Goal: Task Accomplishment & Management: Use online tool/utility

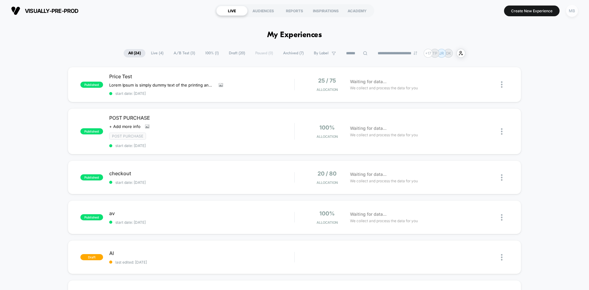
click at [572, 14] on div "MB" at bounding box center [572, 11] width 12 height 12
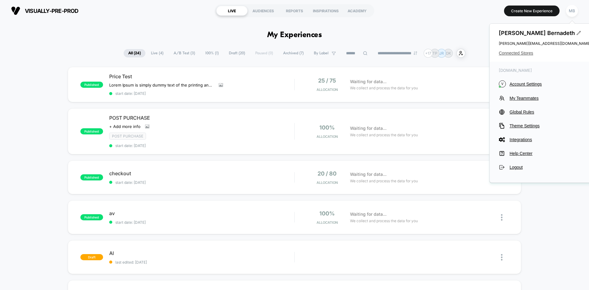
click at [527, 53] on span "Connected Stores" at bounding box center [545, 53] width 92 height 5
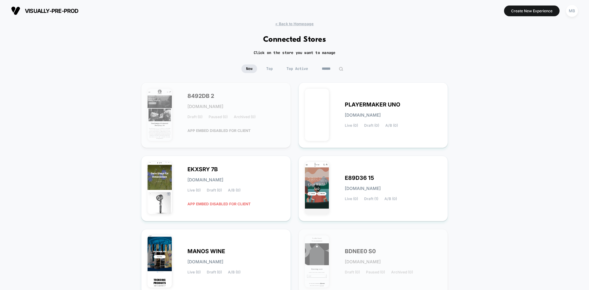
click at [330, 71] on input at bounding box center [332, 68] width 31 height 9
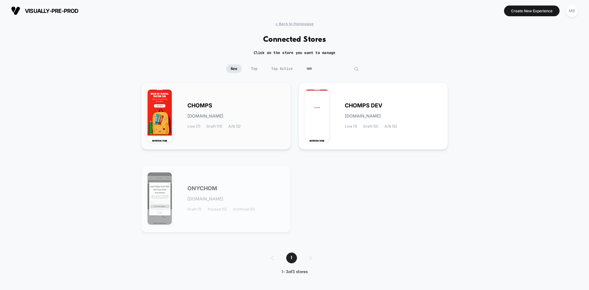
type input "****"
click at [271, 127] on div "CHOMPS chomps.myshopify.com Live (7) Draft (11) A/B (5)" at bounding box center [235, 115] width 97 height 25
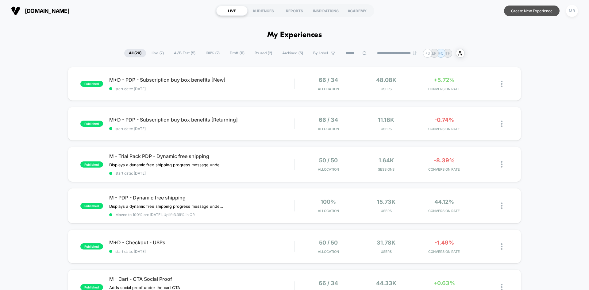
click at [532, 11] on button "Create New Experience" at bounding box center [532, 11] width 56 height 11
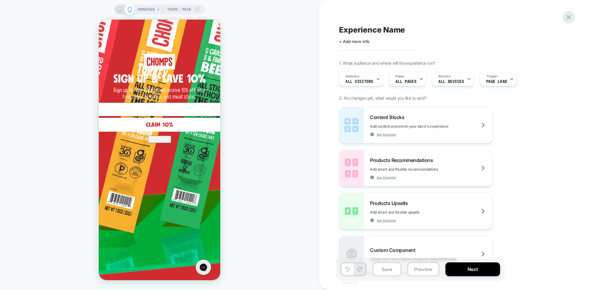
click at [567, 21] on icon at bounding box center [569, 17] width 8 height 8
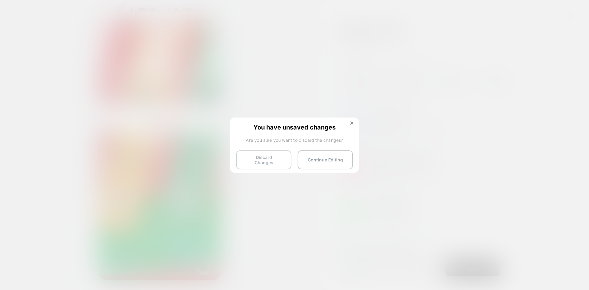
click at [273, 160] on button "Discard Changes" at bounding box center [263, 159] width 55 height 19
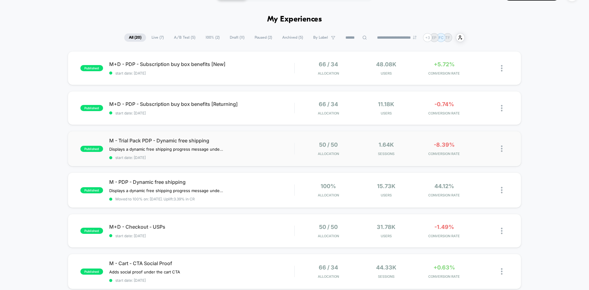
scroll to position [31, 0]
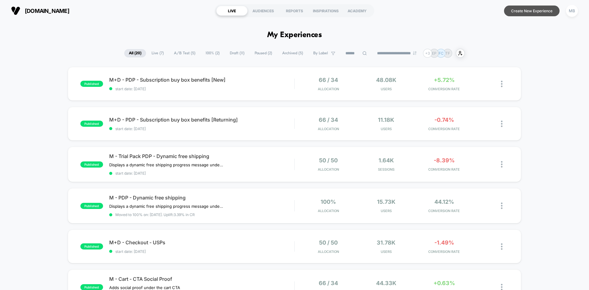
click at [528, 11] on button "Create New Experience" at bounding box center [532, 11] width 56 height 11
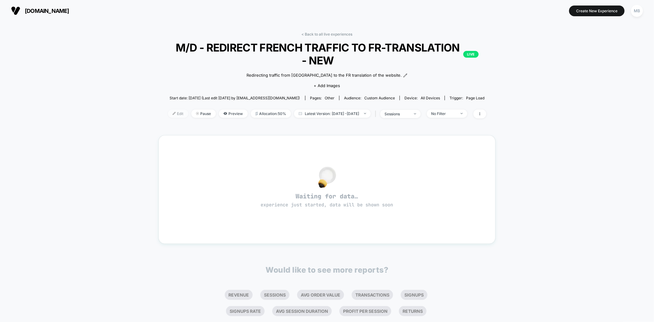
click at [168, 115] on span "Edit" at bounding box center [178, 114] width 20 height 8
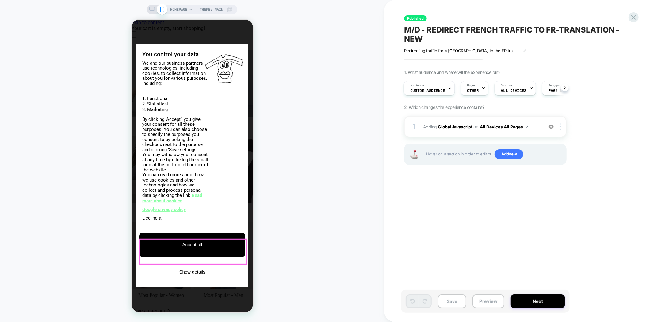
click at [170, 250] on button "Accept all" at bounding box center [192, 245] width 106 height 24
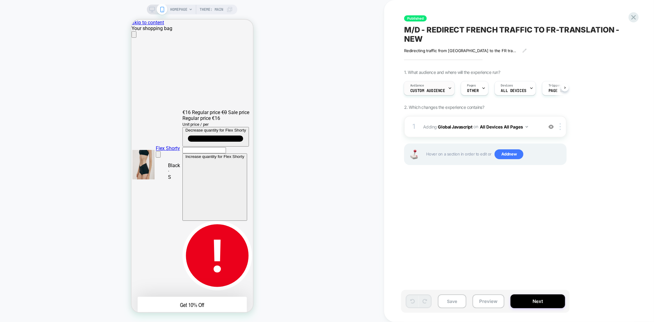
click at [434, 89] on span "Custom Audience" at bounding box center [428, 91] width 35 height 4
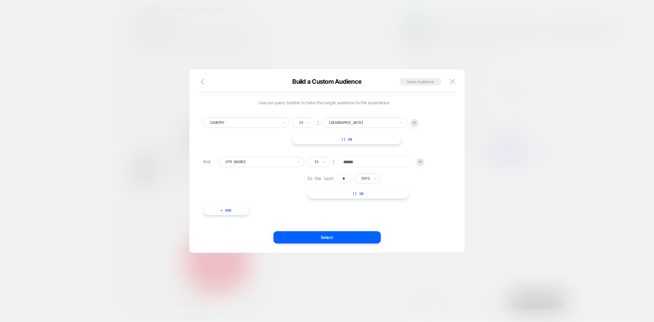
click at [456, 83] on button at bounding box center [452, 81] width 9 height 9
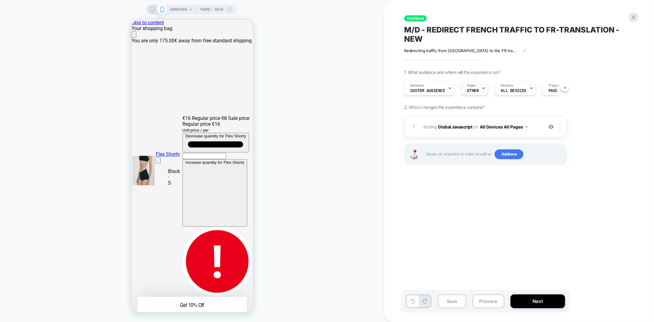
click at [479, 87] on div "Pages OTHER" at bounding box center [473, 88] width 24 height 14
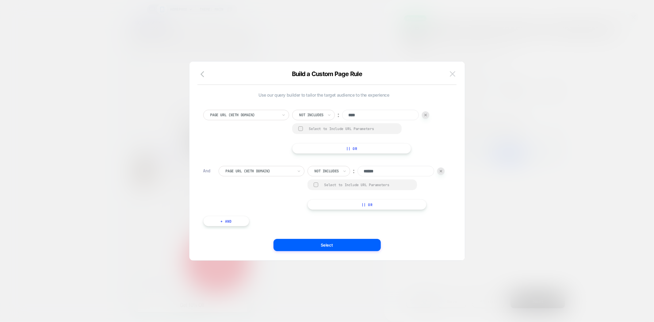
click at [456, 77] on button at bounding box center [452, 73] width 9 height 9
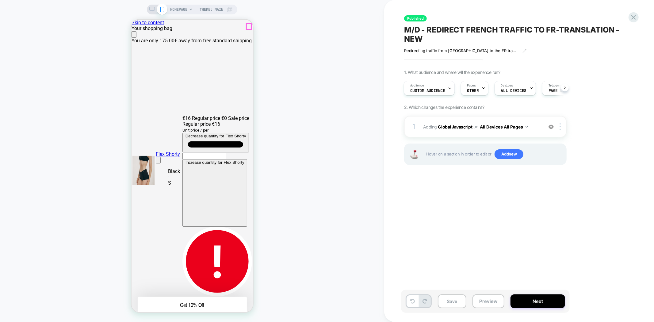
click at [134, 36] on icon "Close" at bounding box center [134, 36] width 0 height 0
click at [515, 90] on span "ALL DEVICES" at bounding box center [513, 91] width 25 height 4
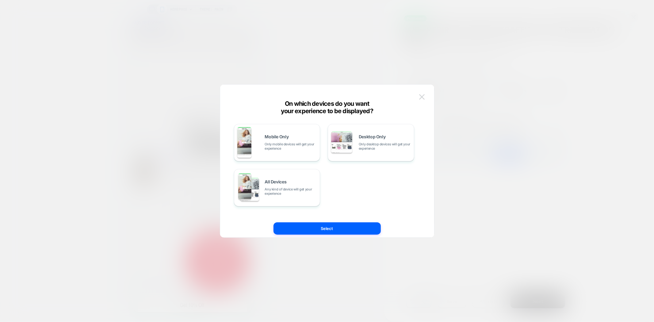
scroll to position [0, 122]
click at [0, 0] on button at bounding box center [0, 0] width 0 height 0
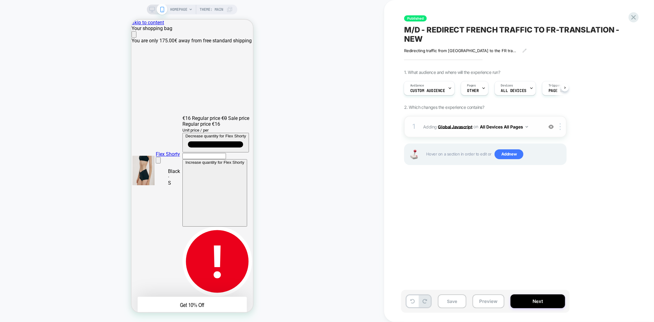
click at [0, 0] on b "Global Javascript" at bounding box center [0, 0] width 0 height 0
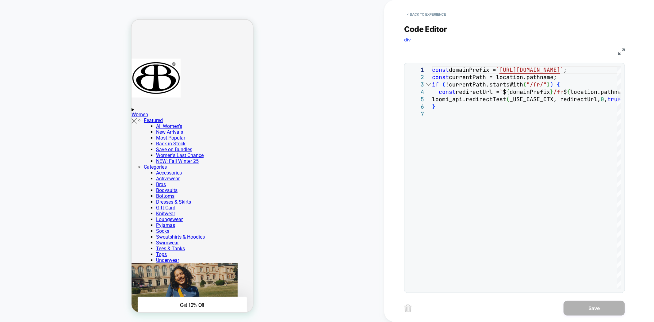
scroll to position [648, 0]
click at [425, 17] on button "< Back to experience" at bounding box center [426, 15] width 45 height 10
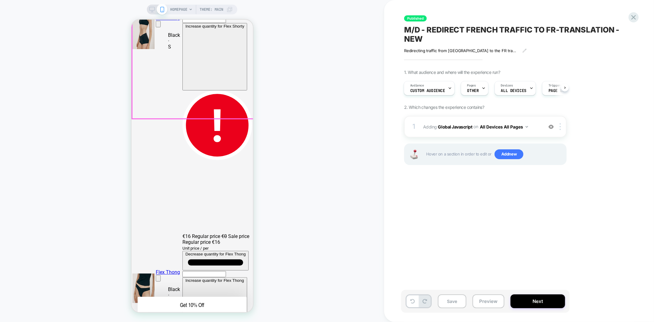
scroll to position [0, 0]
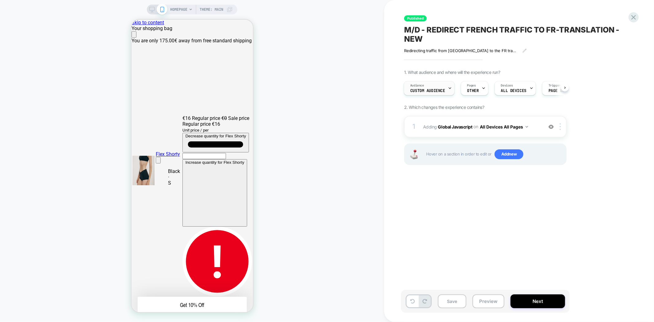
click at [0, 0] on span "Custom Audience" at bounding box center [0, 0] width 0 height 0
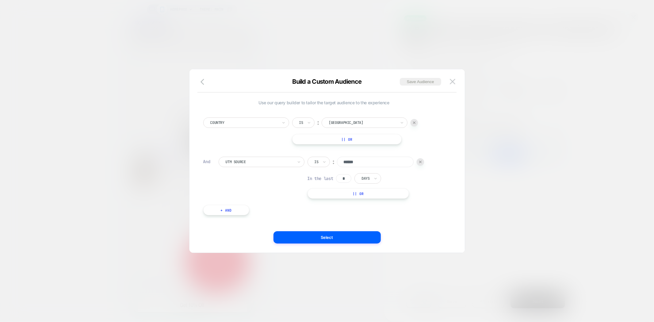
click at [453, 87] on div "Build a Custom Audience Save Audience" at bounding box center [328, 85] width 276 height 15
click at [0, 0] on img at bounding box center [0, 0] width 0 height 0
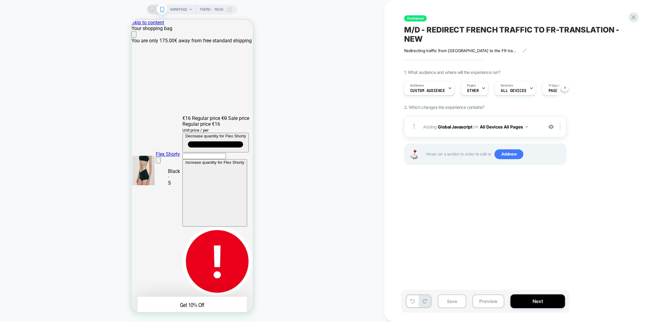
click at [473, 23] on div "Published M/D - REDIRECT FRENCH TRAFFIC TO FR-TRANSLATION - NEW Redirecting tra…" at bounding box center [516, 161] width 230 height 310
click at [472, 30] on span "M/D - REDIRECT FRENCH TRAFFIC TO FR-TRANSLATION - NEW" at bounding box center [516, 34] width 224 height 18
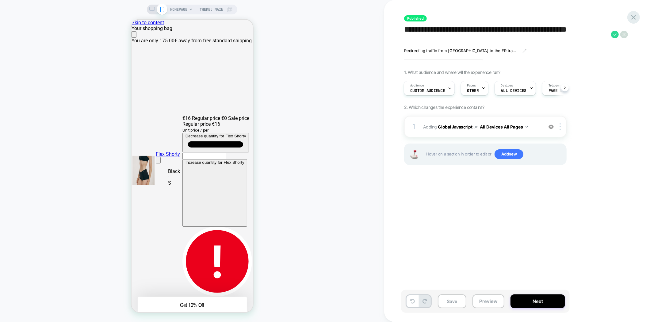
click at [0, 0] on icon at bounding box center [0, 0] width 0 height 0
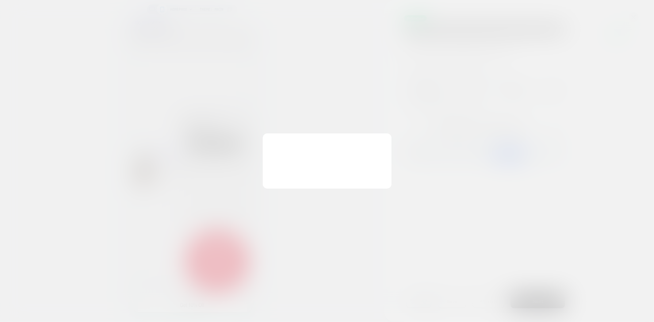
scroll to position [0, 244]
click at [314, 177] on button "Discard Changes" at bounding box center [296, 175] width 55 height 19
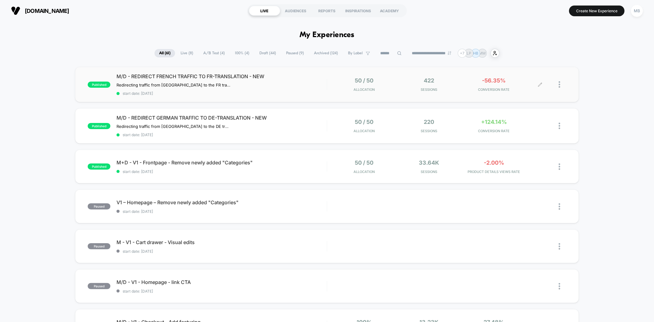
click at [425, 91] on span "Sessions" at bounding box center [430, 89] width 62 height 4
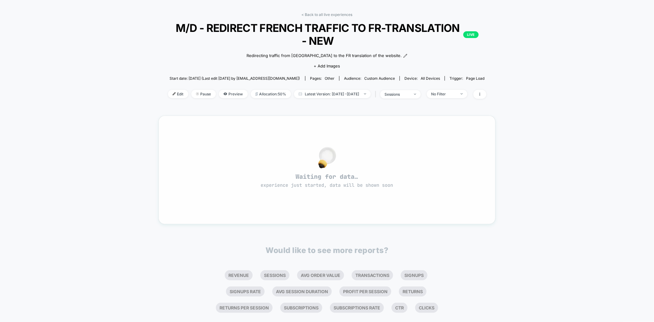
scroll to position [32, 0]
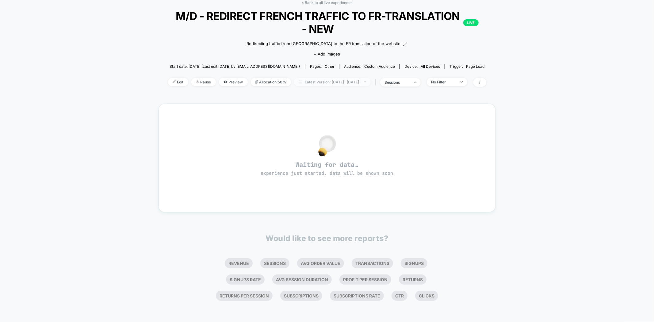
click at [354, 79] on span "Latest Version: Sep 2, 2025 - Sep 4, 2025" at bounding box center [332, 82] width 77 height 8
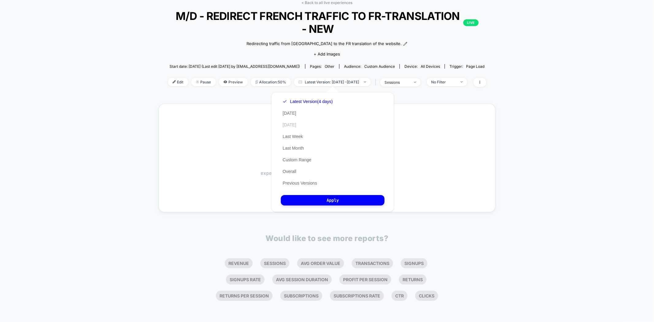
click at [286, 124] on button "Yesterday" at bounding box center [289, 125] width 17 height 6
click at [341, 203] on button "Apply" at bounding box center [333, 200] width 104 height 10
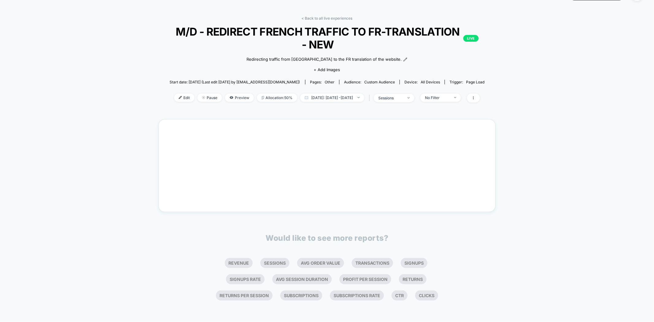
scroll to position [32, 0]
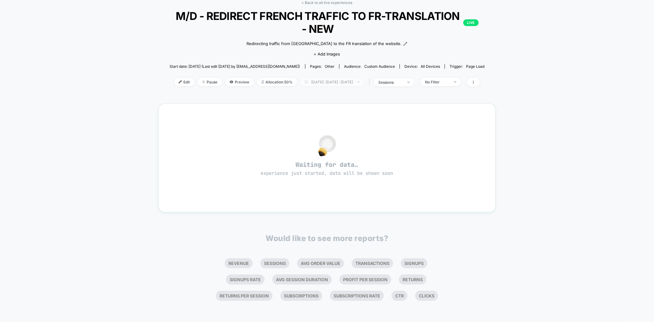
click at [347, 83] on span "Yesterday: Sep 2, 2025 - Sep 3, 2025" at bounding box center [332, 82] width 64 height 8
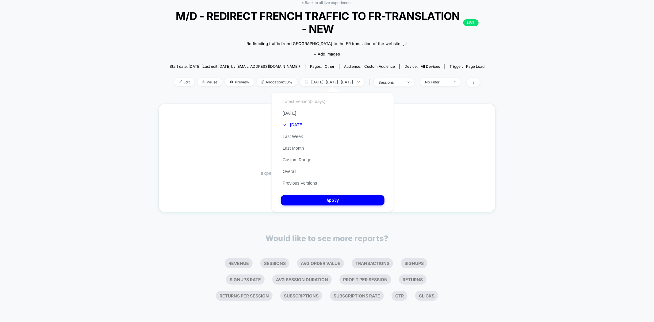
click at [318, 101] on button "Latest Version (2 days)" at bounding box center [304, 102] width 46 height 6
click at [340, 204] on button "Apply" at bounding box center [333, 200] width 104 height 10
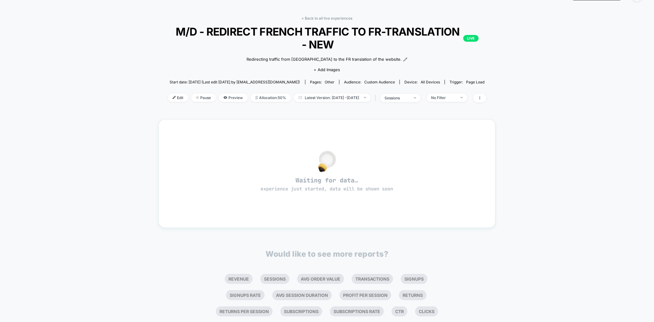
scroll to position [32, 0]
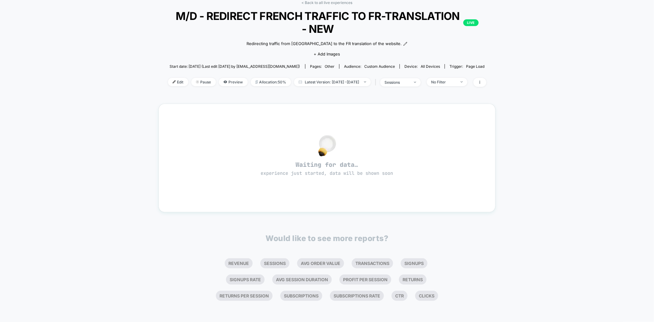
click at [585, 44] on div "< Back to all live experiences M/D - REDIRECT FRENCH TRAFFIC TO FR-TRANSLATION …" at bounding box center [327, 156] width 654 height 333
click at [168, 78] on span "Edit" at bounding box center [178, 82] width 20 height 8
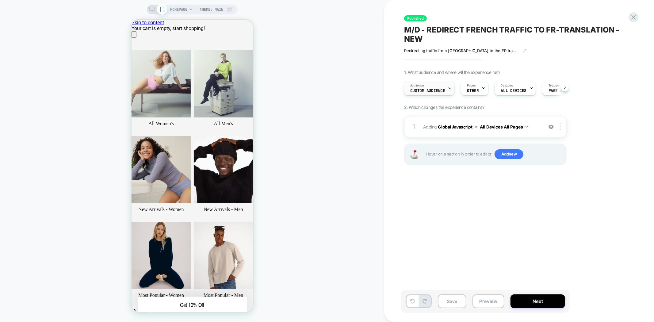
click at [433, 89] on span "Custom Audience" at bounding box center [428, 91] width 35 height 4
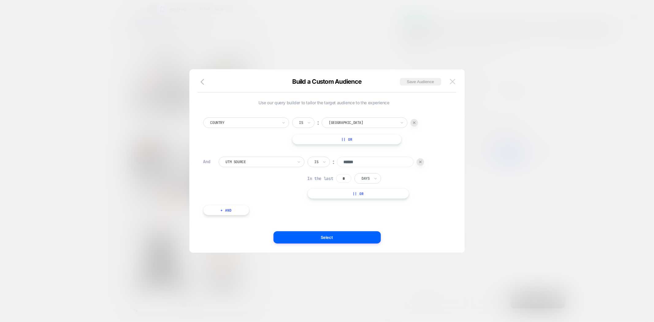
click at [456, 79] on button at bounding box center [452, 81] width 9 height 9
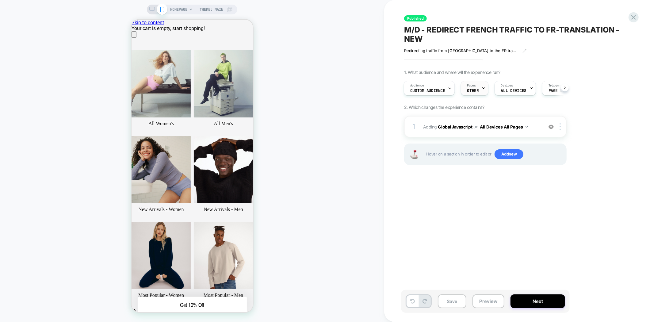
click at [0, 0] on div "Pages OTHER" at bounding box center [0, 0] width 0 height 0
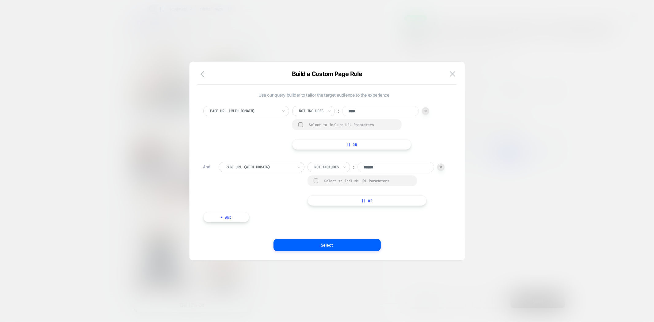
scroll to position [6, 0]
click at [0, 0] on img at bounding box center [0, 0] width 0 height 0
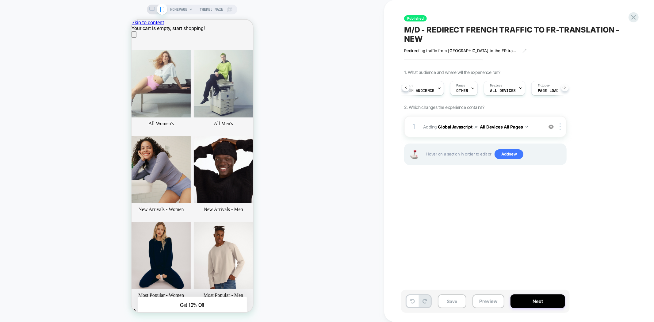
click at [565, 87] on icon at bounding box center [565, 88] width 1 height 2
drag, startPoint x: 403, startPoint y: 85, endPoint x: 397, endPoint y: 143, distance: 58.6
click at [403, 85] on button at bounding box center [406, 88] width 8 height 8
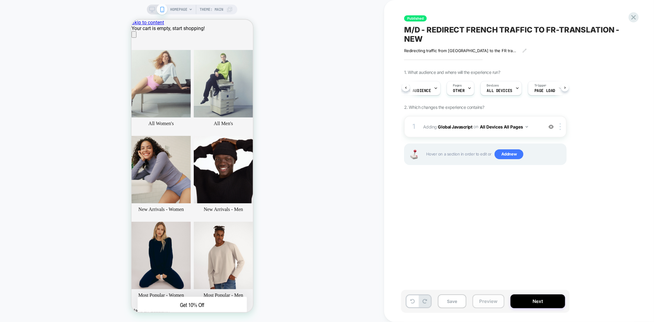
click at [0, 0] on button "Preview" at bounding box center [0, 0] width 0 height 0
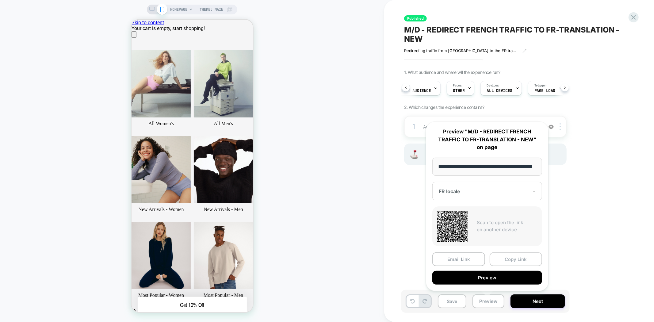
scroll to position [0, 0]
click at [513, 260] on button "Copy Link" at bounding box center [516, 260] width 53 height 14
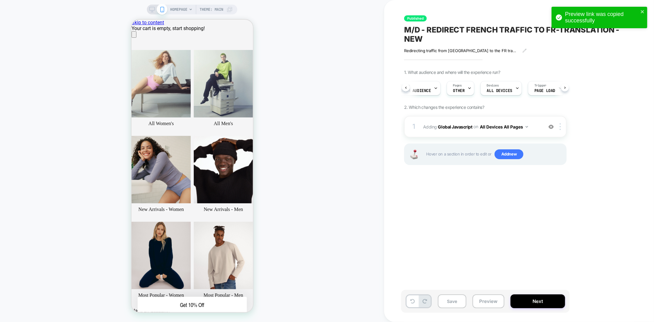
scroll to position [0, 244]
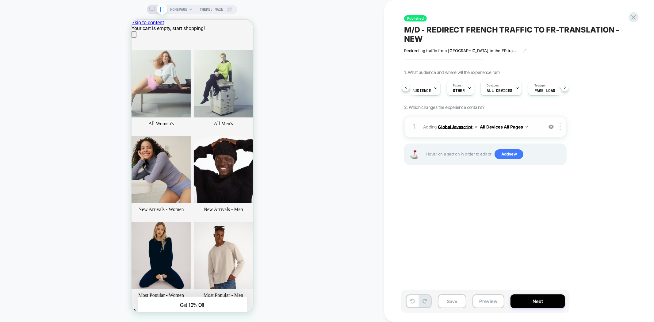
click at [450, 127] on b "Global Javascript" at bounding box center [455, 126] width 34 height 5
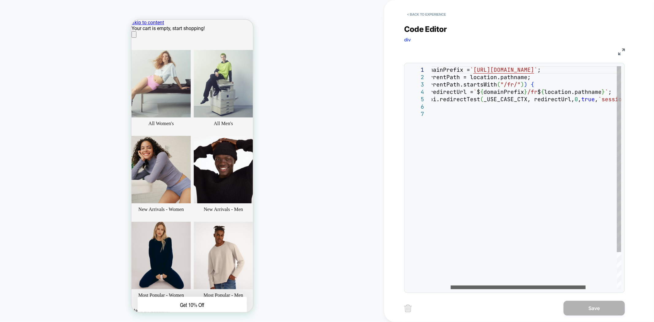
scroll to position [0, 122]
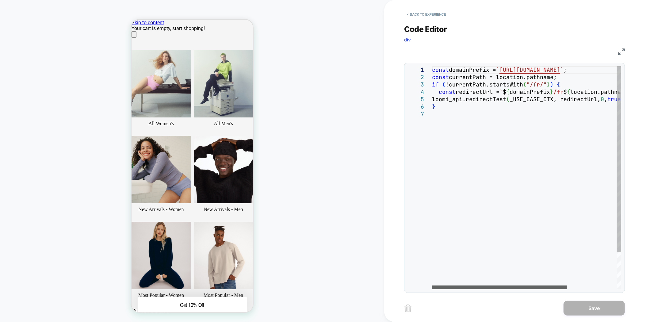
click at [504, 289] on div at bounding box center [499, 288] width 135 height 4
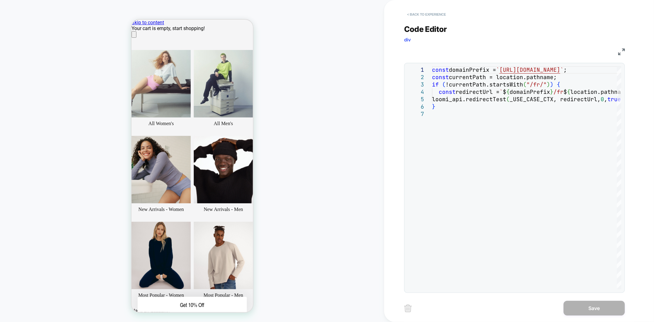
click at [429, 14] on button "< Back to experience" at bounding box center [426, 15] width 45 height 10
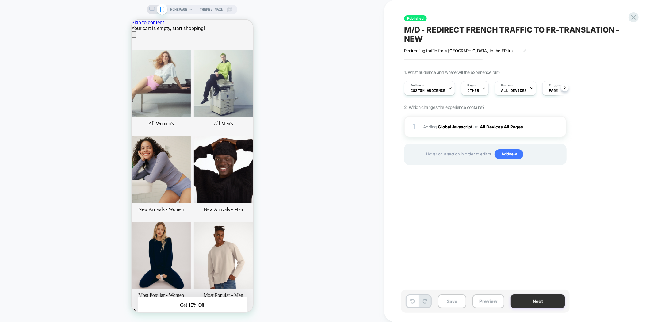
click at [538, 304] on button "Next" at bounding box center [538, 302] width 55 height 14
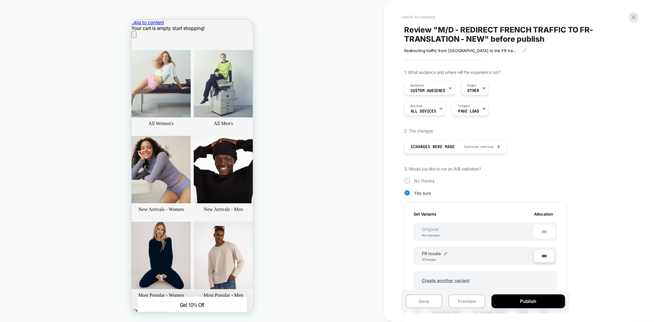
scroll to position [0, 244]
click at [0, 0] on button "< Back to changes" at bounding box center [0, 0] width 0 height 0
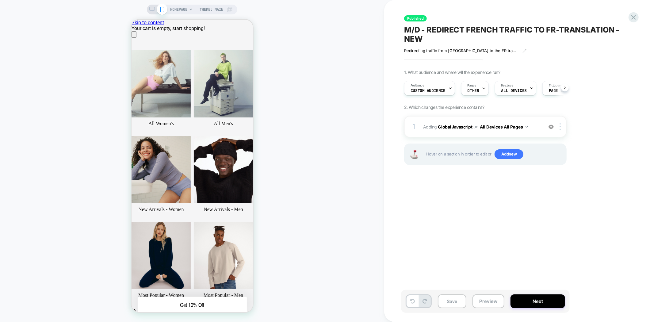
click at [481, 309] on div "Save Preview Next" at bounding box center [485, 301] width 169 height 23
click at [482, 306] on button "Preview" at bounding box center [489, 302] width 32 height 14
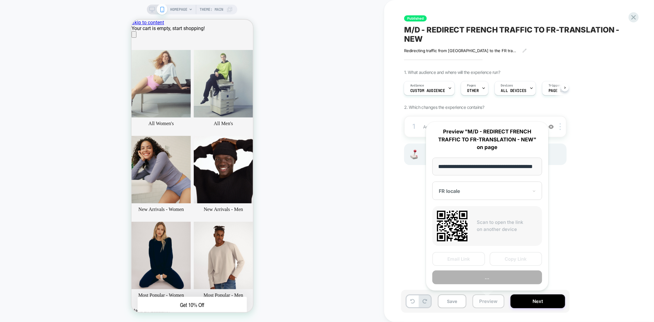
scroll to position [0, 17]
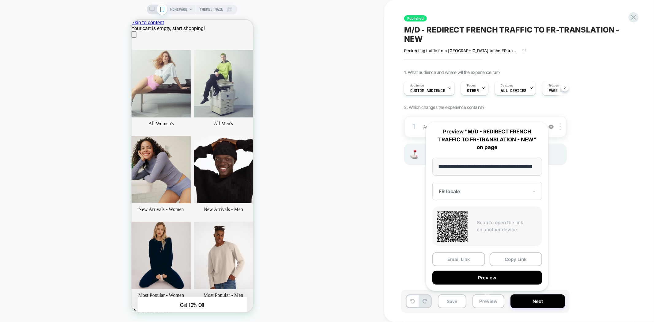
click at [0, 0] on div "FR locale" at bounding box center [0, 0] width 0 height 0
click at [0, 0] on div "CONTROL" at bounding box center [0, 0] width 0 height 0
click at [515, 259] on button "Copy Link" at bounding box center [516, 260] width 53 height 14
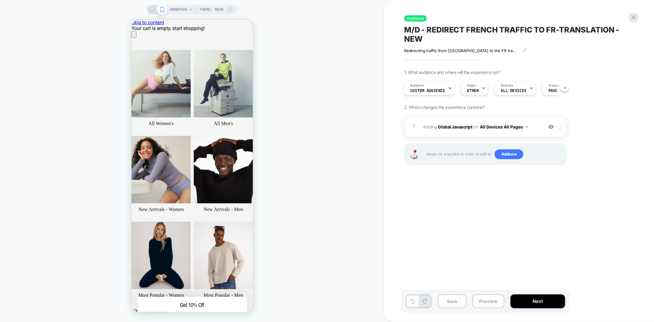
click at [0, 0] on div "Published M/D - REDIRECT FRENCH TRAFFIC TO FR-TRANSLATION - NEW Redirecting tra…" at bounding box center [0, 0] width 0 height 0
click at [451, 49] on span "Redirecting traffic from France to the FR translation of the website." at bounding box center [461, 50] width 114 height 5
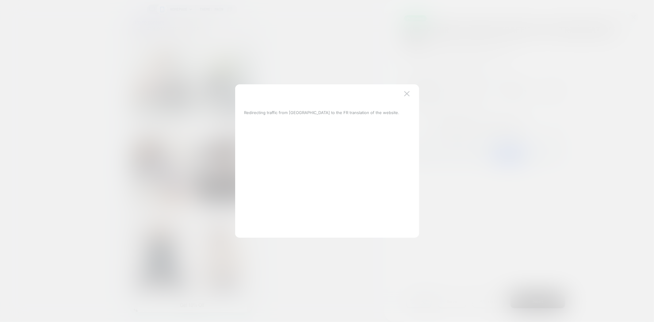
scroll to position [0, 122]
click at [407, 93] on button at bounding box center [407, 96] width 9 height 9
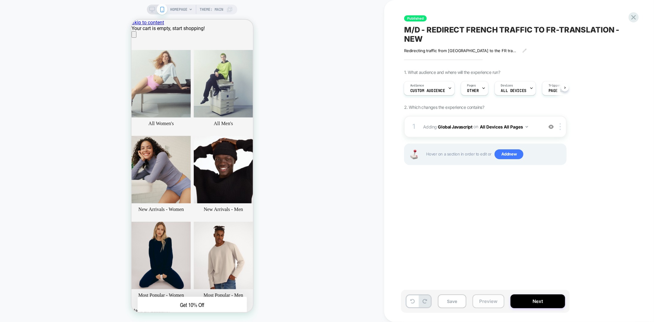
click at [485, 298] on button "Preview" at bounding box center [489, 302] width 32 height 14
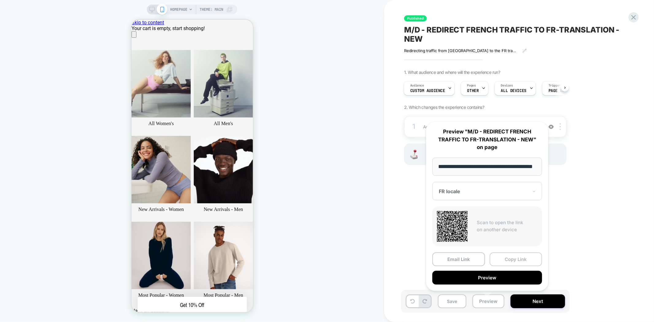
scroll to position [0, 0]
click at [519, 255] on button "Copy Link" at bounding box center [516, 260] width 53 height 14
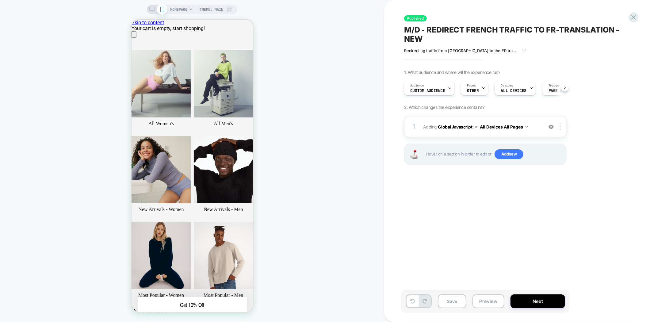
scroll to position [0, 122]
click at [0, 0] on span "Custom Audience" at bounding box center [0, 0] width 0 height 0
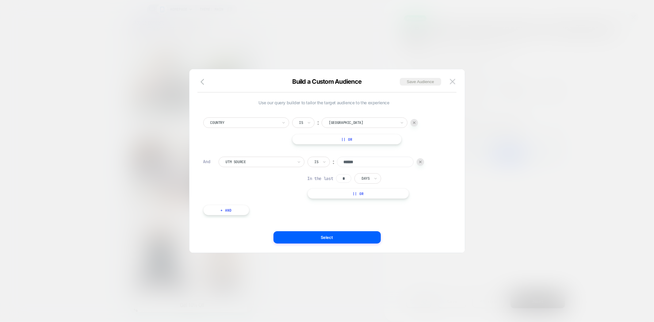
scroll to position [0, 244]
click at [456, 81] on button at bounding box center [452, 81] width 9 height 9
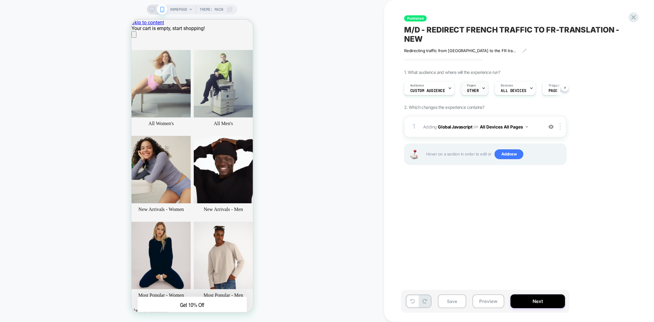
scroll to position [0, 152]
click at [0, 0] on span "OTHER" at bounding box center [0, 0] width 0 height 0
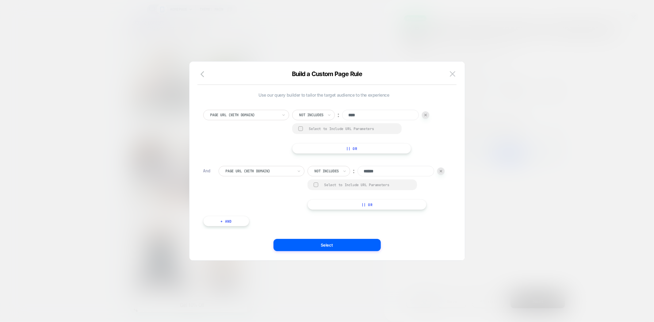
scroll to position [0, 122]
click at [452, 78] on button at bounding box center [452, 73] width 9 height 9
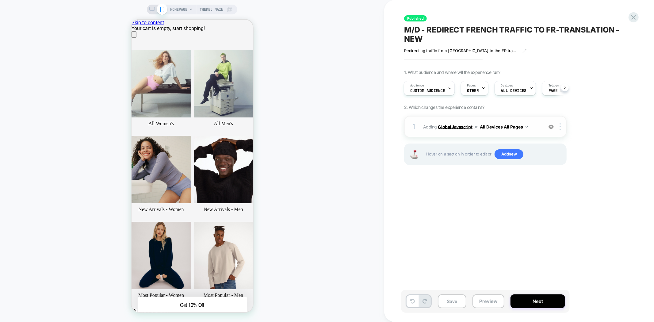
click at [0, 0] on b "Global Javascript" at bounding box center [0, 0] width 0 height 0
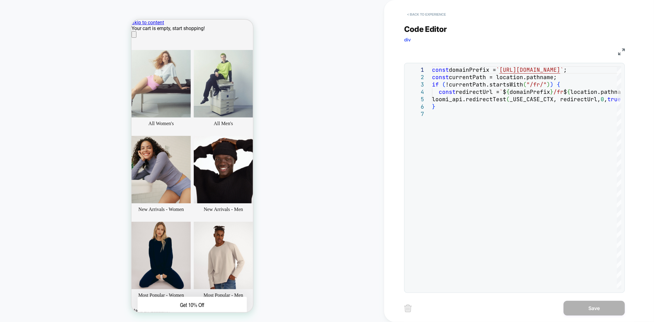
click at [0, 0] on button "< Back to experience" at bounding box center [0, 0] width 0 height 0
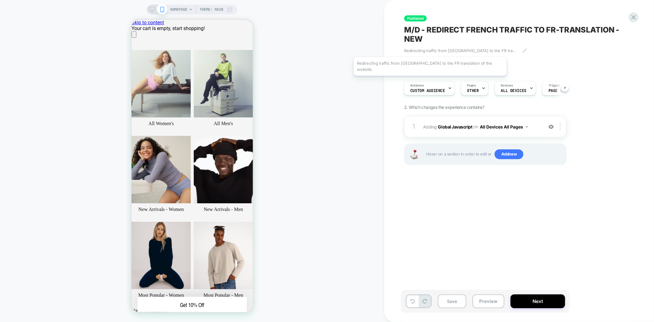
scroll to position [0, 0]
click at [430, 89] on span "Custom Audience" at bounding box center [428, 91] width 35 height 4
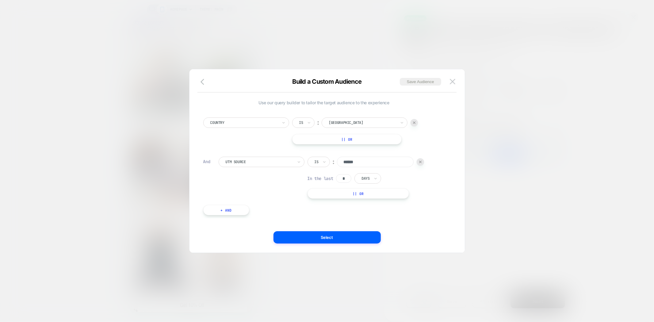
scroll to position [0, 122]
click at [0, 0] on img at bounding box center [0, 0] width 0 height 0
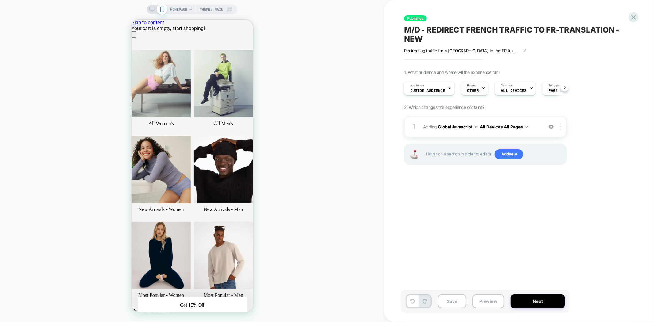
click at [470, 89] on span "OTHER" at bounding box center [474, 91] width 12 height 4
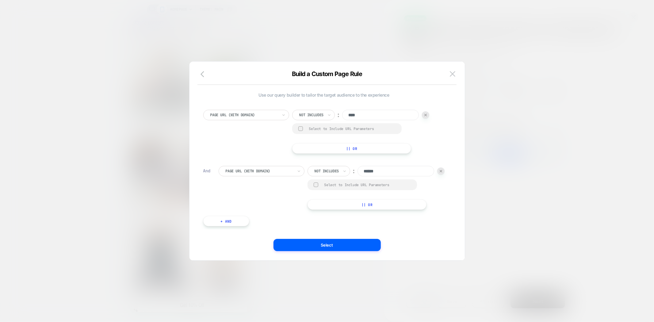
scroll to position [0, 244]
click at [0, 0] on img at bounding box center [0, 0] width 0 height 0
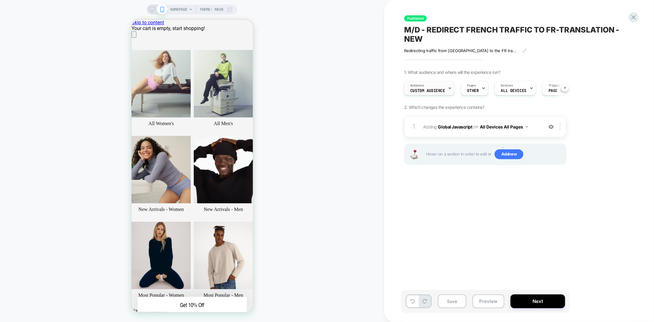
click at [430, 89] on span "Custom Audience" at bounding box center [428, 91] width 35 height 4
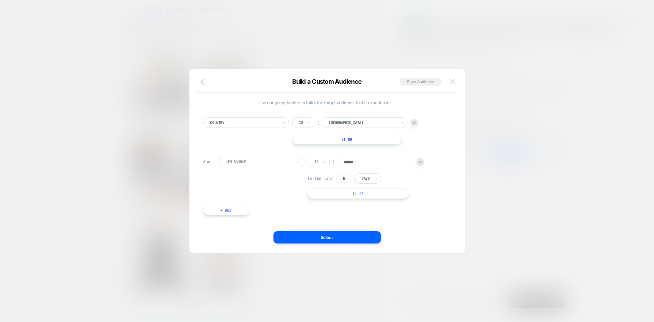
click at [452, 81] on img at bounding box center [453, 81] width 6 height 5
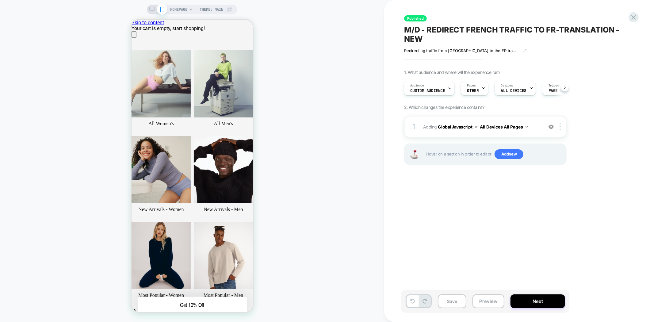
scroll to position [0, 0]
click at [430, 93] on span "Custom Audience" at bounding box center [428, 91] width 35 height 4
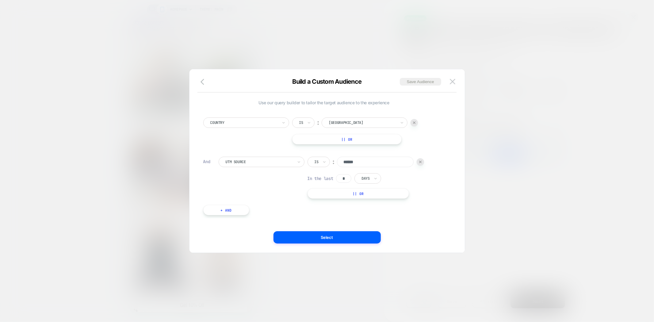
scroll to position [0, 244]
click at [450, 83] on img at bounding box center [453, 81] width 6 height 5
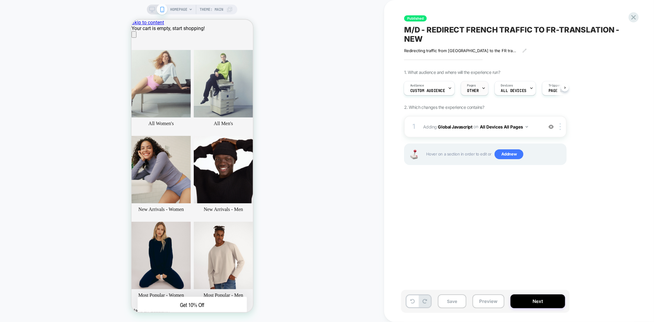
click at [474, 92] on span "OTHER" at bounding box center [474, 91] width 12 height 4
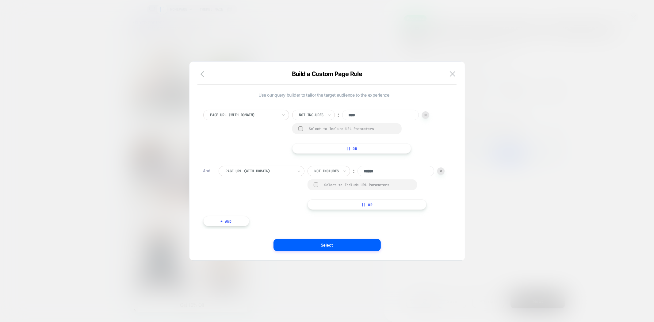
scroll to position [0, 0]
click at [440, 172] on img at bounding box center [441, 171] width 2 height 2
click at [347, 151] on button "|| Or" at bounding box center [351, 148] width 119 height 10
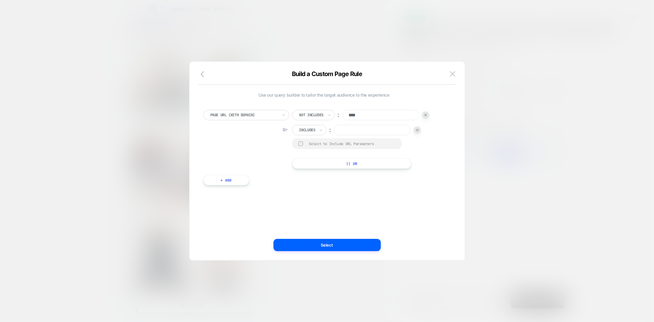
scroll to position [0, 122]
click at [322, 129] on icon at bounding box center [321, 130] width 4 height 6
click at [312, 156] on div "Is not" at bounding box center [319, 157] width 40 height 10
click at [348, 131] on input at bounding box center [368, 130] width 77 height 10
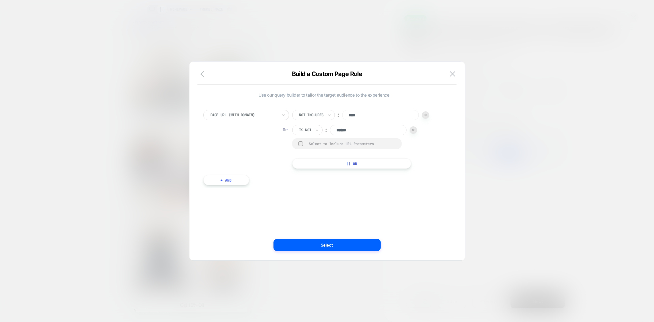
type input "******"
click at [0, 0] on button "Select" at bounding box center [0, 0] width 0 height 0
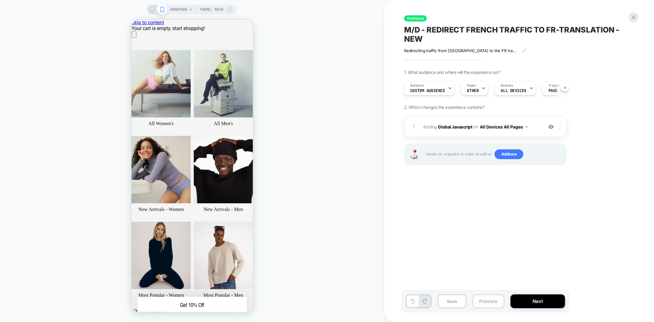
click at [484, 301] on button "Preview" at bounding box center [489, 302] width 32 height 14
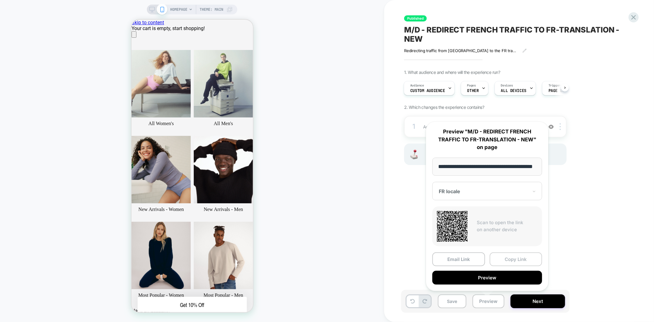
scroll to position [0, 14]
click at [0, 0] on button "Copy Link" at bounding box center [0, 0] width 0 height 0
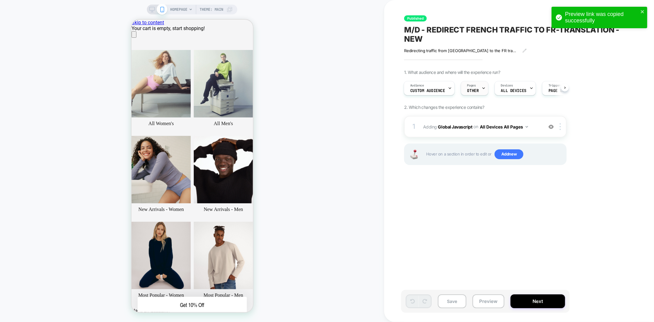
scroll to position [0, 122]
click at [477, 86] on div "Pages OTHER" at bounding box center [473, 88] width 24 height 14
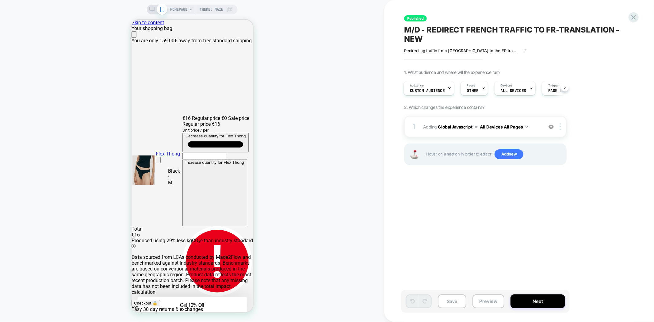
scroll to position [0, 244]
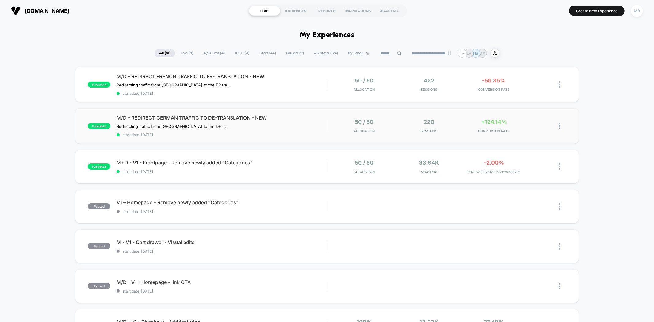
click at [255, 138] on div "published M/D - REDIRECT GERMAN TRAFFIC TO DE-TRANSLATION - NEW Redirecting tra…" at bounding box center [327, 125] width 504 height 35
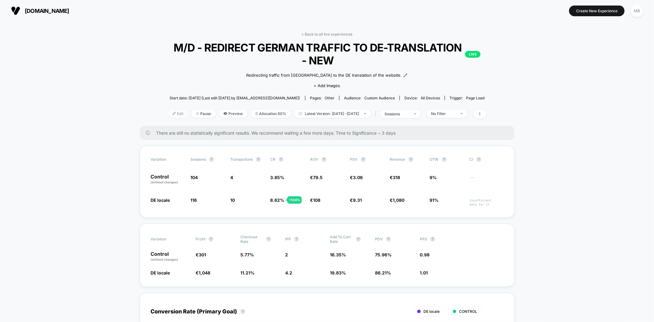
click at [173, 114] on img at bounding box center [174, 113] width 3 height 3
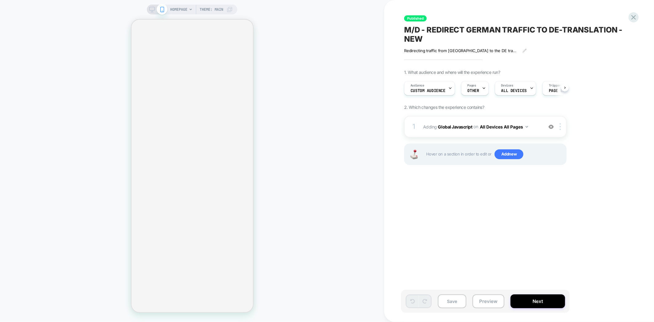
click at [447, 90] on div "Audience Custom Audience" at bounding box center [428, 88] width 47 height 14
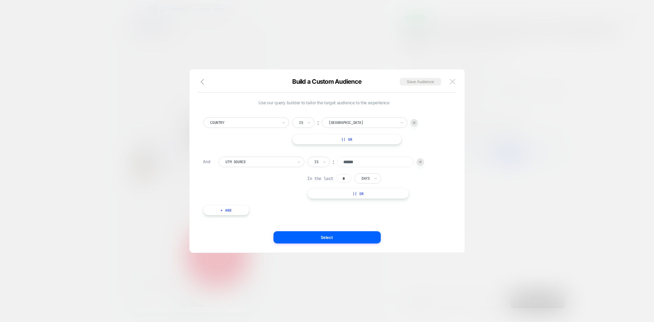
scroll to position [0, 244]
click at [455, 79] on img at bounding box center [453, 81] width 6 height 5
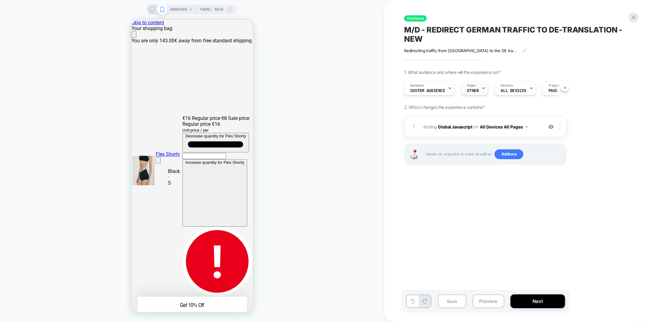
click at [483, 91] on div at bounding box center [484, 88] width 4 height 14
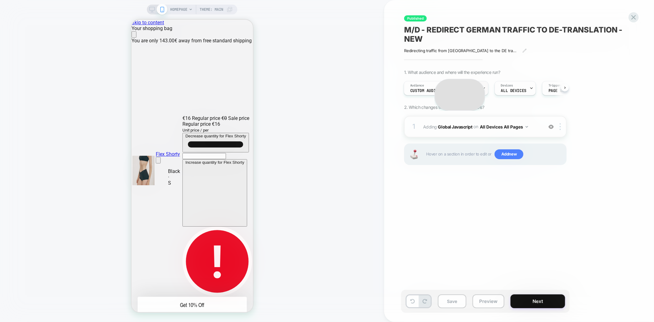
scroll to position [0, 0]
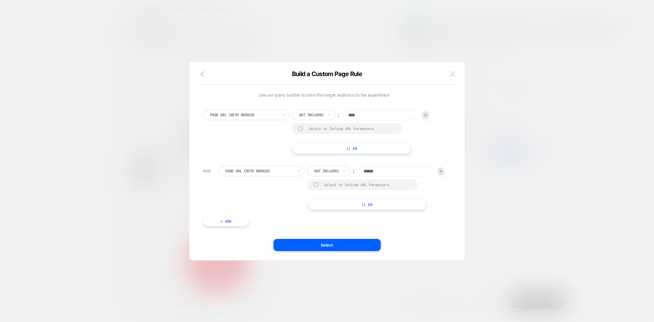
click at [0, 0] on img at bounding box center [0, 0] width 0 height 0
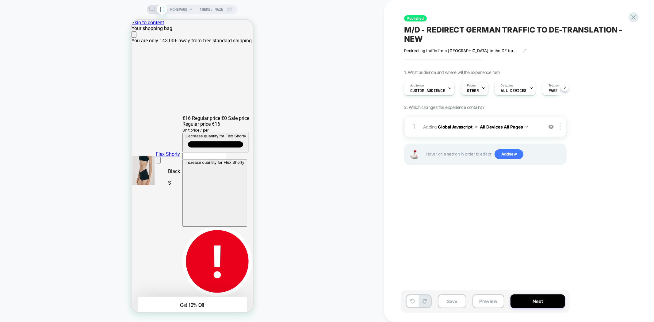
click at [469, 89] on span "OTHER" at bounding box center [474, 91] width 12 height 4
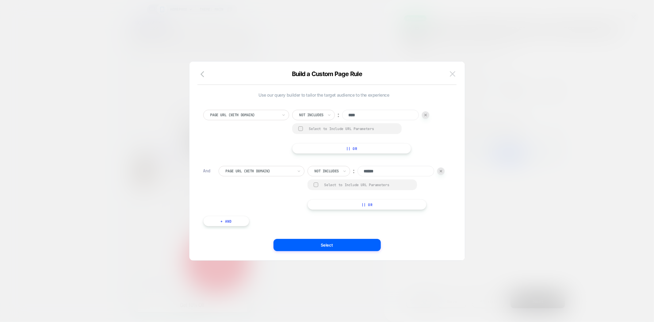
scroll to position [0, 244]
click at [453, 75] on img at bounding box center [453, 73] width 6 height 5
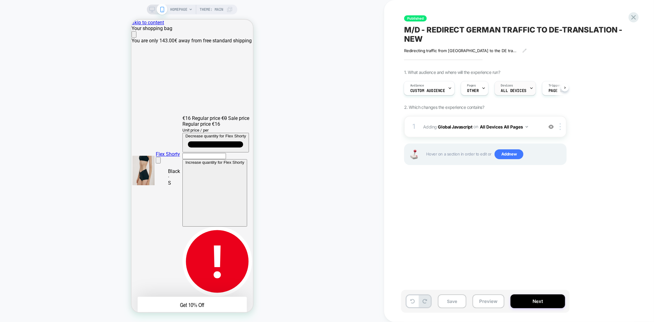
scroll to position [0, 0]
click at [631, 17] on icon at bounding box center [634, 17] width 8 height 8
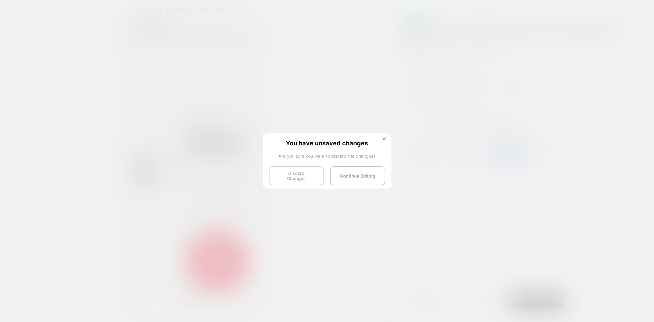
click at [0, 0] on button "Discard Changes" at bounding box center [0, 0] width 0 height 0
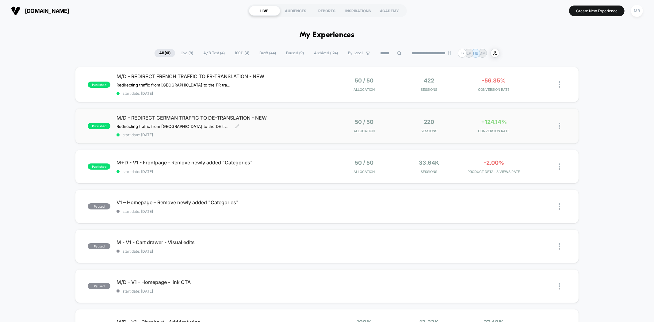
click at [284, 133] on span "start date: [DATE]" at bounding box center [222, 135] width 210 height 5
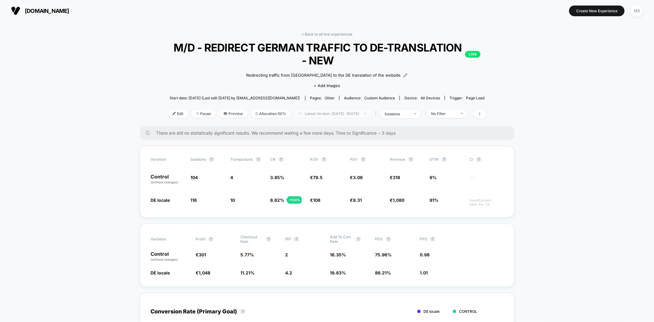
click at [311, 113] on span "Latest Version: Sep 2, 2025 - Sep 4, 2025" at bounding box center [332, 114] width 77 height 8
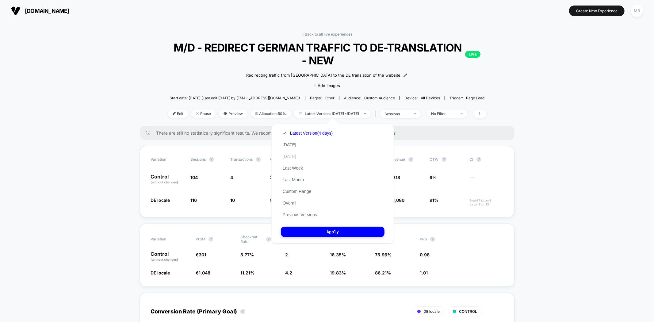
click at [293, 155] on button "Yesterday" at bounding box center [289, 157] width 17 height 6
click at [335, 236] on button "Apply" at bounding box center [333, 232] width 104 height 10
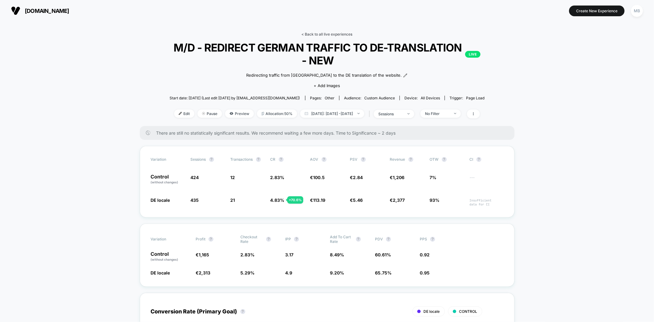
click at [323, 35] on link "< Back to all live experiences" at bounding box center [327, 34] width 51 height 5
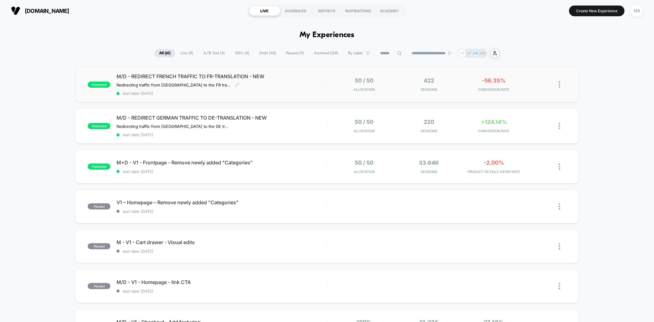
click at [234, 91] on span "start date: [DATE]" at bounding box center [222, 93] width 210 height 5
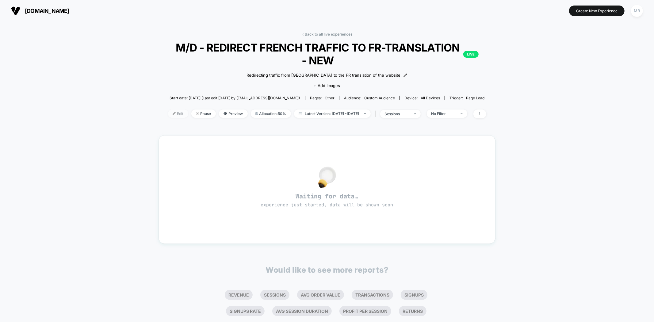
click at [176, 114] on div at bounding box center [177, 114] width 2 height 0
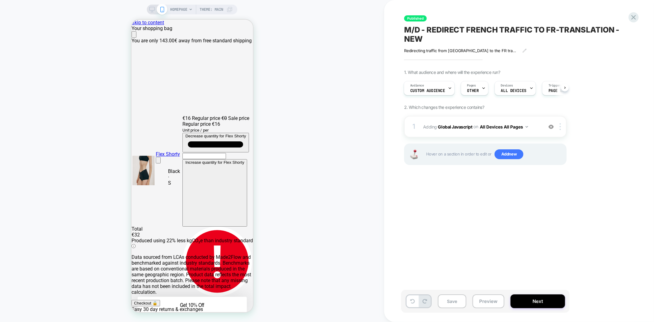
scroll to position [0, 122]
click at [0, 0] on span "Pages" at bounding box center [0, 0] width 0 height 0
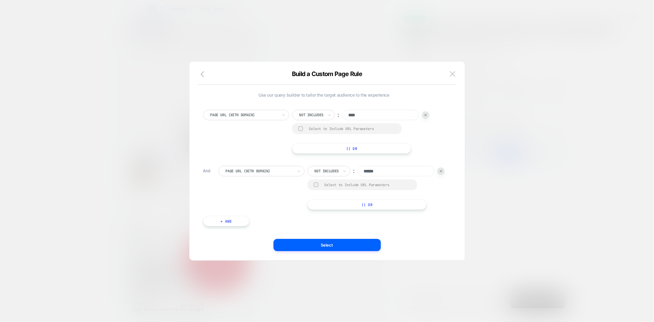
scroll to position [0, 0]
click at [449, 73] on button at bounding box center [452, 73] width 9 height 9
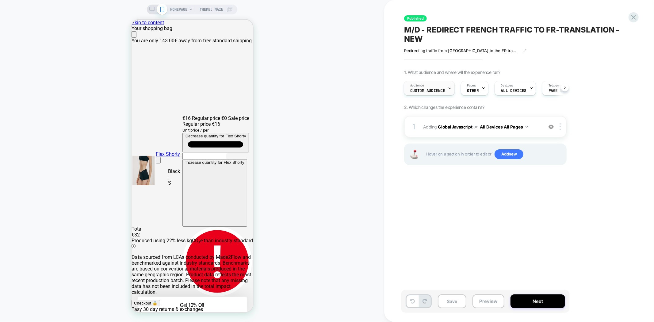
click at [434, 87] on div "Audience Custom Audience" at bounding box center [427, 88] width 47 height 14
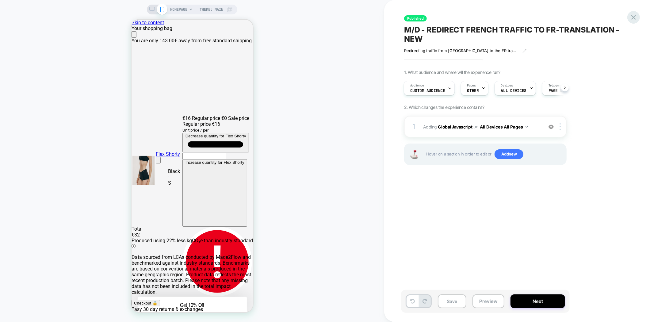
click at [634, 19] on icon at bounding box center [634, 17] width 8 height 8
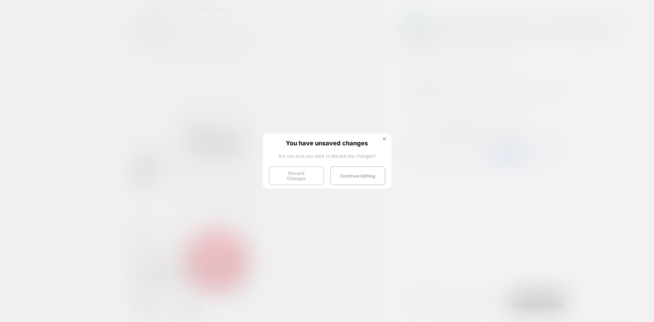
scroll to position [0, 25]
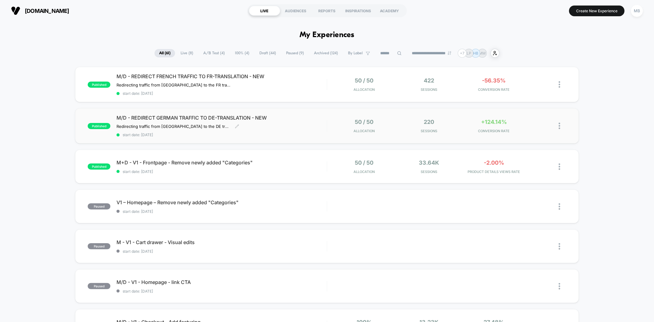
click at [250, 136] on span "start date: 9/2/2025" at bounding box center [222, 135] width 210 height 5
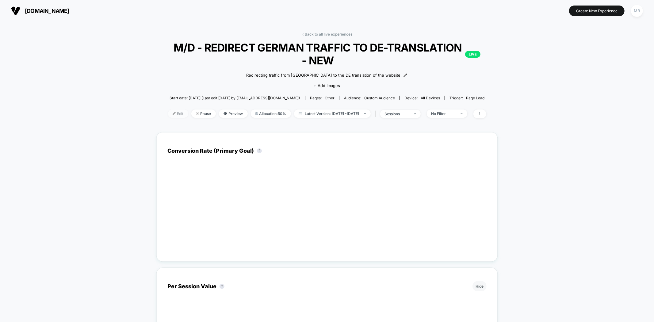
click at [168, 111] on span "Edit" at bounding box center [178, 114] width 20 height 8
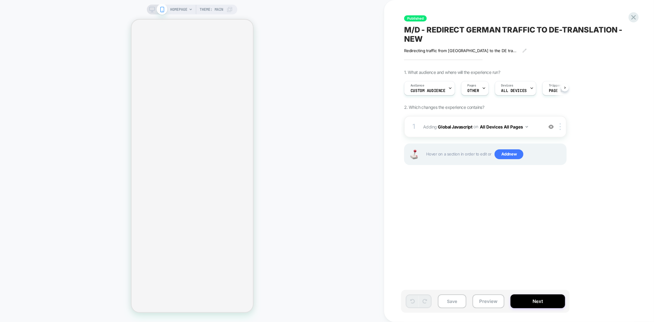
scroll to position [0, 0]
click at [634, 19] on div at bounding box center [634, 17] width 13 height 13
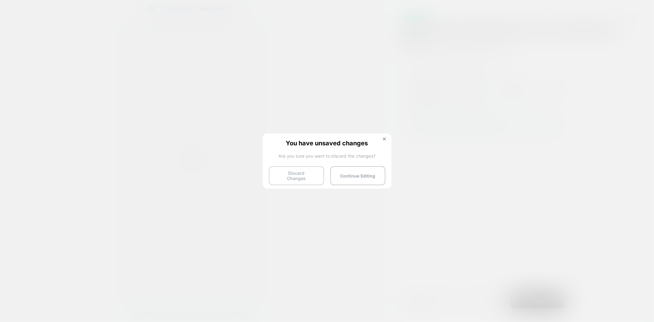
click at [290, 172] on button "Discard Changes" at bounding box center [296, 175] width 55 height 19
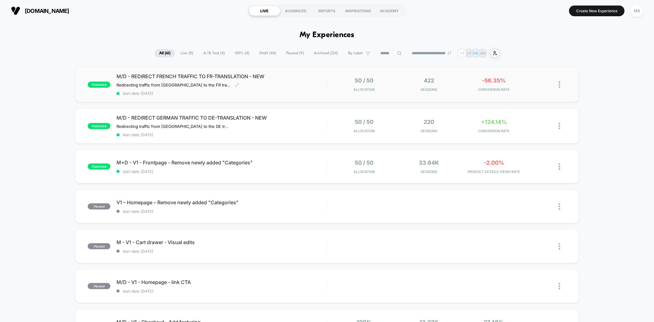
click at [223, 95] on span "start date: 9/2/2025" at bounding box center [222, 93] width 210 height 5
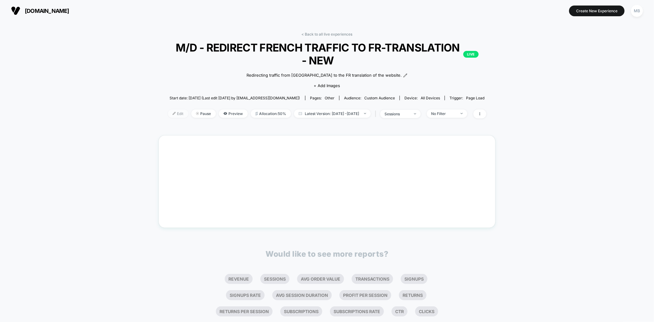
click at [168, 113] on span "Edit" at bounding box center [178, 114] width 20 height 8
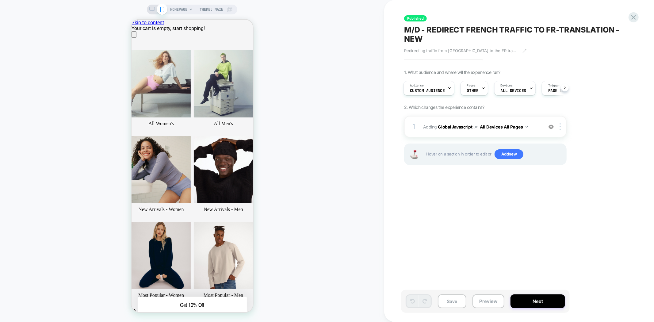
scroll to position [0, 244]
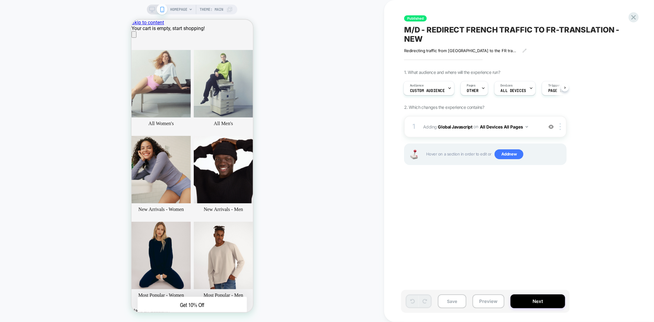
scroll to position [0, 122]
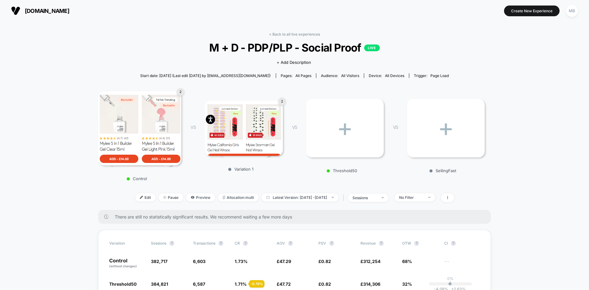
click at [115, 79] on div "Start date: [DATE] (Last edit [DATE] by [EMAIL_ADDRESS][DOMAIN_NAME]) Pages: al…" at bounding box center [294, 75] width 393 height 11
click at [135, 198] on span "Edit" at bounding box center [145, 197] width 20 height 8
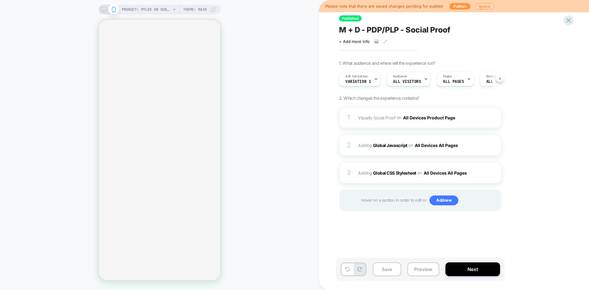
scroll to position [0, 0]
click at [426, 272] on button "Preview" at bounding box center [423, 269] width 32 height 14
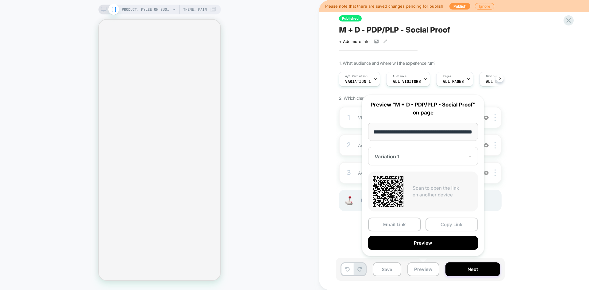
scroll to position [0, 0]
click at [445, 224] on button "Copy Link" at bounding box center [452, 225] width 53 height 14
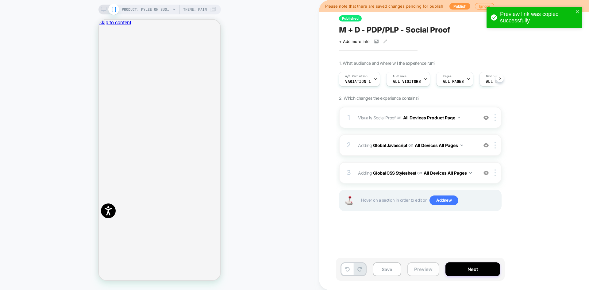
click at [418, 267] on button "Preview" at bounding box center [423, 269] width 32 height 14
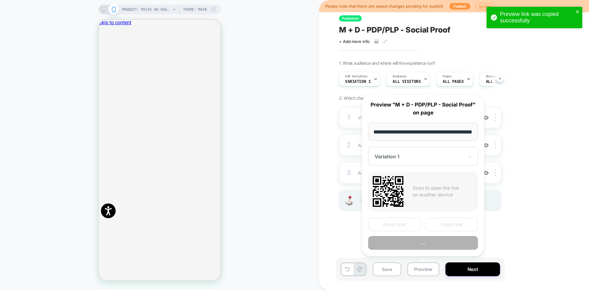
scroll to position [0, 0]
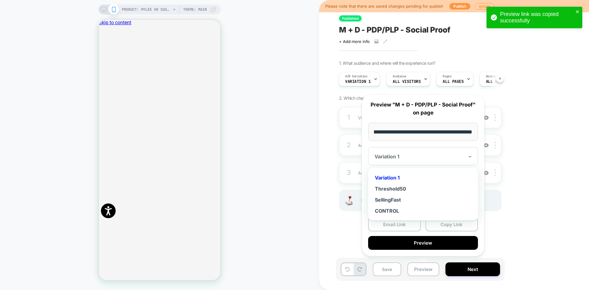
click at [402, 161] on div "Variation 1" at bounding box center [423, 156] width 110 height 18
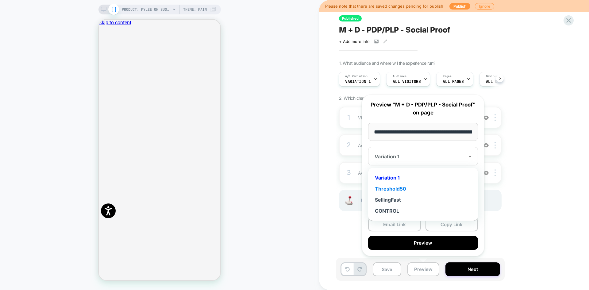
click at [394, 188] on div "Threshold50" at bounding box center [423, 188] width 104 height 11
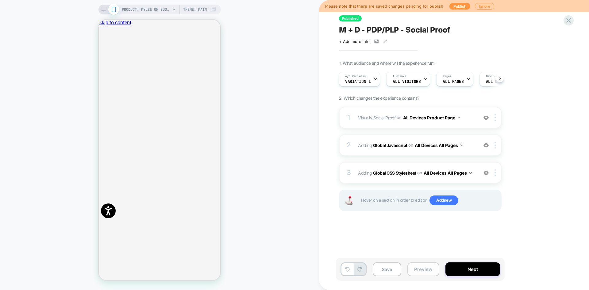
click at [414, 271] on button "Preview" at bounding box center [423, 269] width 32 height 14
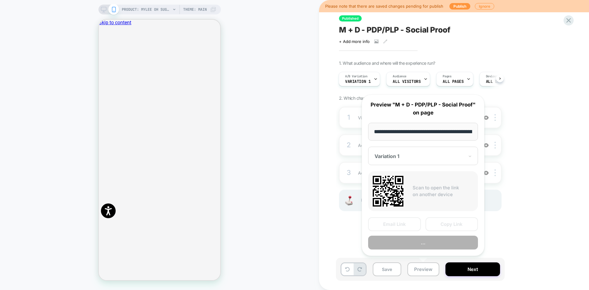
scroll to position [0, 100]
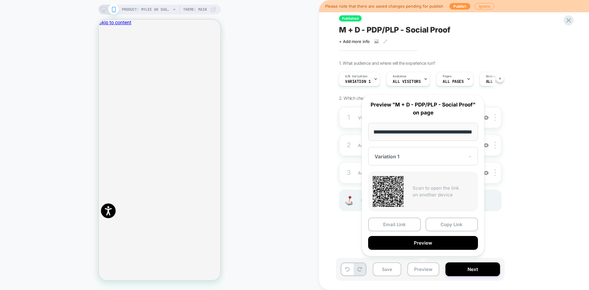
click at [412, 160] on div "Variation 1" at bounding box center [419, 156] width 91 height 7
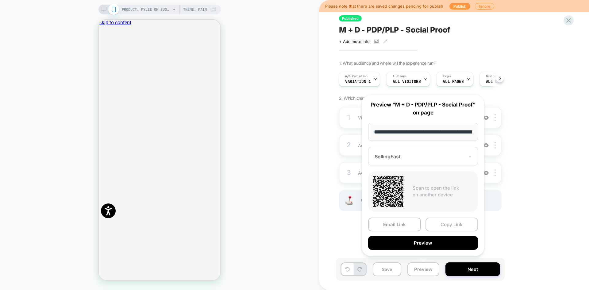
click at [441, 226] on button "Copy Link" at bounding box center [452, 225] width 53 height 14
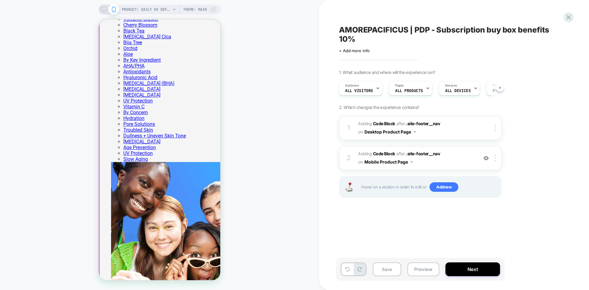
scroll to position [215, 0]
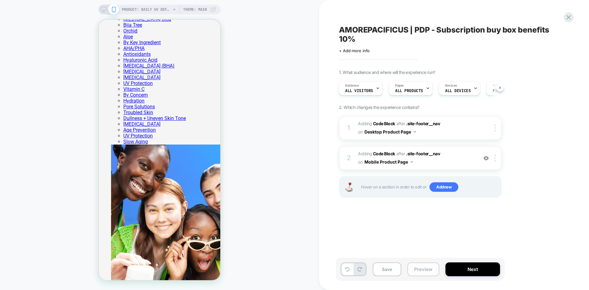
click at [0, 0] on button "Preview" at bounding box center [0, 0] width 0 height 0
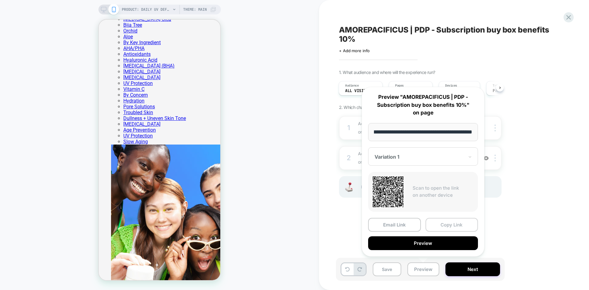
scroll to position [0, 0]
click at [443, 226] on button "Copy Link" at bounding box center [452, 225] width 53 height 14
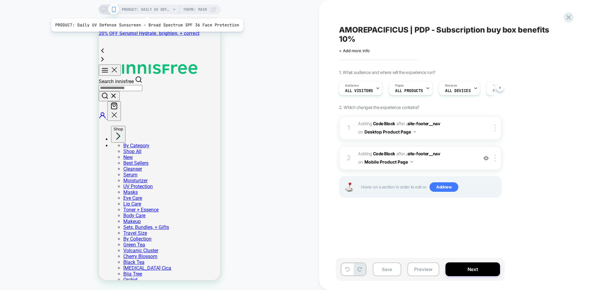
click at [145, 11] on span "PRODUCT: Daily UV Defense Sunscreen – Broad Spectrum SPF 36 Face Protection" at bounding box center [146, 10] width 49 height 10
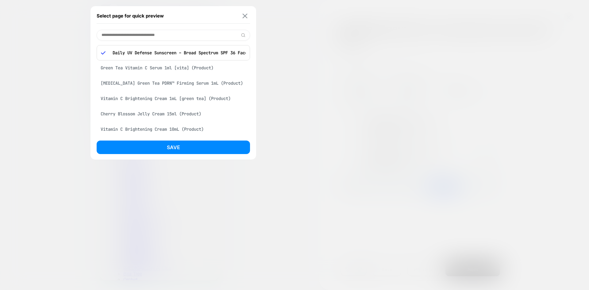
click at [245, 16] on img at bounding box center [245, 16] width 5 height 5
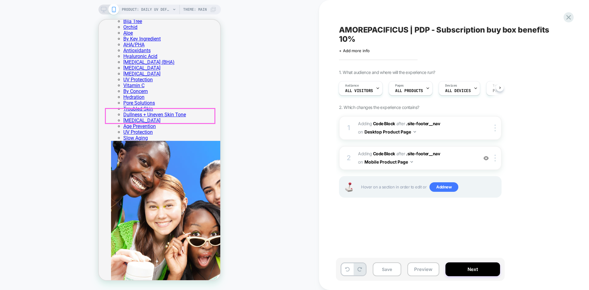
scroll to position [245, 0]
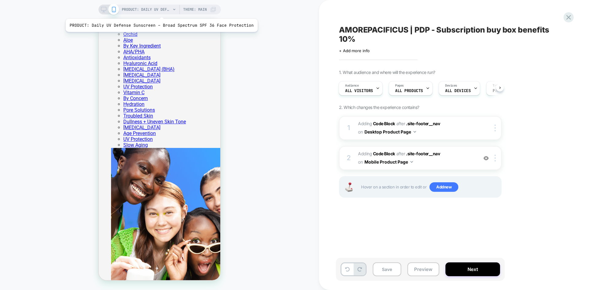
click at [160, 11] on span "PRODUCT: Daily UV Defense Sunscreen – Broad Spectrum SPF 36 Face Protection" at bounding box center [146, 10] width 49 height 10
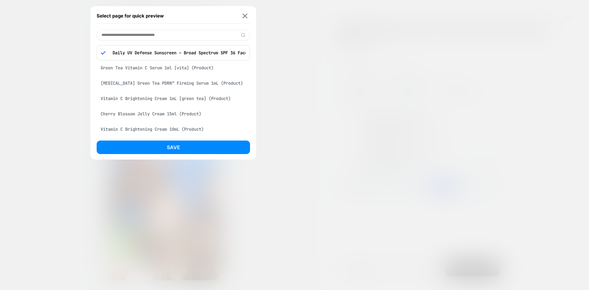
click at [168, 34] on input at bounding box center [173, 35] width 153 height 11
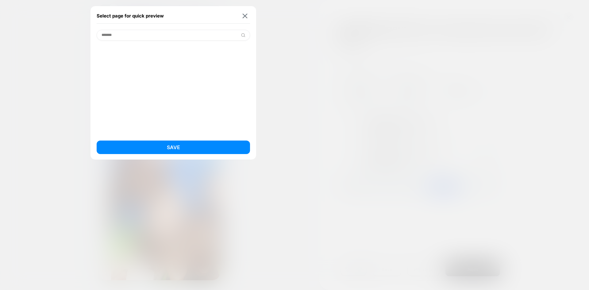
drag, startPoint x: 134, startPoint y: 36, endPoint x: 66, endPoint y: 36, distance: 67.8
click at [98, 14] on div "Select page for quick preview ******* Save PRODUCT: Daily UV Defense Sunscreen …" at bounding box center [159, 10] width 122 height 10
click at [241, 34] on input "*******" at bounding box center [173, 35] width 153 height 11
click at [245, 37] on img at bounding box center [243, 35] width 5 height 5
click at [117, 36] on input "*******" at bounding box center [173, 35] width 153 height 11
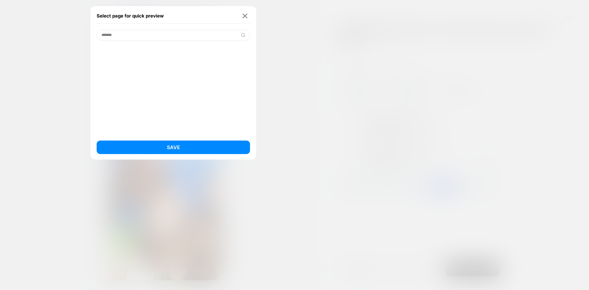
type input "*******"
click at [247, 17] on img at bounding box center [245, 16] width 5 height 5
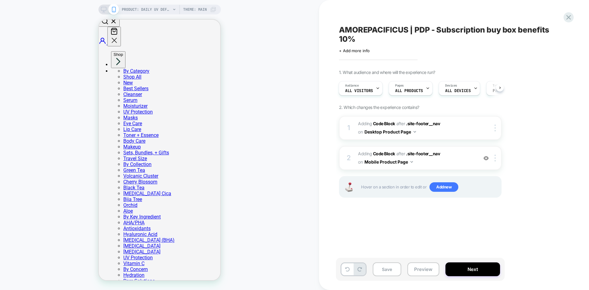
scroll to position [61, 0]
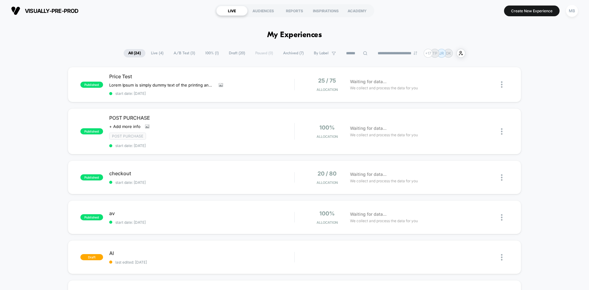
click at [354, 52] on input at bounding box center [356, 53] width 31 height 7
click at [574, 13] on div "MB" at bounding box center [572, 11] width 12 height 12
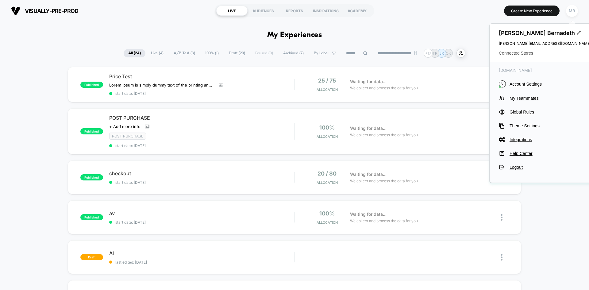
click at [505, 52] on span "Connected Stores" at bounding box center [545, 53] width 92 height 5
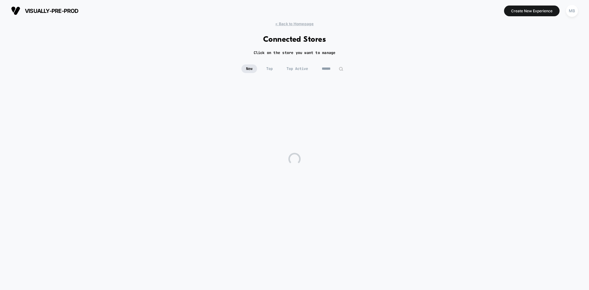
click at [337, 69] on input at bounding box center [332, 68] width 31 height 9
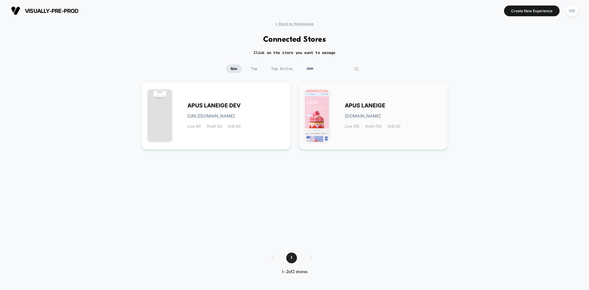
type input "*****"
click at [360, 142] on div "APUS LANEIGE [DOMAIN_NAME] Live (15) Draft (12) A/B (3)" at bounding box center [373, 116] width 137 height 55
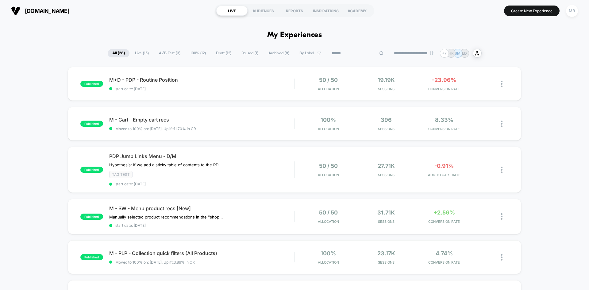
click at [358, 52] on input at bounding box center [357, 53] width 61 height 7
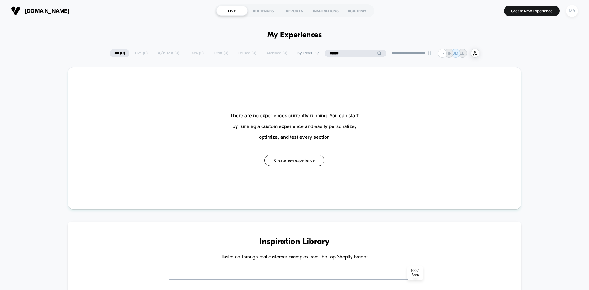
type input "******"
click at [345, 53] on input "******" at bounding box center [355, 53] width 31 height 7
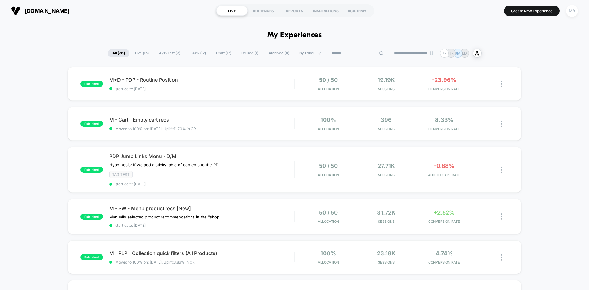
click at [217, 53] on span "Draft ( 12 )" at bounding box center [223, 53] width 25 height 8
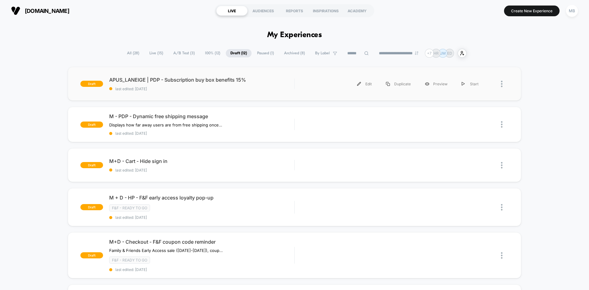
click at [170, 93] on div "draft APUS_LANEIGE | PDP - Subscription buy box benefits 15% last edited: [DATE…" at bounding box center [294, 84] width 453 height 34
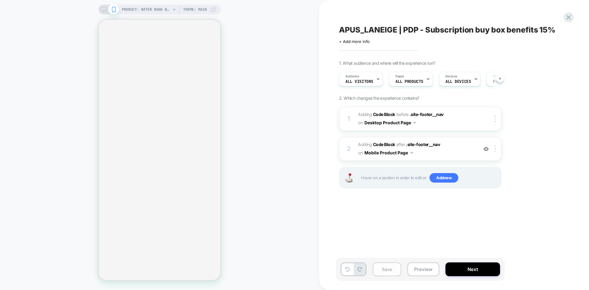
scroll to position [0, 0]
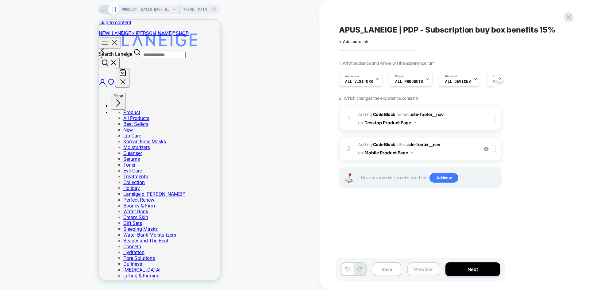
click at [419, 267] on button "Preview" at bounding box center [423, 269] width 32 height 14
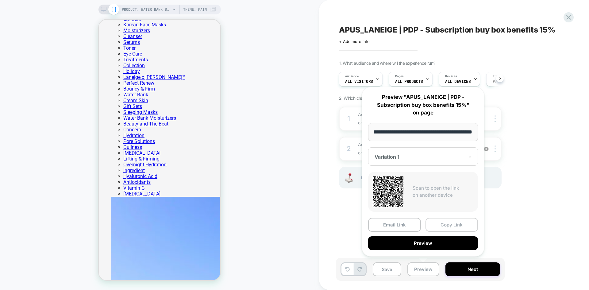
scroll to position [0, 0]
click at [446, 225] on button "Copy Link" at bounding box center [452, 225] width 53 height 14
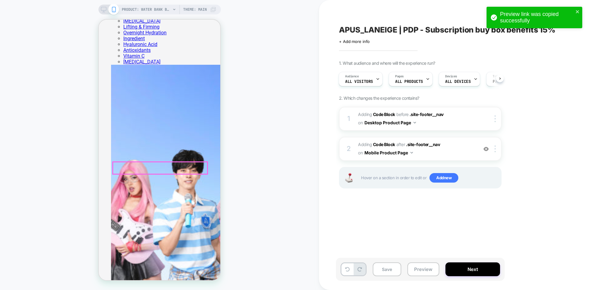
scroll to position [276, 0]
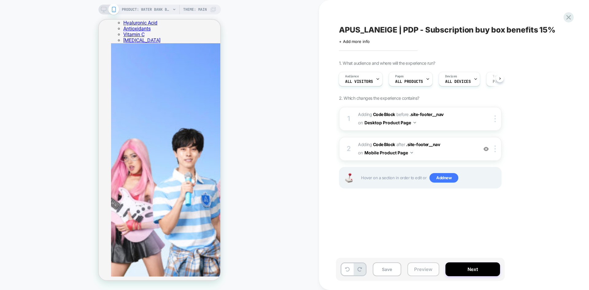
click at [427, 269] on button "Preview" at bounding box center [423, 269] width 32 height 14
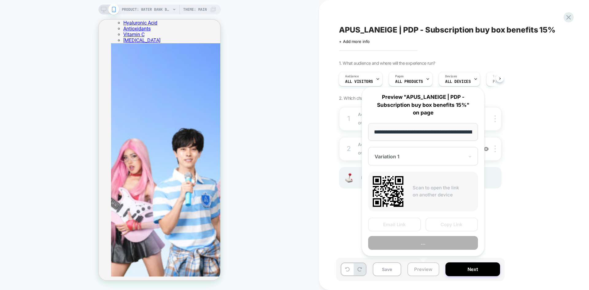
scroll to position [0, 150]
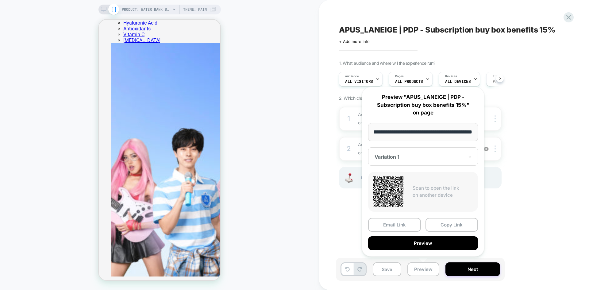
click at [0, 0] on div at bounding box center [0, 0] width 0 height 0
click at [534, 186] on div "1. What audience and where will the experience run? Audience All Visitors Pages…" at bounding box center [451, 131] width 224 height 143
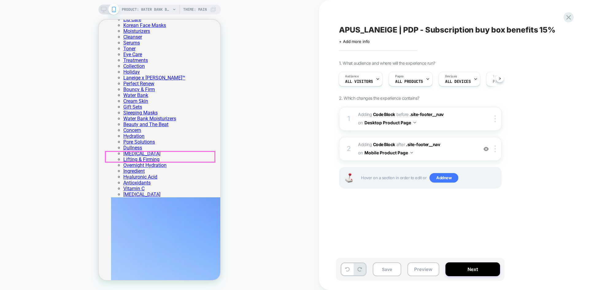
scroll to position [123, 0]
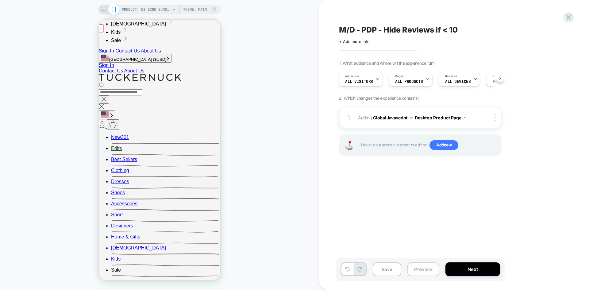
click at [0, 0] on button "Preview" at bounding box center [0, 0] width 0 height 0
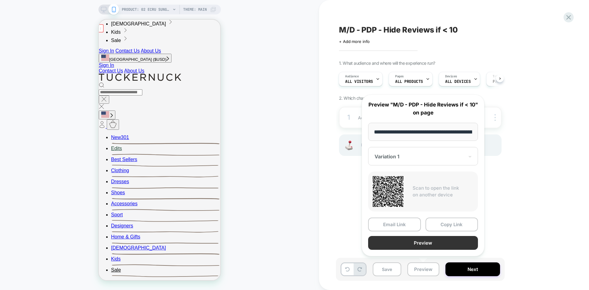
click at [0, 0] on button "Preview" at bounding box center [0, 0] width 0 height 0
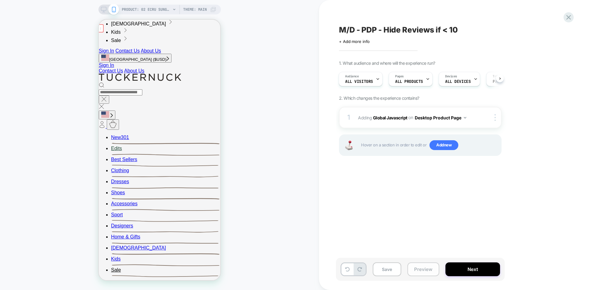
click at [0, 0] on button "Preview" at bounding box center [0, 0] width 0 height 0
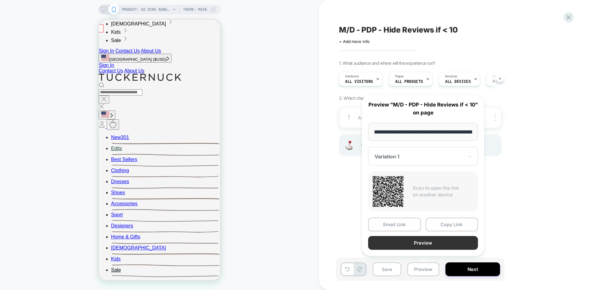
click at [0, 0] on button "Preview" at bounding box center [0, 0] width 0 height 0
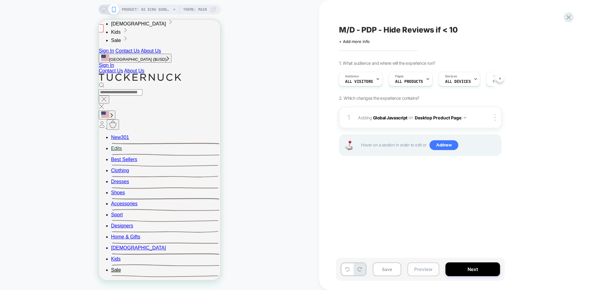
click at [0, 0] on button "Preview" at bounding box center [0, 0] width 0 height 0
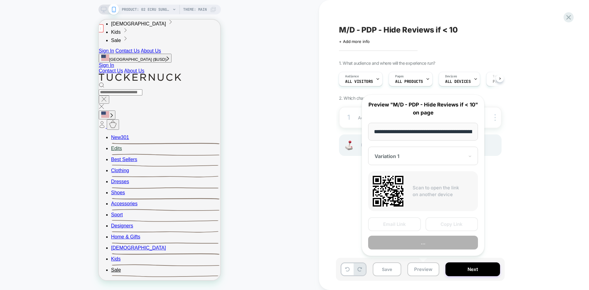
scroll to position [0, 67]
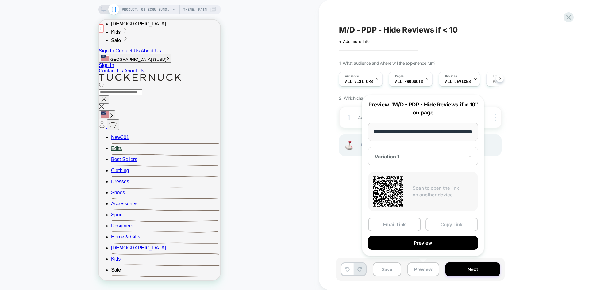
click at [0, 0] on button "Copy Link" at bounding box center [0, 0] width 0 height 0
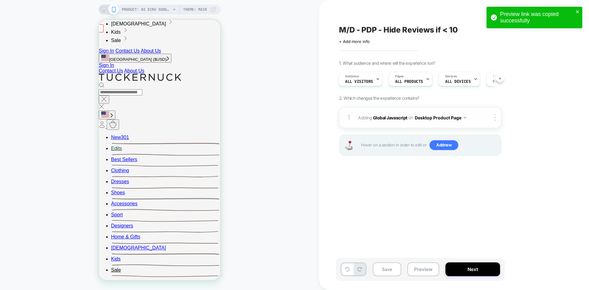
click at [0, 0] on button "Desktop Product Page" at bounding box center [0, 0] width 0 height 0
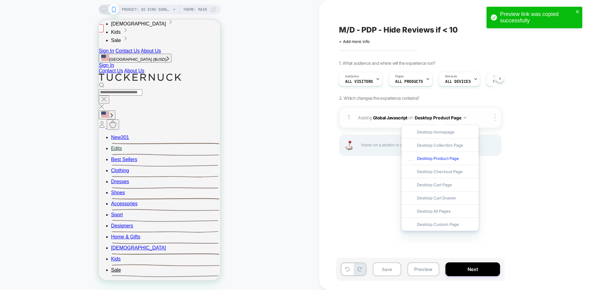
click at [0, 0] on img at bounding box center [0, 0] width 0 height 0
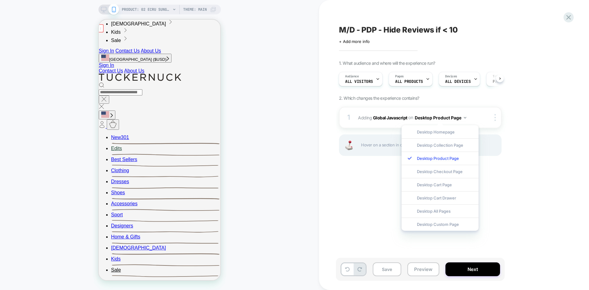
click at [0, 0] on div "1. What audience and where will the experience run? Audience All Visitors Pages…" at bounding box center [0, 0] width 0 height 0
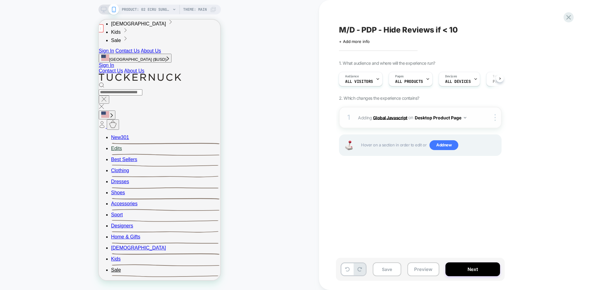
click at [0, 0] on b "Global Javascript" at bounding box center [0, 0] width 0 height 0
click at [104, 10] on icon at bounding box center [104, 10] width 6 height 6
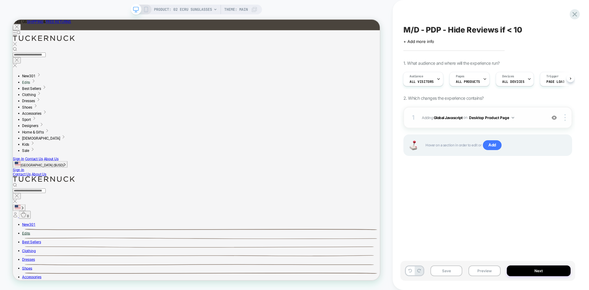
scroll to position [157, 0]
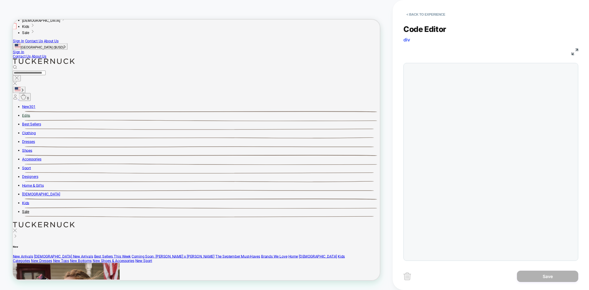
scroll to position [0, 0]
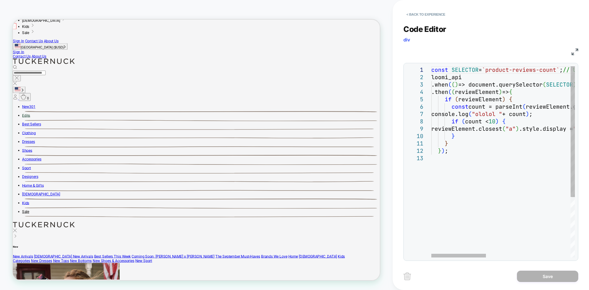
click at [0, 0] on div at bounding box center [0, 0] width 0 height 0
type textarea "**********"
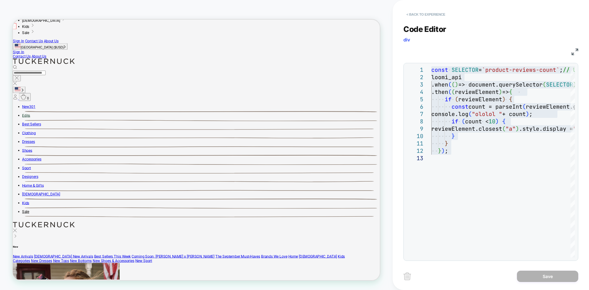
click at [0, 0] on button "< Back to experience" at bounding box center [0, 0] width 0 height 0
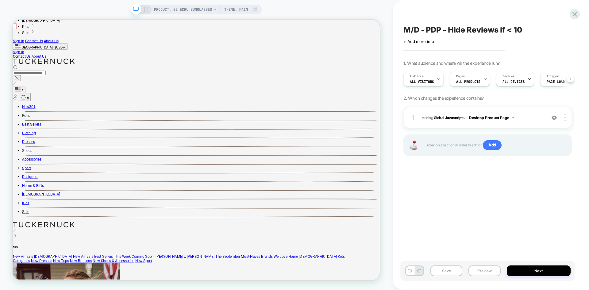
scroll to position [0, 0]
click at [0, 0] on img at bounding box center [0, 0] width 0 height 0
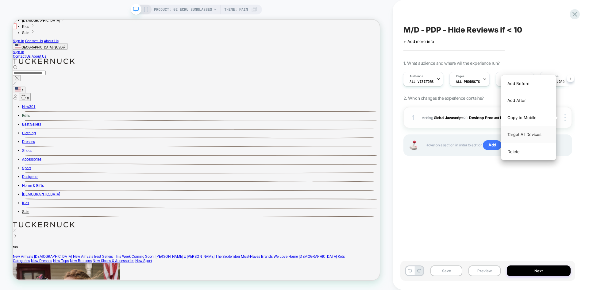
click at [0, 0] on div "Target All Devices" at bounding box center [0, 0] width 0 height 0
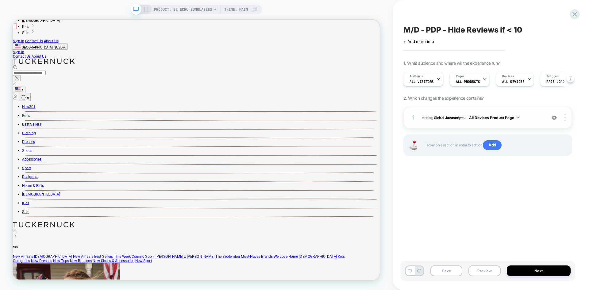
click at [0, 0] on button "All Devices Product Page" at bounding box center [0, 0] width 0 height 0
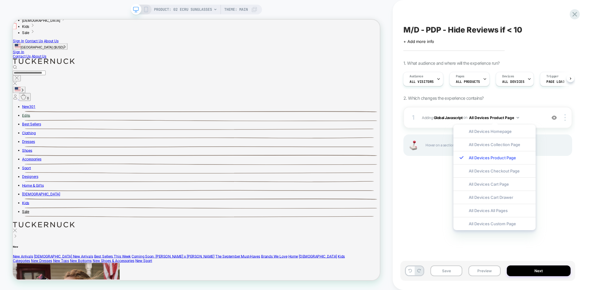
click at [416, 188] on div "M/D - PDP - Hide Reviews if < 10 Click to edit experience details + Add more in…" at bounding box center [487, 145] width 175 height 278
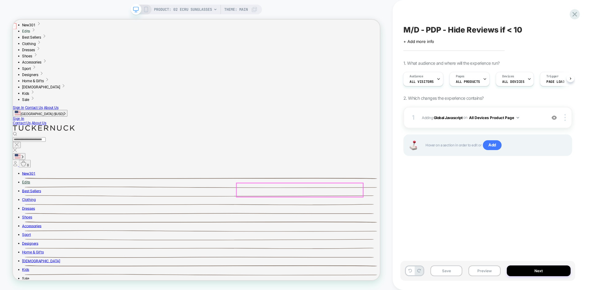
scroll to position [65, 0]
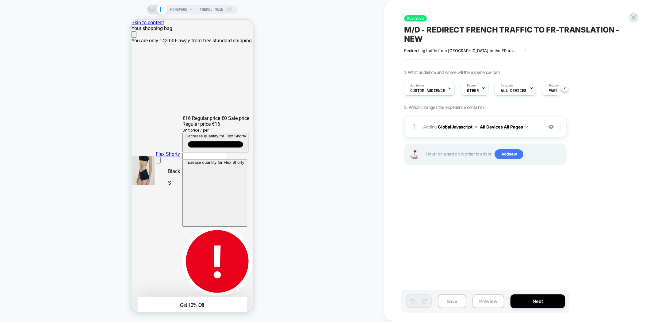
scroll to position [0, 244]
click at [0, 0] on span "Custom Audience" at bounding box center [0, 0] width 0 height 0
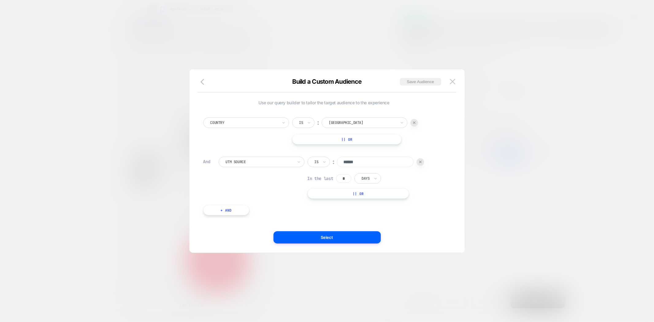
scroll to position [0, 122]
drag, startPoint x: 452, startPoint y: 84, endPoint x: 454, endPoint y: 94, distance: 10.1
click at [452, 84] on img at bounding box center [453, 81] width 6 height 5
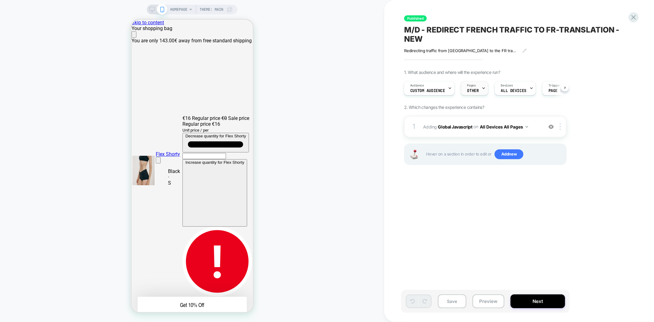
click at [0, 0] on span "OTHER" at bounding box center [0, 0] width 0 height 0
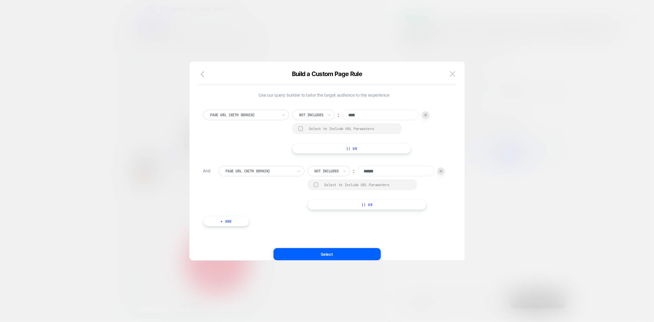
scroll to position [14, 0]
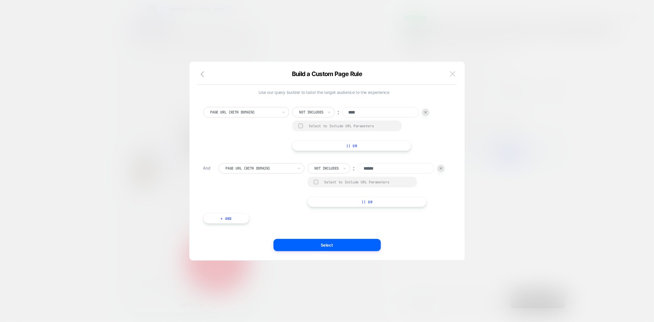
click at [450, 73] on img at bounding box center [453, 73] width 6 height 5
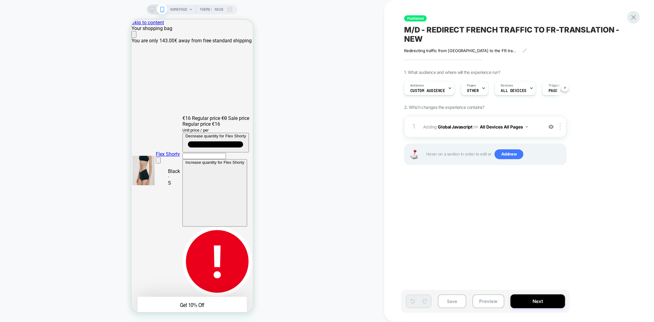
scroll to position [0, 18]
click at [0, 0] on icon at bounding box center [0, 0] width 0 height 0
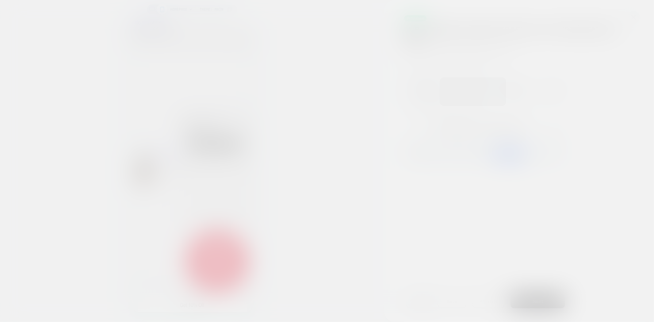
scroll to position [0, 0]
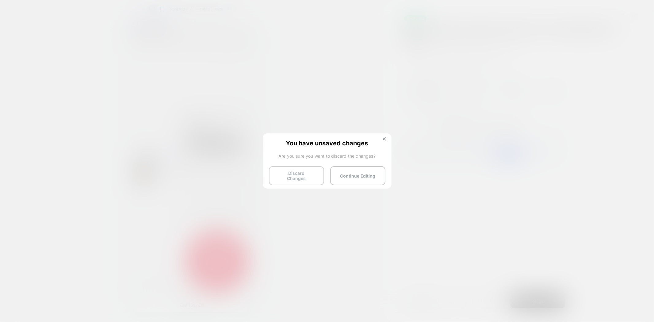
click at [307, 174] on button "Discard Changes" at bounding box center [296, 175] width 55 height 19
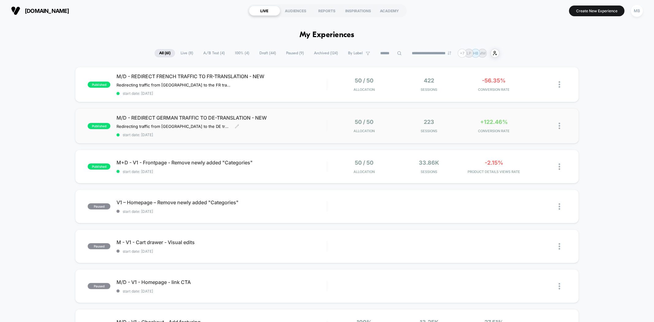
click at [252, 133] on span "start date: 9/2/2025" at bounding box center [222, 135] width 210 height 5
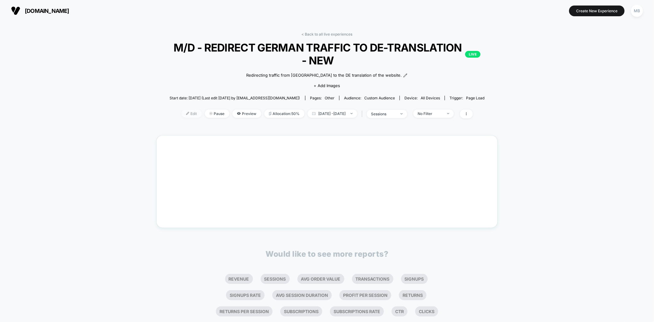
click at [182, 114] on span "Edit" at bounding box center [192, 114] width 20 height 8
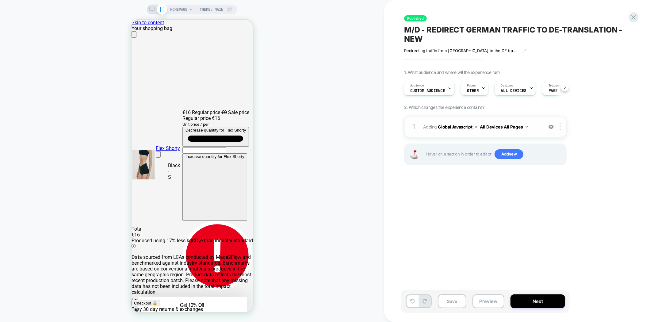
scroll to position [0, 1]
click at [0, 0] on b "Global Javascript" at bounding box center [0, 0] width 0 height 0
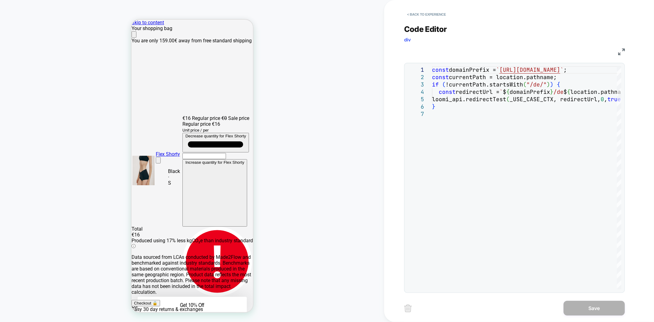
scroll to position [0, 0]
click at [522, 39] on div "Code Editor div" at bounding box center [514, 35] width 221 height 21
click at [0, 0] on button "< Back to experience" at bounding box center [0, 0] width 0 height 0
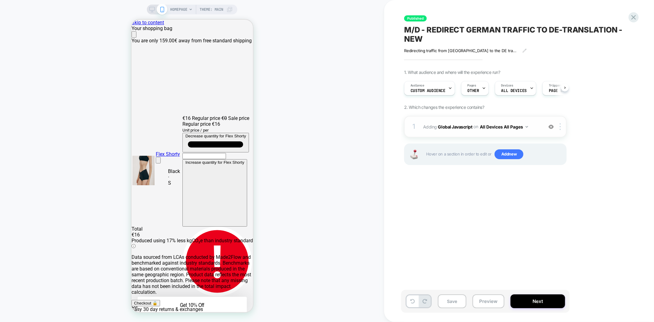
scroll to position [0, 0]
click at [0, 0] on div "Audience Custom Audience" at bounding box center [0, 0] width 0 height 0
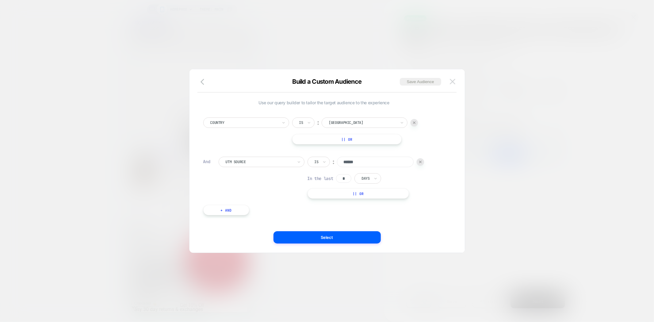
scroll to position [0, 122]
click at [453, 84] on img at bounding box center [453, 81] width 6 height 5
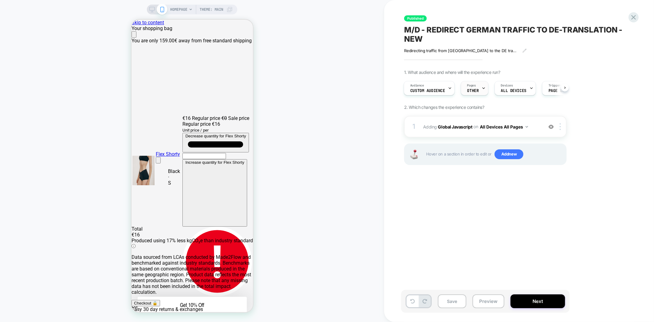
click at [477, 90] on span "OTHER" at bounding box center [474, 91] width 12 height 4
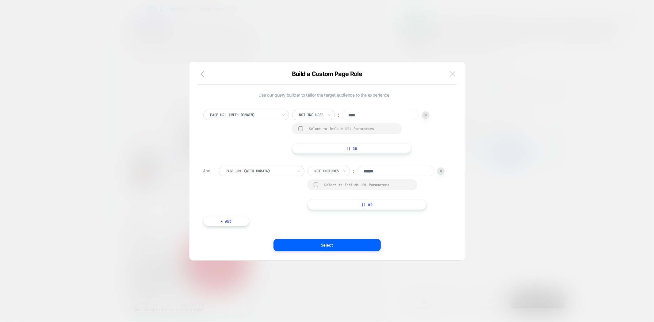
click at [453, 71] on img at bounding box center [453, 73] width 6 height 5
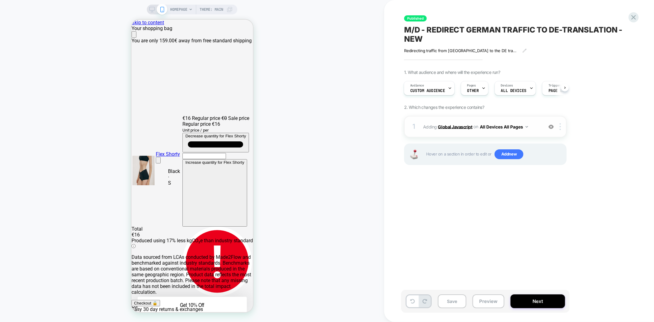
click at [450, 125] on b "Global Javascript" at bounding box center [455, 126] width 34 height 5
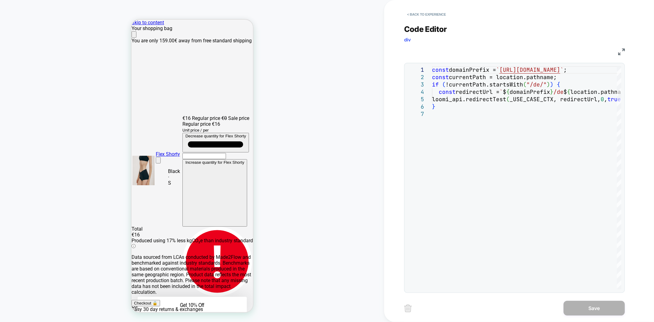
scroll to position [0, 0]
click at [432, 16] on button "< Back to experience" at bounding box center [426, 15] width 45 height 10
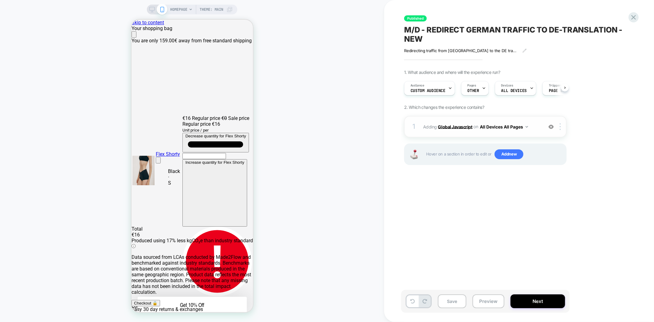
scroll to position [0, 0]
click at [0, 0] on b "Global Javascript" at bounding box center [0, 0] width 0 height 0
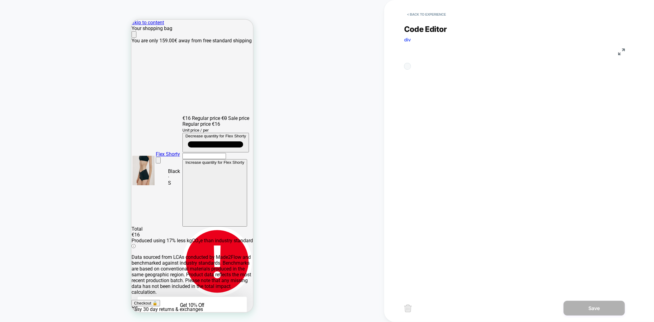
scroll to position [0, 122]
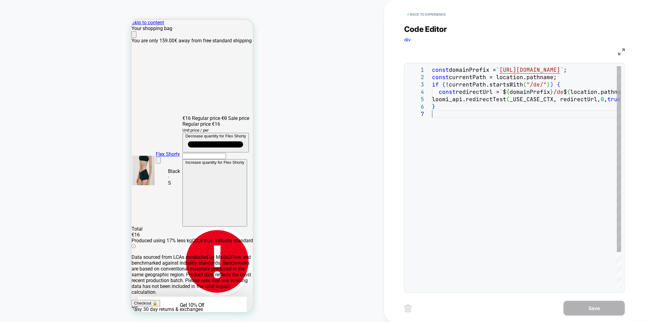
click at [488, 142] on div "const domainPrefix = ` https://organicbasics.com ` ; const currentPath = locati…" at bounding box center [526, 199] width 189 height 267
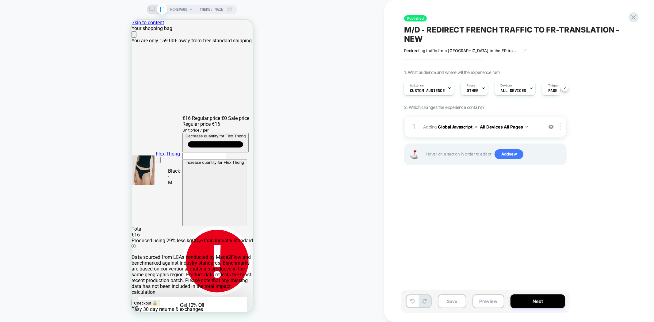
scroll to position [0, 122]
click at [444, 125] on b "Global Javascript" at bounding box center [455, 126] width 34 height 5
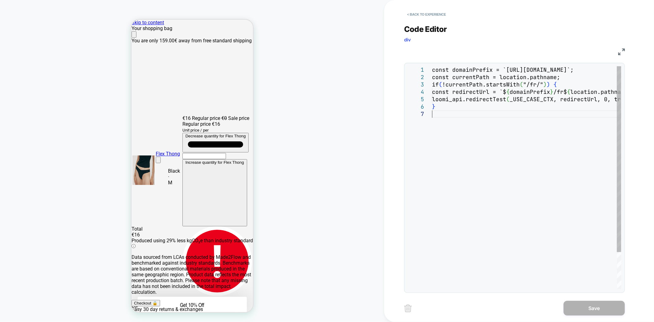
click at [482, 137] on div "const domainPrefix = `[URL][DOMAIN_NAME]`; const currentPath = location.pathnam…" at bounding box center [526, 199] width 189 height 267
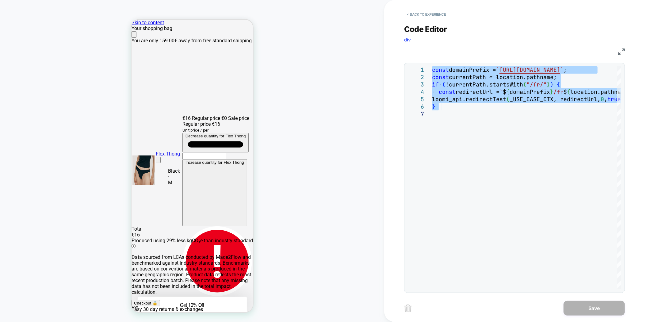
scroll to position [0, 0]
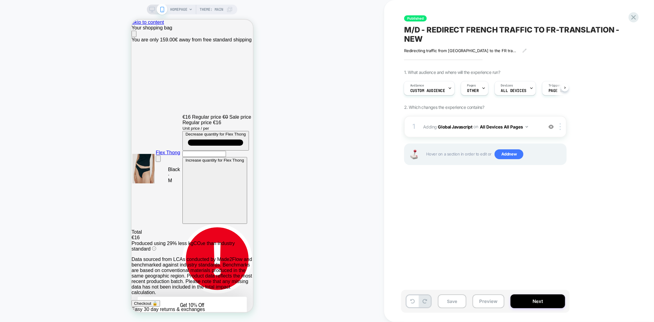
scroll to position [0, 122]
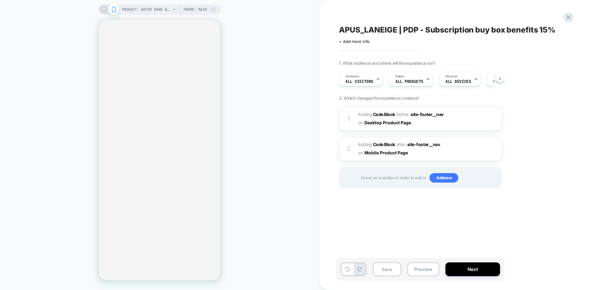
scroll to position [0, 0]
click at [419, 271] on button "Preview" at bounding box center [423, 269] width 32 height 14
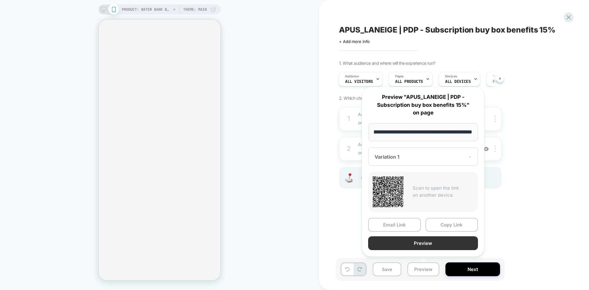
scroll to position [0, 0]
click at [437, 246] on button "Preview" at bounding box center [423, 243] width 110 height 14
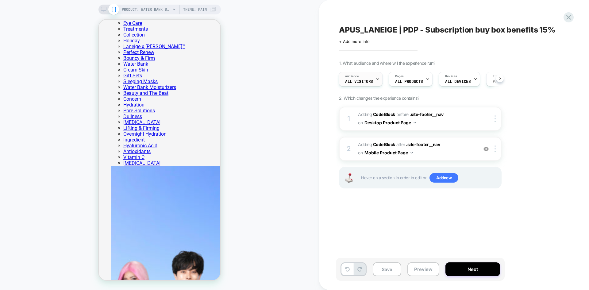
click at [0, 0] on span "All Visitors" at bounding box center [0, 0] width 0 height 0
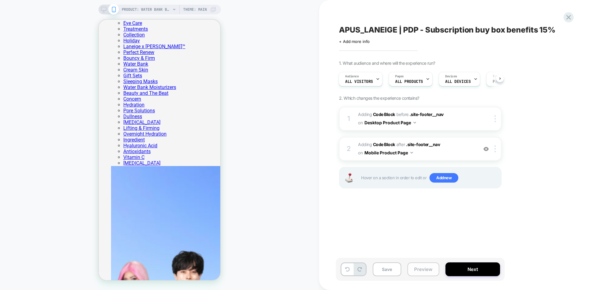
click at [0, 0] on button "Preview" at bounding box center [0, 0] width 0 height 0
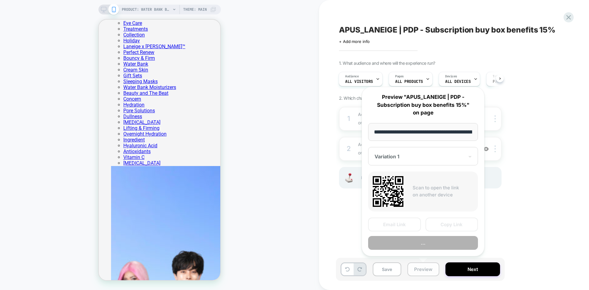
scroll to position [0, 150]
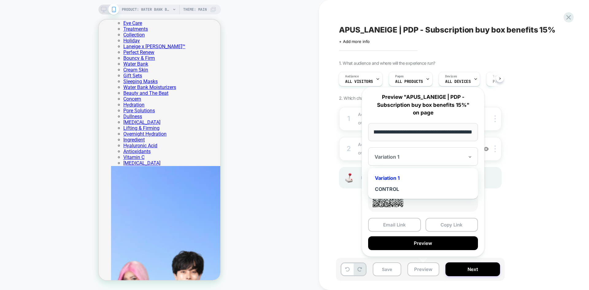
click at [419, 153] on div "Variation 1" at bounding box center [419, 156] width 91 height 7
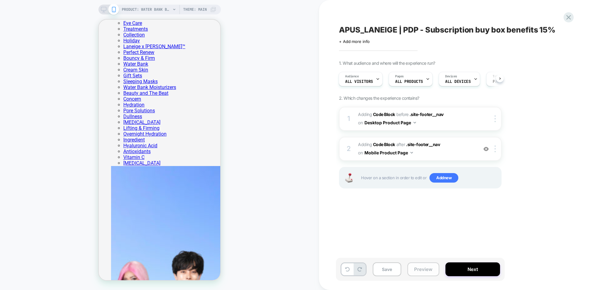
click at [0, 0] on button "Preview" at bounding box center [0, 0] width 0 height 0
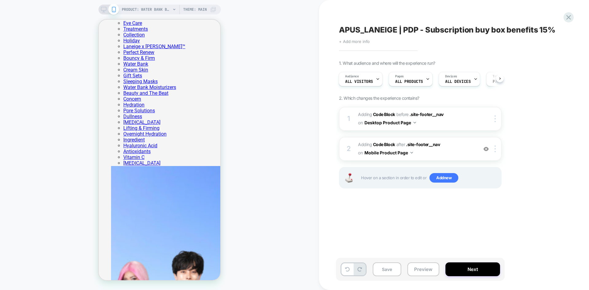
click at [0, 0] on span "+ Add more info" at bounding box center [0, 0] width 0 height 0
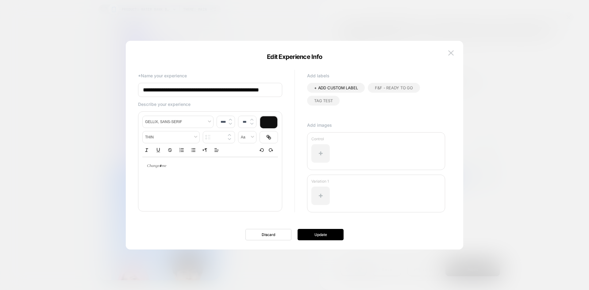
scroll to position [0, 16]
drag, startPoint x: 449, startPoint y: 52, endPoint x: 444, endPoint y: 67, distance: 16.0
click at [449, 52] on img at bounding box center [451, 52] width 6 height 5
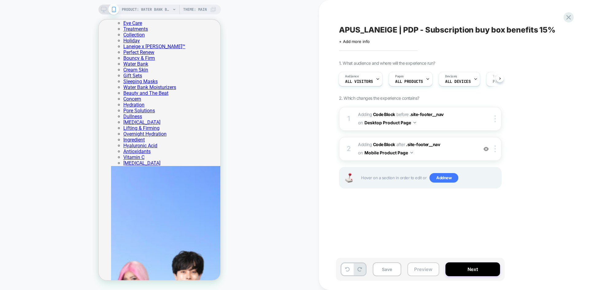
click at [0, 0] on button "Preview" at bounding box center [0, 0] width 0 height 0
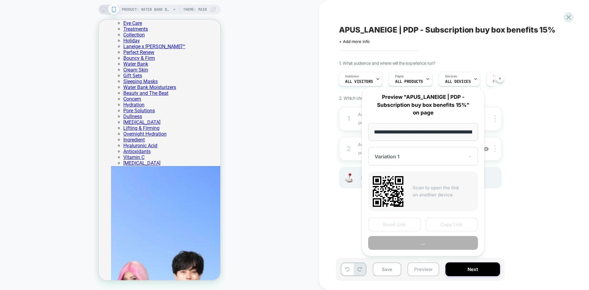
scroll to position [0, 150]
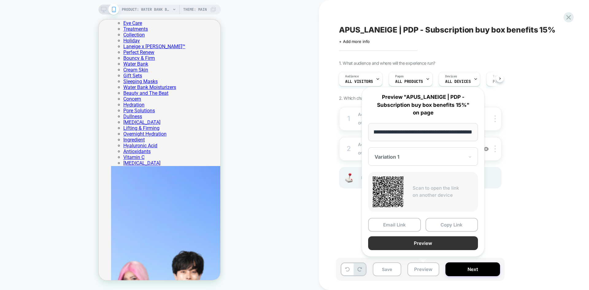
click at [422, 243] on button "Preview" at bounding box center [423, 243] width 110 height 14
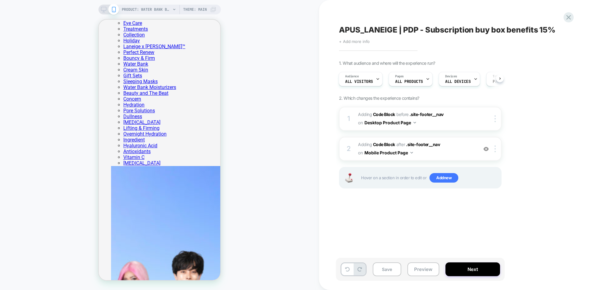
click at [0, 0] on span "+ Add more info" at bounding box center [0, 0] width 0 height 0
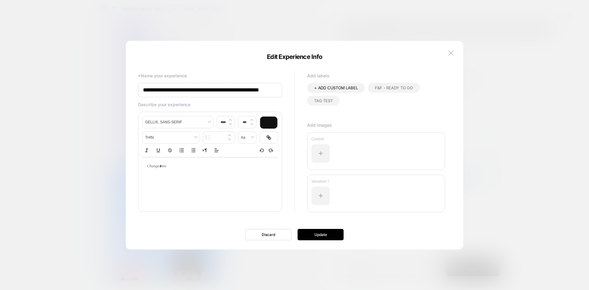
scroll to position [0, 0]
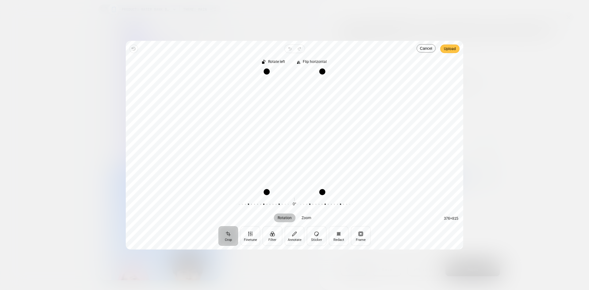
click at [452, 49] on span "Upload" at bounding box center [450, 48] width 12 height 7
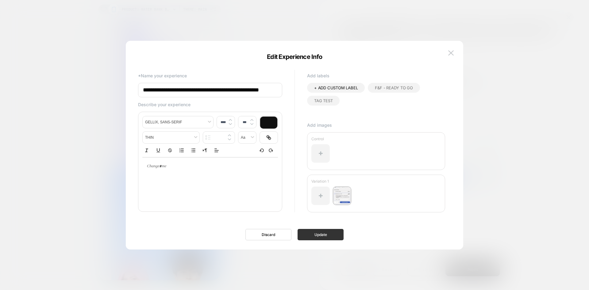
click at [317, 235] on button "Update" at bounding box center [321, 234] width 46 height 11
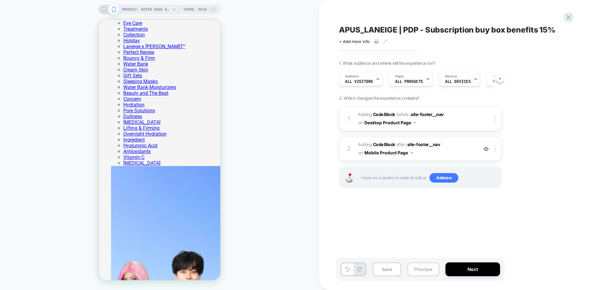
click at [0, 0] on button "Preview" at bounding box center [0, 0] width 0 height 0
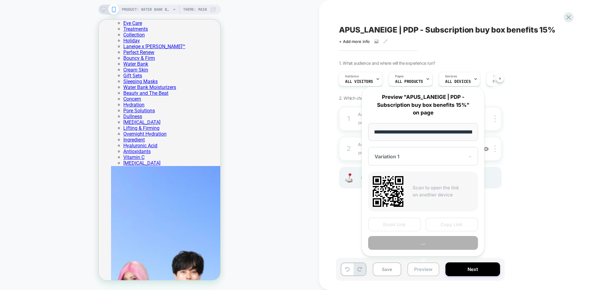
scroll to position [0, 150]
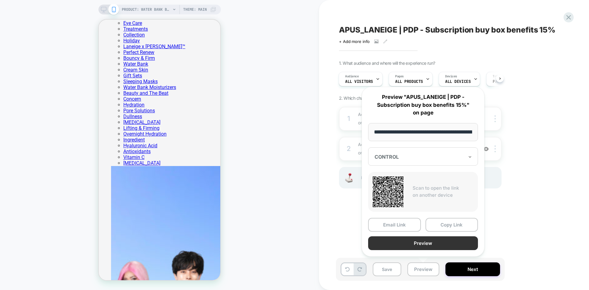
click at [420, 242] on button "Preview" at bounding box center [423, 243] width 110 height 14
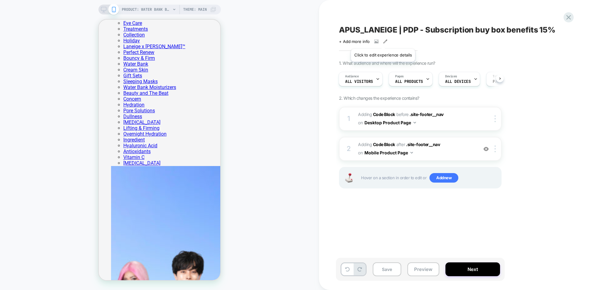
click at [383, 41] on icon at bounding box center [385, 41] width 4 height 4
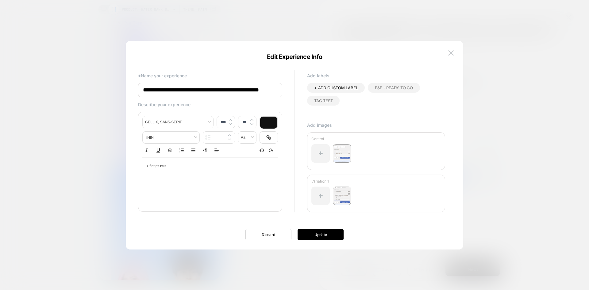
click at [0, 0] on div at bounding box center [0, 0] width 0 height 0
type input "****"
click at [171, 165] on p at bounding box center [208, 167] width 119 height 6
type input "****"
click at [213, 176] on h1 "**********" at bounding box center [208, 172] width 119 height 17
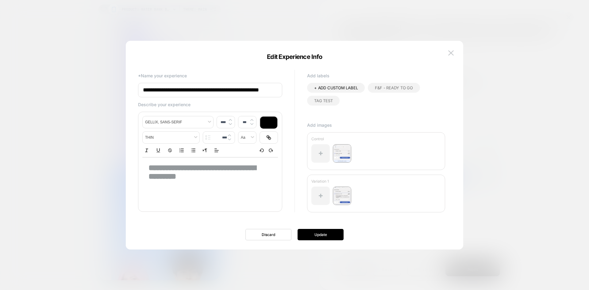
drag, startPoint x: 224, startPoint y: 179, endPoint x: 133, endPoint y: 163, distance: 93.1
click at [133, 163] on div "**********" at bounding box center [291, 145] width 319 height 184
click at [150, 167] on p "**********" at bounding box center [208, 167] width 119 height 6
click at [149, 166] on p "**********" at bounding box center [208, 167] width 119 height 6
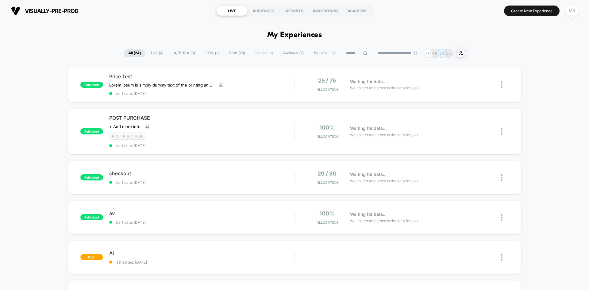
click at [349, 54] on input at bounding box center [356, 53] width 31 height 7
paste input "**********"
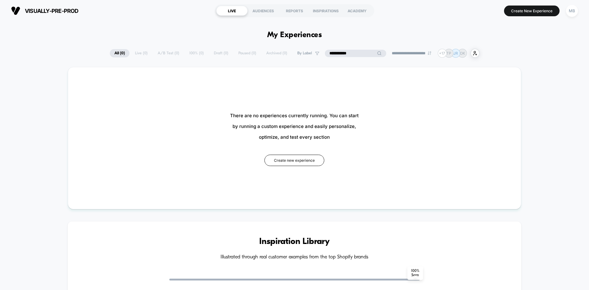
type input "**********"
click at [354, 54] on input "**********" at bounding box center [355, 53] width 61 height 7
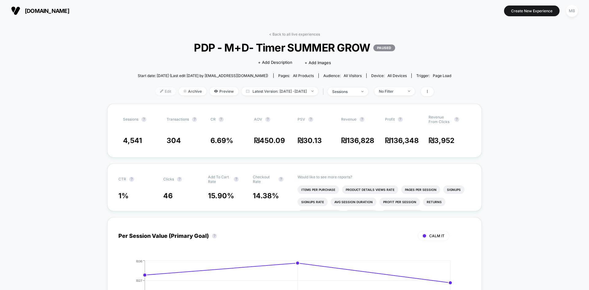
click at [156, 93] on span "Edit" at bounding box center [166, 91] width 20 height 8
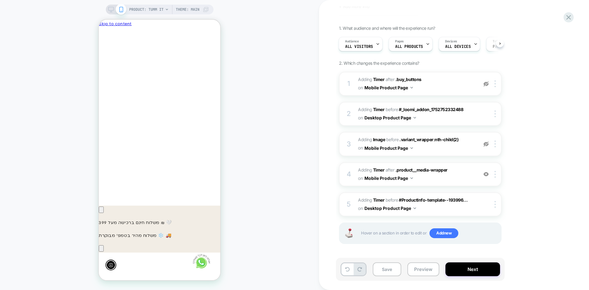
click at [105, 13] on div "PRODUCT: Tumm it Theme: MAIN" at bounding box center [159, 145] width 319 height 278
click at [111, 11] on icon at bounding box center [111, 10] width 6 height 6
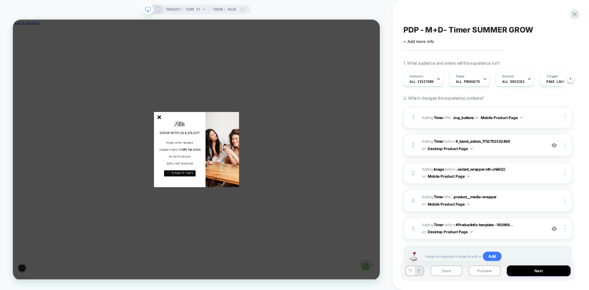
click at [204, 144] on div "GROW WITH US & ENJOY! הצטרפי אלינו וקבלי הנחה של 10% לרכישה ראשונה, הטבות בלעדי…" at bounding box center [235, 193] width 69 height 100
click at [206, 148] on line "סגור" at bounding box center [208, 150] width 4 height 4
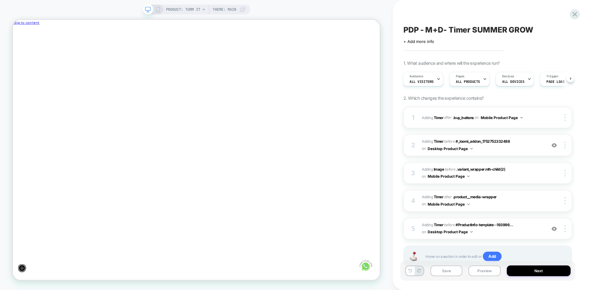
click at [158, 12] on rect at bounding box center [157, 9] width 3 height 5
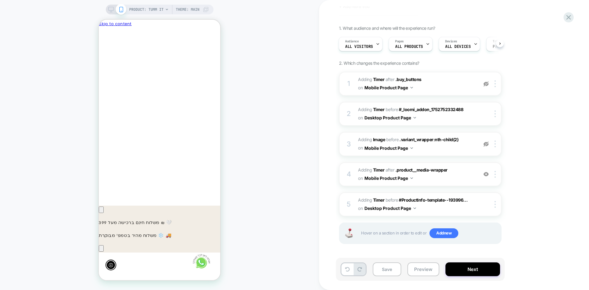
click at [112, 10] on icon at bounding box center [111, 10] width 6 height 6
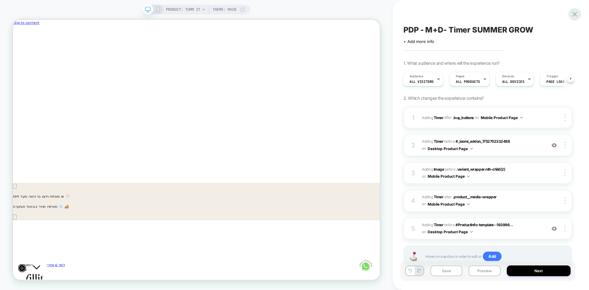
click at [575, 16] on icon at bounding box center [575, 14] width 8 height 8
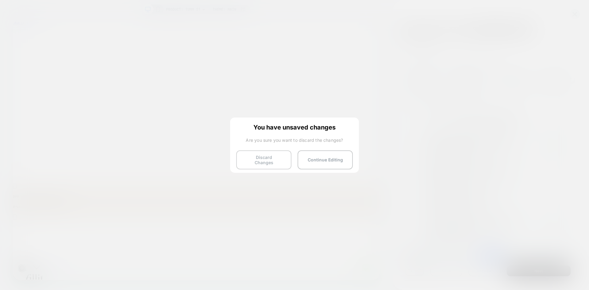
scroll to position [0, -450]
click at [0, 0] on button "Discard Changes" at bounding box center [0, 0] width 0 height 0
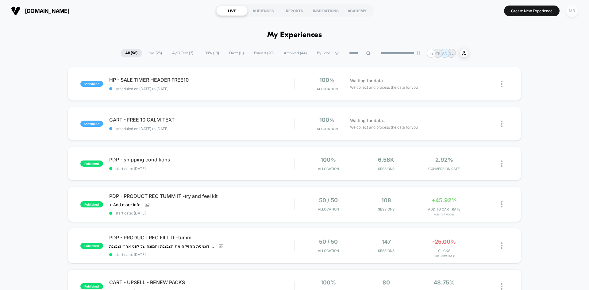
click at [572, 12] on div "MB" at bounding box center [572, 11] width 12 height 12
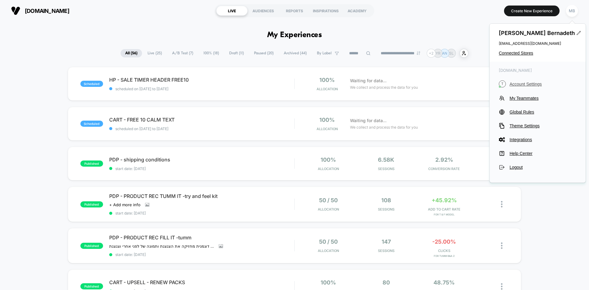
click at [527, 84] on span "Account Settings" at bounding box center [543, 84] width 67 height 5
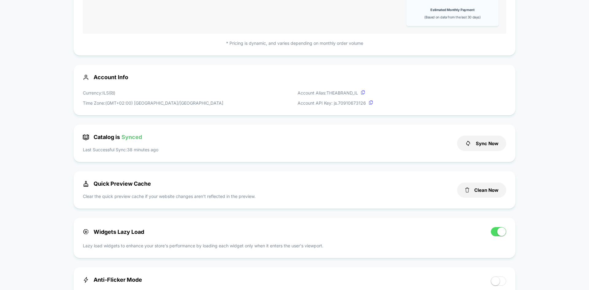
scroll to position [165, 0]
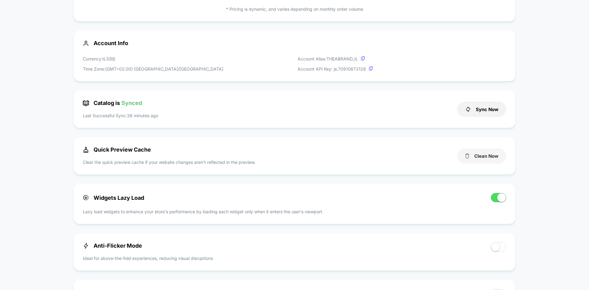
click at [485, 156] on button "Clean Now" at bounding box center [481, 156] width 49 height 15
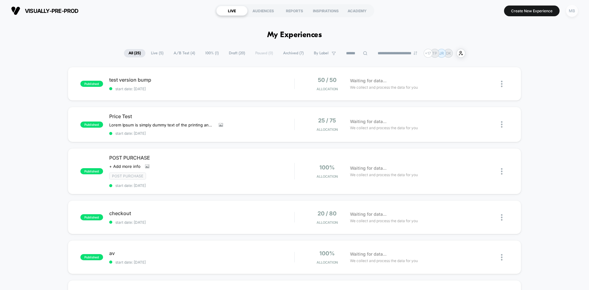
click at [570, 12] on div "MB" at bounding box center [572, 11] width 12 height 12
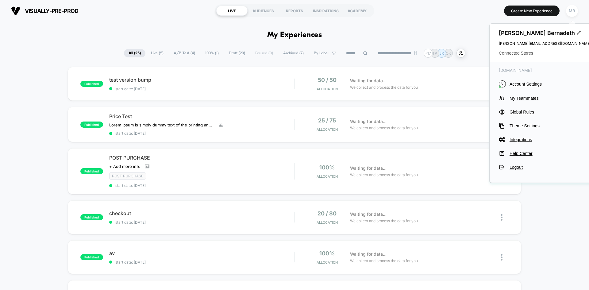
click at [514, 52] on span "Connected Stores" at bounding box center [545, 53] width 92 height 5
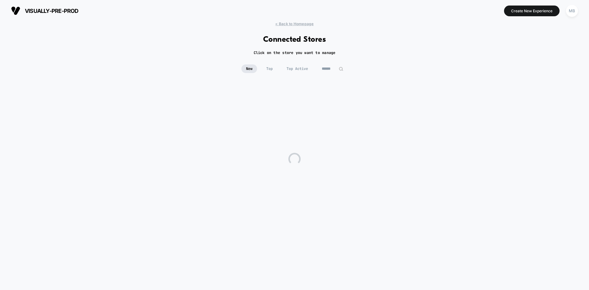
click at [336, 68] on input at bounding box center [332, 68] width 31 height 9
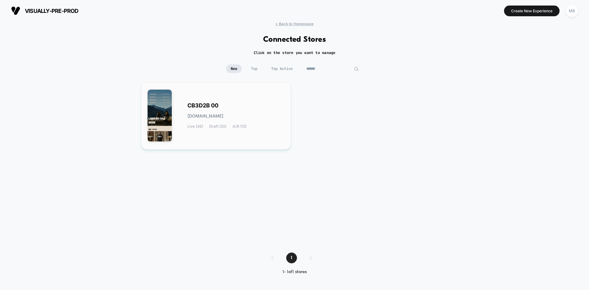
type input "******"
click at [213, 138] on div "CB3D2B 00 [DOMAIN_NAME] Live (36) Draft (20) A/B (12)" at bounding box center [216, 116] width 137 height 55
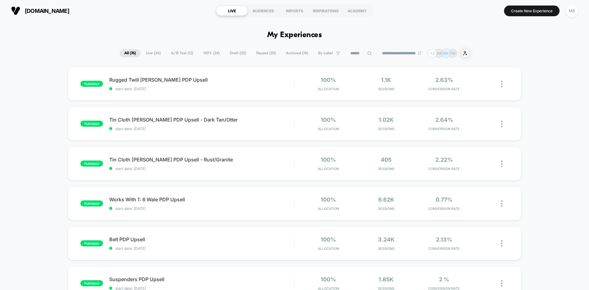
click at [162, 89] on span "start date: [DATE]" at bounding box center [201, 89] width 185 height 5
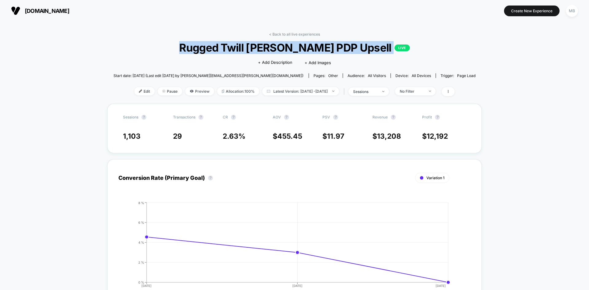
drag, startPoint x: 205, startPoint y: 46, endPoint x: 374, endPoint y: 44, distance: 169.7
click at [374, 44] on span "Rugged Twill [PERSON_NAME] PDP Upsell LIVE" at bounding box center [295, 47] width 326 height 13
copy span "Rugged Twill [PERSON_NAME] PDP Upsell LIVE"
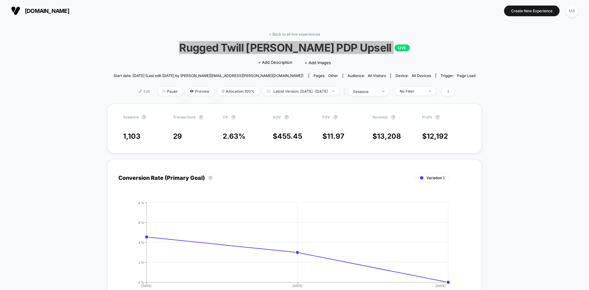
click at [139, 91] on img at bounding box center [140, 91] width 3 height 3
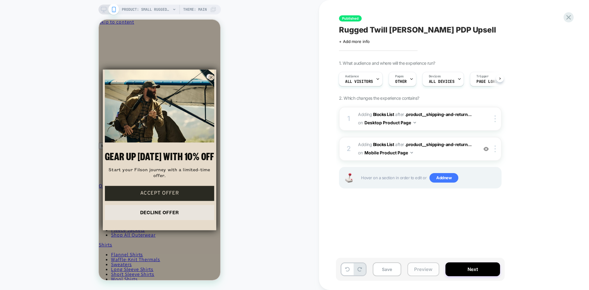
click at [0, 0] on button "Preview" at bounding box center [0, 0] width 0 height 0
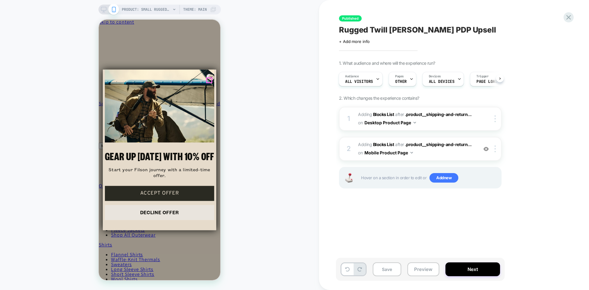
click at [209, 80] on circle "Close dialog" at bounding box center [211, 78] width 6 height 6
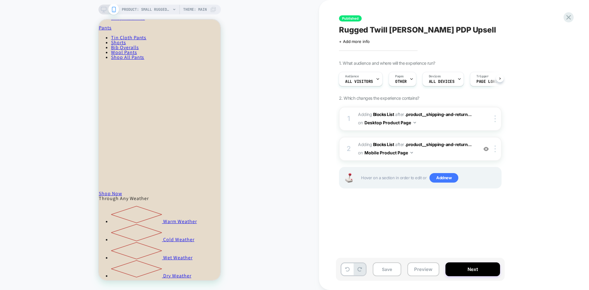
scroll to position [276, 0]
click at [487, 149] on img at bounding box center [486, 148] width 5 height 5
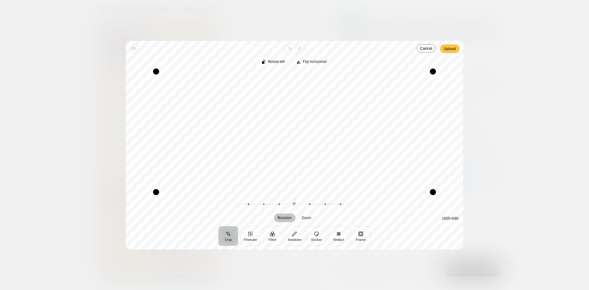
click at [453, 51] on span "Upload" at bounding box center [450, 48] width 12 height 7
click at [449, 50] on span "Upload" at bounding box center [450, 48] width 12 height 7
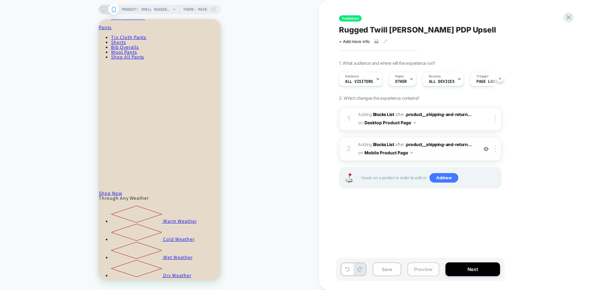
click at [0, 0] on button "Preview" at bounding box center [0, 0] width 0 height 0
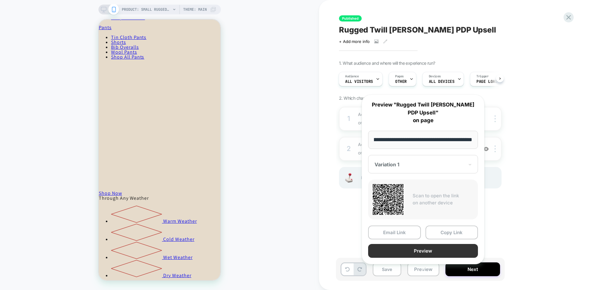
scroll to position [0, 0]
click at [432, 247] on button "Preview" at bounding box center [423, 251] width 110 height 14
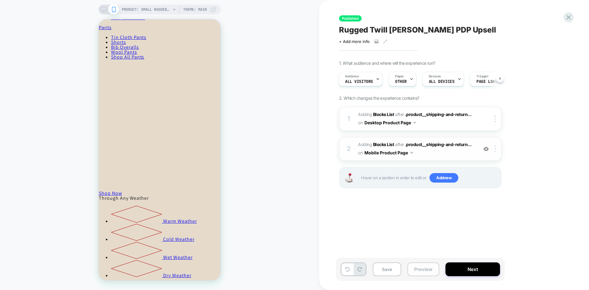
click at [0, 0] on button "Preview" at bounding box center [0, 0] width 0 height 0
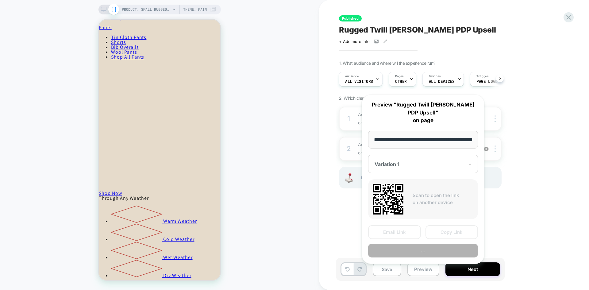
scroll to position [0, 110]
click at [414, 161] on div "Variation 1" at bounding box center [419, 164] width 91 height 7
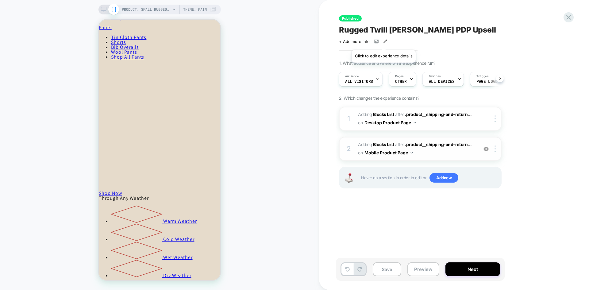
click at [0, 0] on icon at bounding box center [0, 0] width 0 height 0
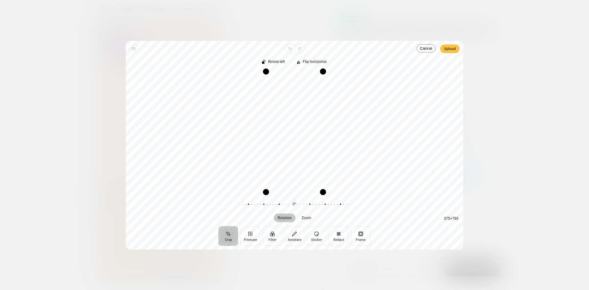
click at [447, 52] on span "Upload" at bounding box center [450, 48] width 12 height 7
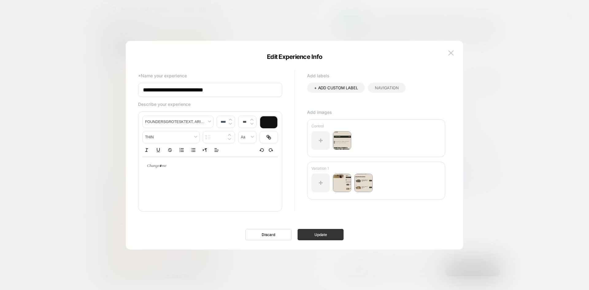
click at [325, 235] on button "Update" at bounding box center [321, 234] width 46 height 11
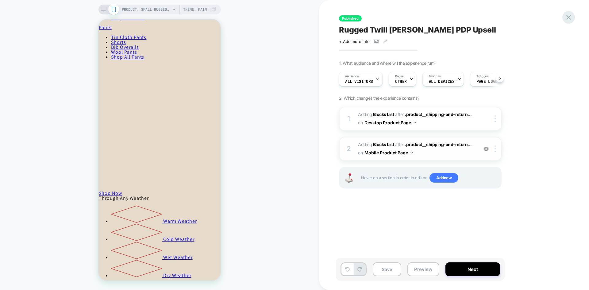
click at [569, 17] on icon at bounding box center [568, 17] width 5 height 5
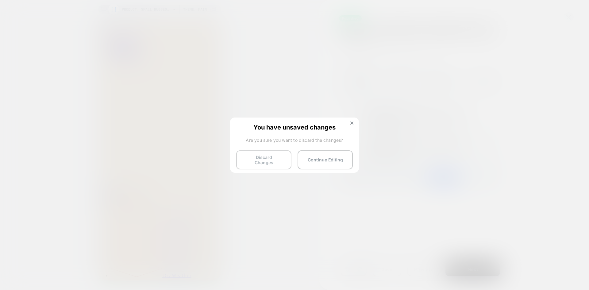
click at [256, 155] on button "Discard Changes" at bounding box center [263, 159] width 55 height 19
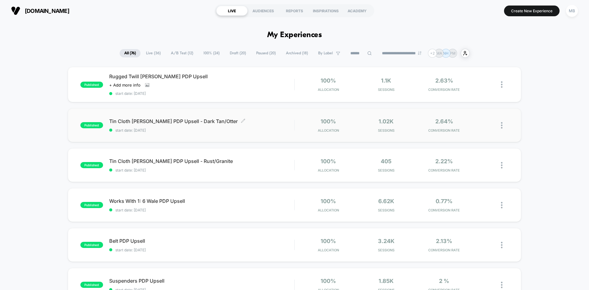
click at [241, 132] on span "start date: [DATE]" at bounding box center [201, 130] width 185 height 5
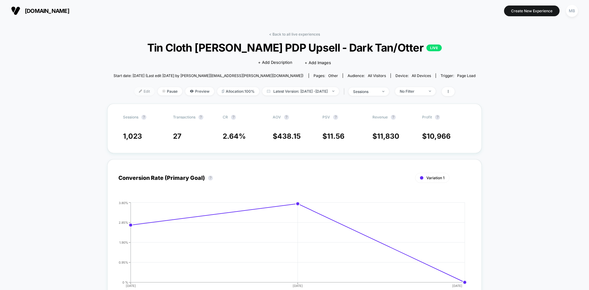
click at [135, 95] on span "Edit" at bounding box center [144, 91] width 20 height 8
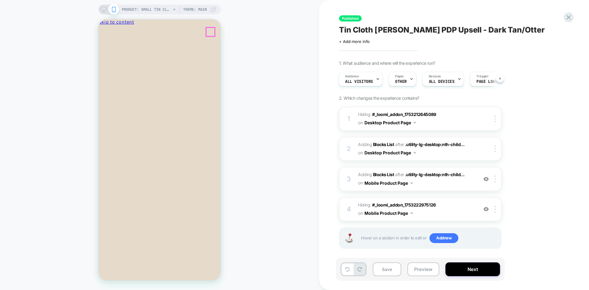
click at [125, 32] on icon "Close" at bounding box center [125, 32] width 0 height 5
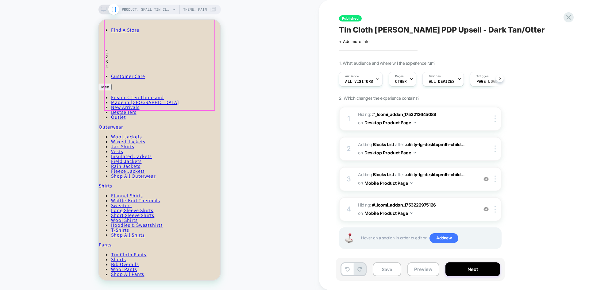
scroll to position [399, 0]
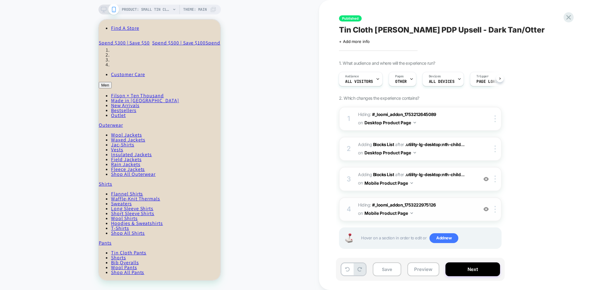
click at [484, 210] on img at bounding box center [486, 208] width 5 height 5
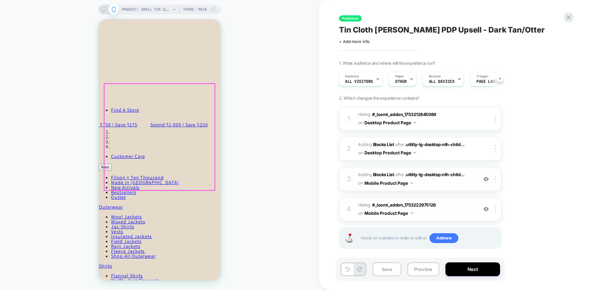
scroll to position [307, 0]
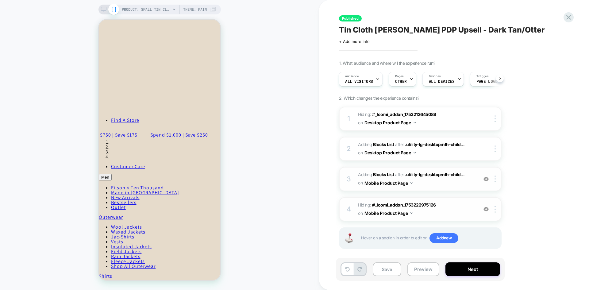
click at [486, 180] on img at bounding box center [486, 178] width 5 height 5
click at [421, 269] on button "Preview" at bounding box center [423, 269] width 32 height 14
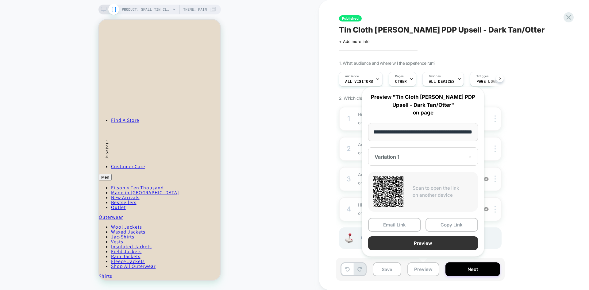
scroll to position [0, 0]
click at [432, 246] on button "Preview" at bounding box center [423, 243] width 110 height 14
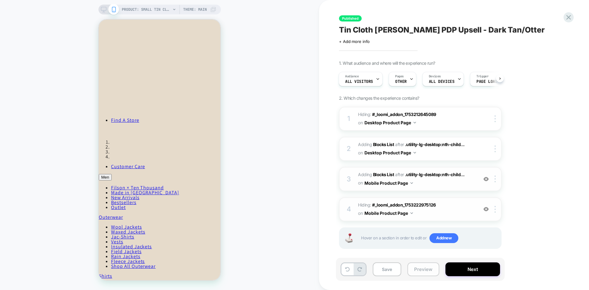
click at [424, 270] on button "Preview" at bounding box center [423, 269] width 32 height 14
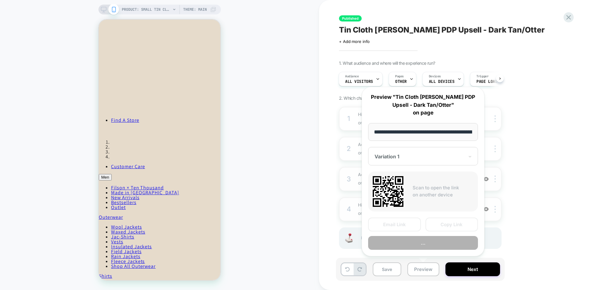
scroll to position [0, 157]
click at [396, 152] on div "Variation 1" at bounding box center [423, 156] width 110 height 18
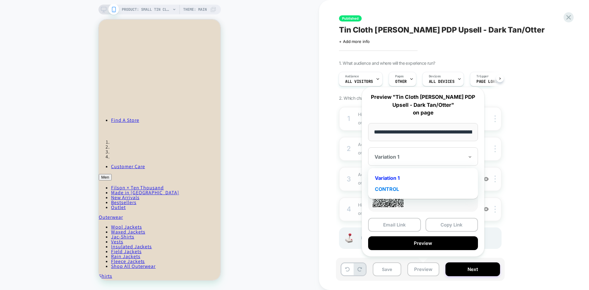
click at [393, 192] on div "CONTROL" at bounding box center [423, 188] width 104 height 11
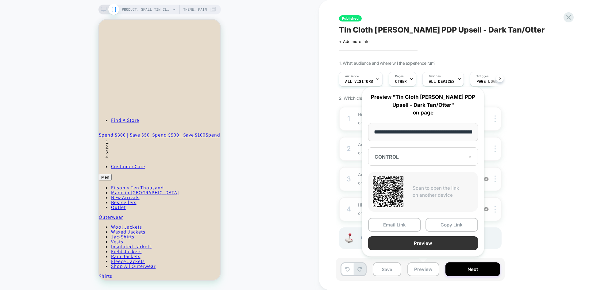
click at [427, 244] on button "Preview" at bounding box center [423, 243] width 110 height 14
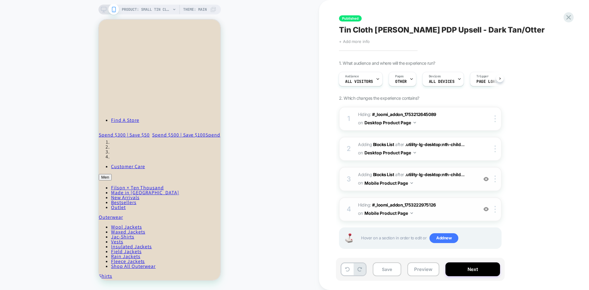
click at [359, 43] on span "+ Add more info" at bounding box center [354, 41] width 31 height 5
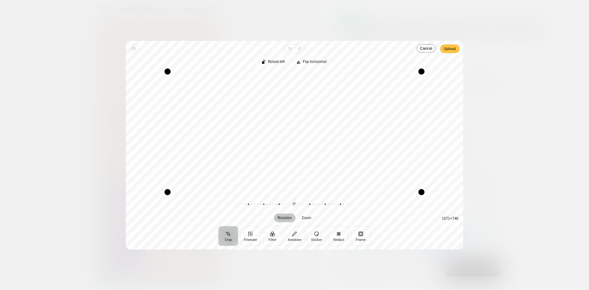
click at [451, 49] on span "Upload" at bounding box center [450, 48] width 12 height 7
click at [453, 49] on span "Upload" at bounding box center [450, 48] width 12 height 7
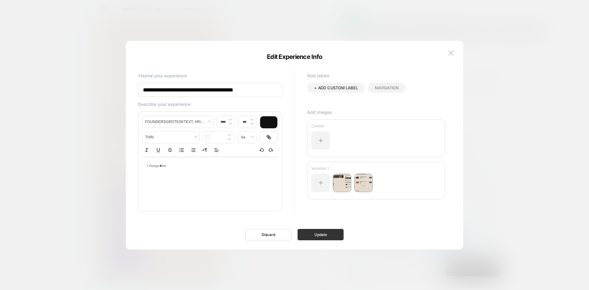
click at [320, 233] on button "Update" at bounding box center [321, 234] width 46 height 11
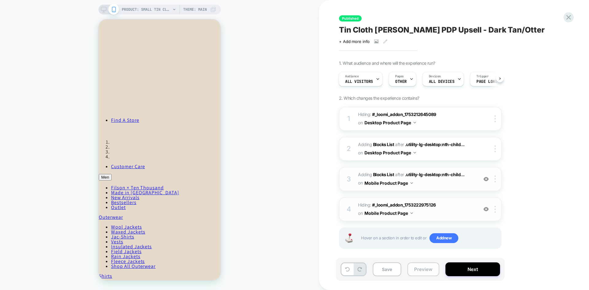
click at [424, 274] on button "Preview" at bounding box center [423, 269] width 32 height 14
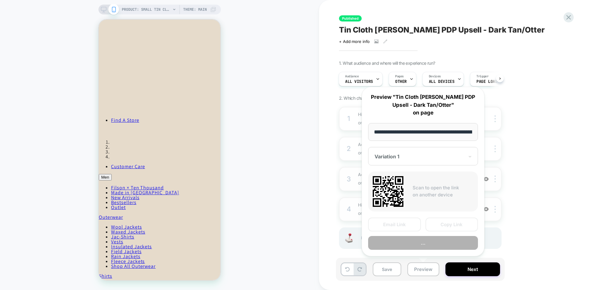
scroll to position [0, 157]
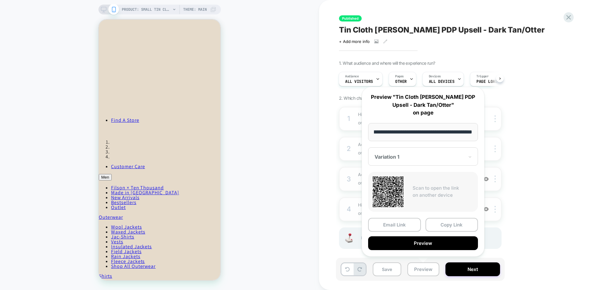
click at [406, 150] on div "Variation 1" at bounding box center [423, 156] width 110 height 18
click at [392, 187] on div "CONTROL" at bounding box center [423, 188] width 104 height 11
click at [423, 246] on button "Preview" at bounding box center [423, 243] width 110 height 14
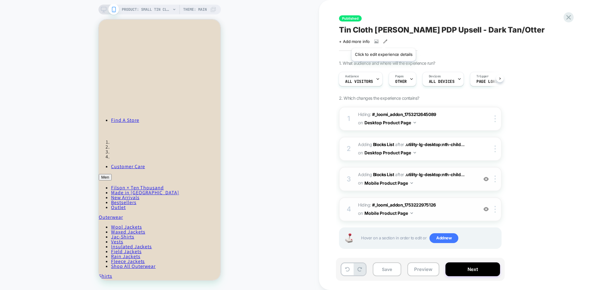
click at [384, 41] on icon at bounding box center [385, 41] width 4 height 4
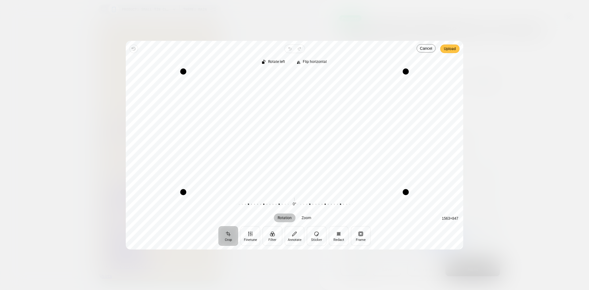
click at [452, 49] on span "Upload" at bounding box center [450, 48] width 12 height 7
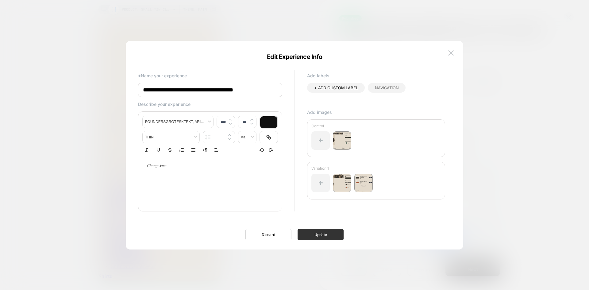
drag, startPoint x: 580, startPoint y: 0, endPoint x: 328, endPoint y: 234, distance: 344.1
click at [328, 234] on button "Update" at bounding box center [321, 234] width 46 height 11
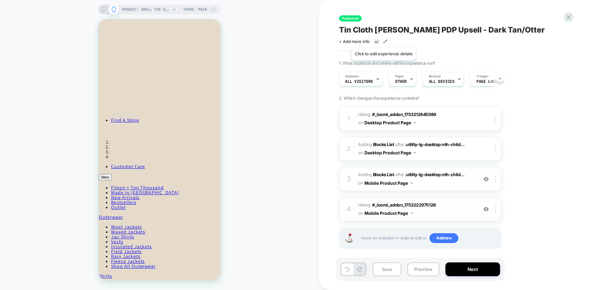
click at [384, 40] on icon at bounding box center [385, 41] width 4 height 4
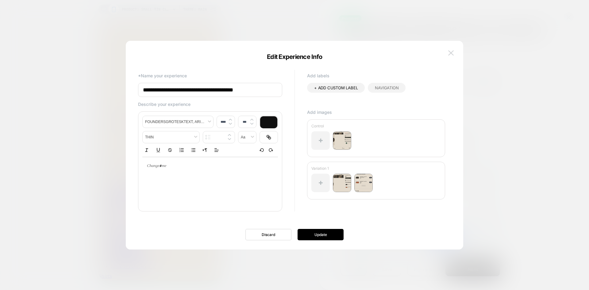
click at [452, 52] on img at bounding box center [451, 52] width 6 height 5
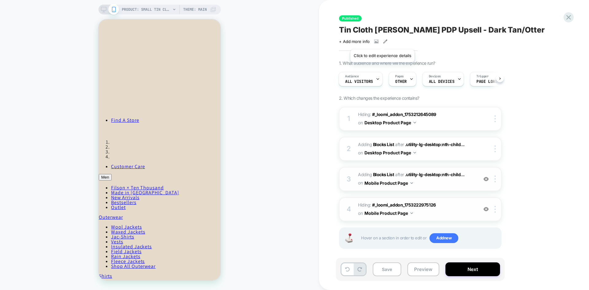
click at [382, 42] on div "+ Add more info" at bounding box center [400, 41] width 123 height 5
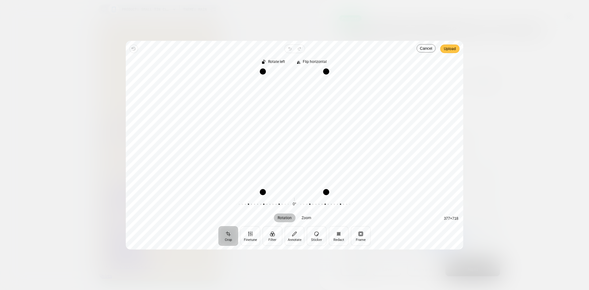
click at [450, 49] on span "Upload" at bounding box center [450, 48] width 12 height 7
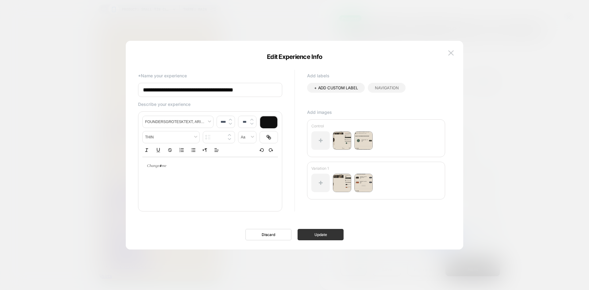
click at [330, 237] on button "Update" at bounding box center [321, 234] width 46 height 11
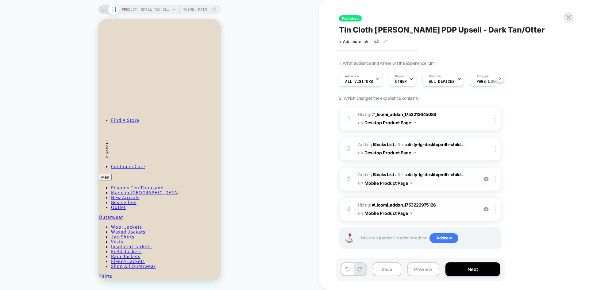
click at [444, 31] on span "Tin Cloth Dopp PDP Upsell - Dark Tan/Otter" at bounding box center [442, 29] width 206 height 9
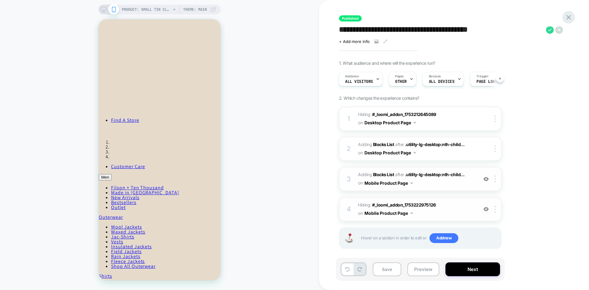
click at [569, 16] on icon at bounding box center [569, 17] width 8 height 8
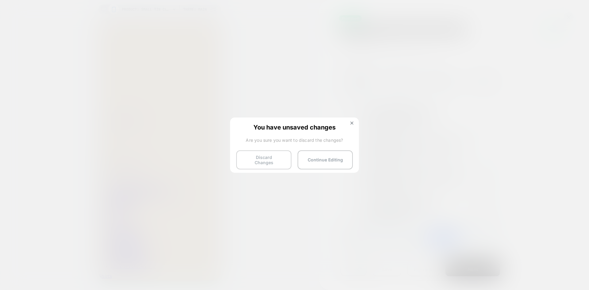
click at [264, 157] on button "Discard Changes" at bounding box center [263, 159] width 55 height 19
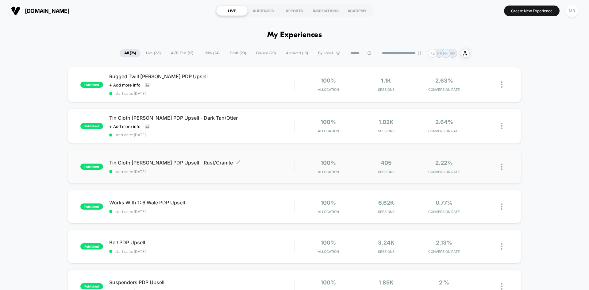
click at [222, 168] on div "Tin Cloth Dopp PDP Upsell - Rust/Granite Click to edit experience details Click…" at bounding box center [201, 167] width 185 height 14
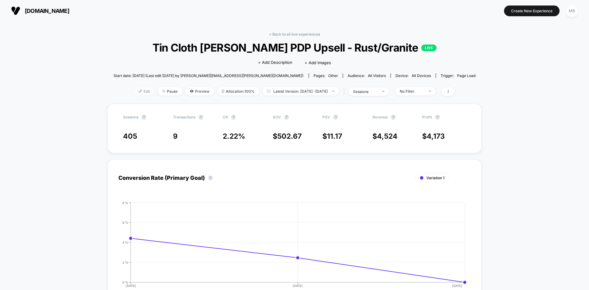
click at [137, 91] on span "Edit" at bounding box center [144, 91] width 20 height 8
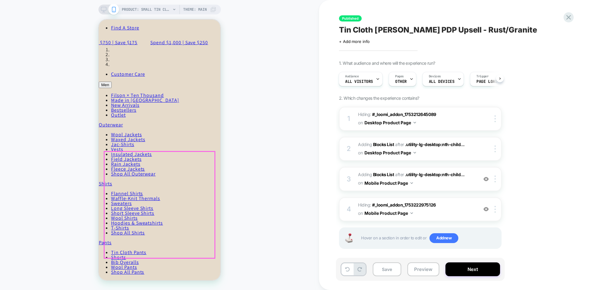
scroll to position [276, 0]
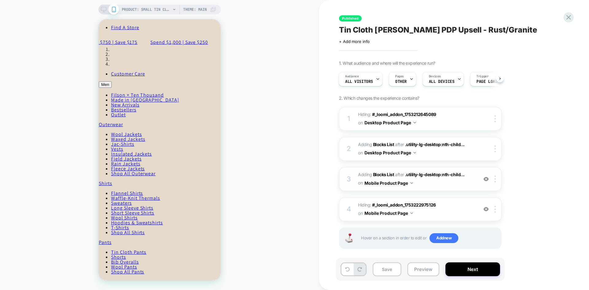
click at [486, 179] on img at bounding box center [486, 178] width 5 height 5
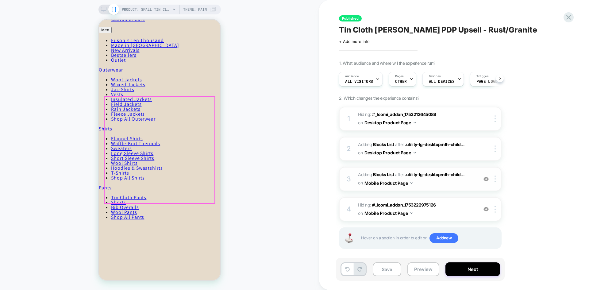
scroll to position [338, 0]
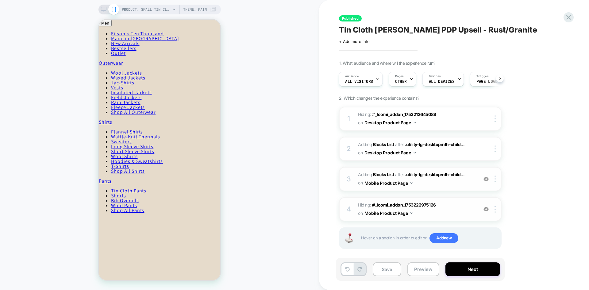
click at [485, 210] on img at bounding box center [486, 208] width 5 height 5
click at [290, 196] on div "PRODUCT: Small Tin Cloth Duffle Bag - Granite Green PRODUCT: Small Tin Cloth Du…" at bounding box center [159, 145] width 319 height 278
click at [420, 265] on button "Preview" at bounding box center [423, 269] width 32 height 14
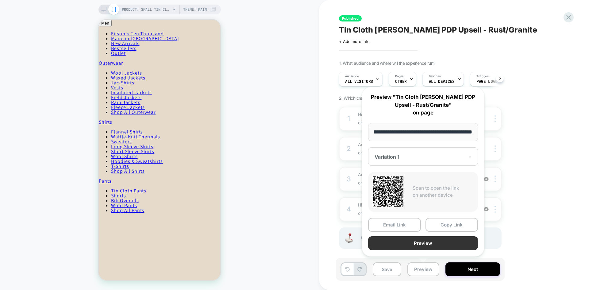
scroll to position [0, 0]
click at [435, 243] on button "Preview" at bounding box center [423, 243] width 110 height 14
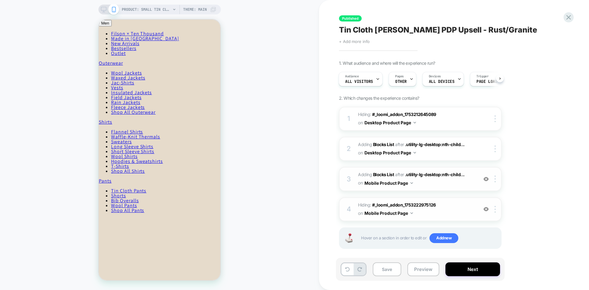
click at [351, 41] on span "+ Add more info" at bounding box center [354, 41] width 31 height 5
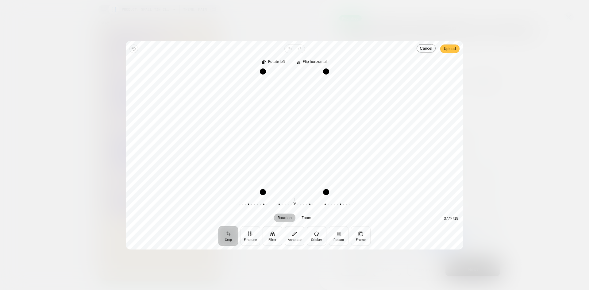
click at [447, 49] on span "Upload" at bounding box center [450, 48] width 12 height 7
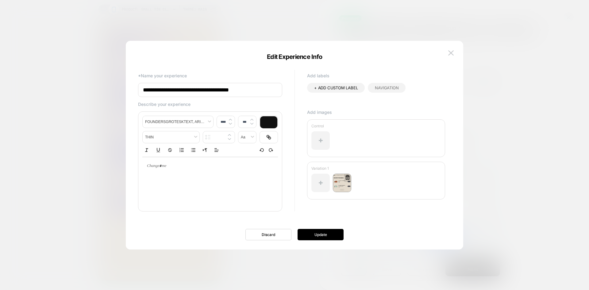
click at [343, 185] on img at bounding box center [342, 183] width 18 height 18
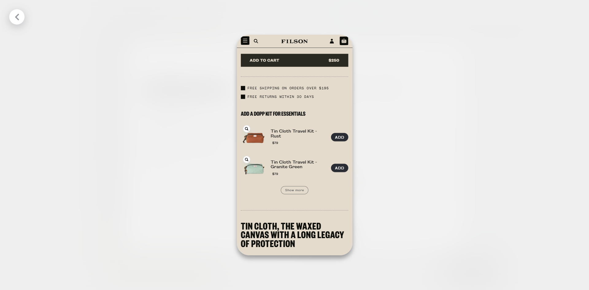
click at [429, 91] on div at bounding box center [294, 145] width 589 height 290
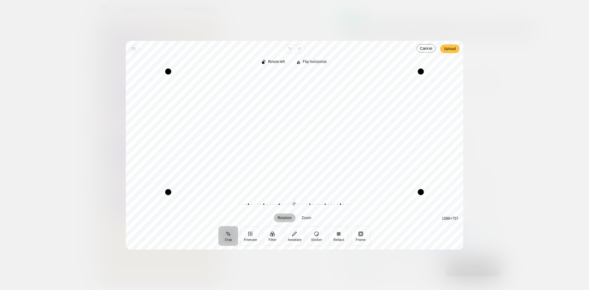
click at [450, 52] on span "Upload" at bounding box center [450, 48] width 12 height 7
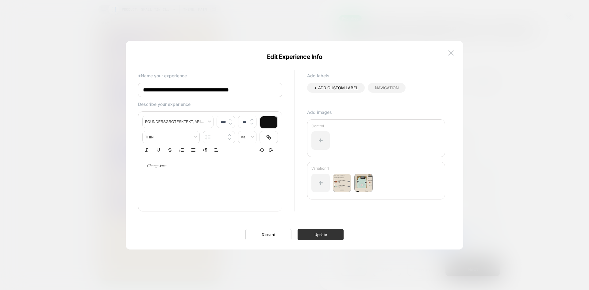
click at [319, 236] on button "Update" at bounding box center [321, 234] width 46 height 11
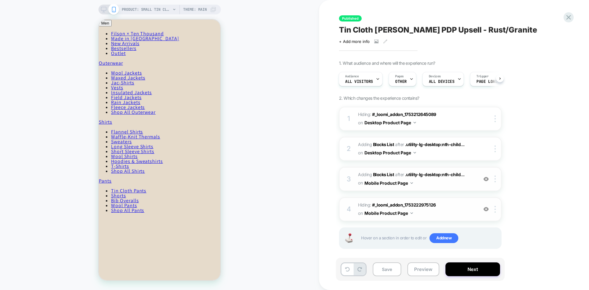
click at [412, 277] on div "Save Preview Next" at bounding box center [420, 269] width 169 height 23
click at [417, 272] on button "Preview" at bounding box center [423, 269] width 32 height 14
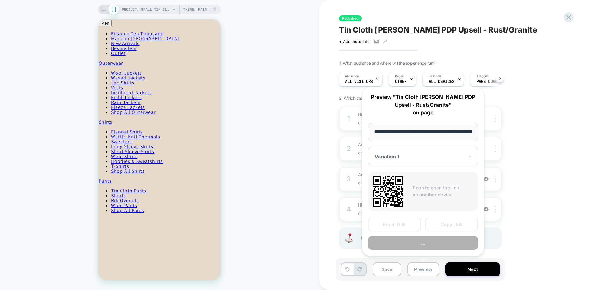
scroll to position [0, 127]
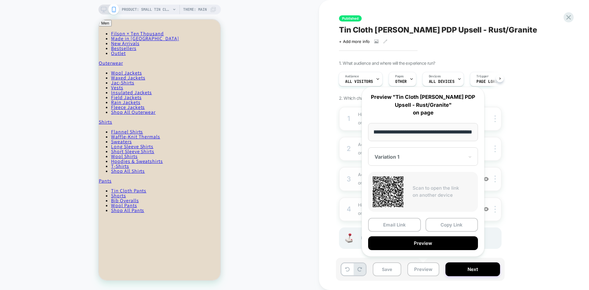
click at [422, 157] on div at bounding box center [420, 157] width 90 height 6
click at [394, 186] on div "CONTROL" at bounding box center [423, 188] width 104 height 11
click at [432, 245] on button "Preview" at bounding box center [423, 243] width 110 height 14
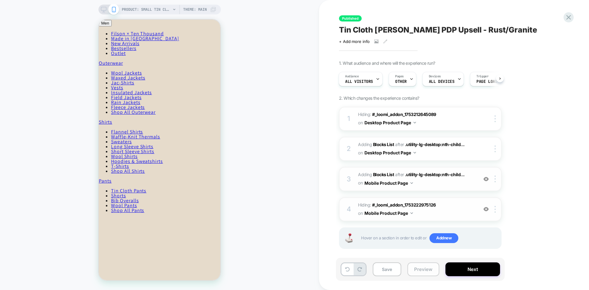
click at [427, 272] on button "Preview" at bounding box center [423, 269] width 32 height 14
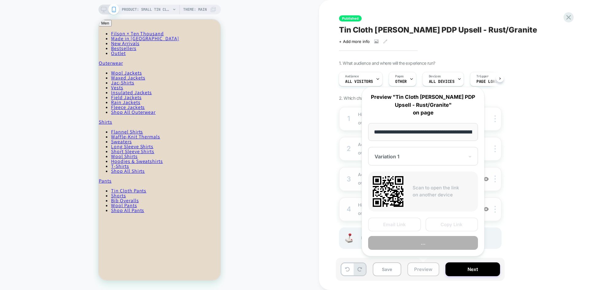
scroll to position [0, 127]
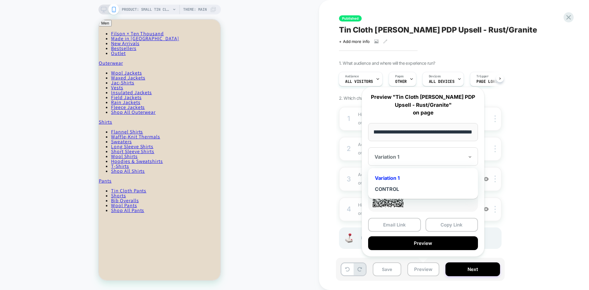
click at [428, 162] on div "Variation 1" at bounding box center [423, 156] width 110 height 18
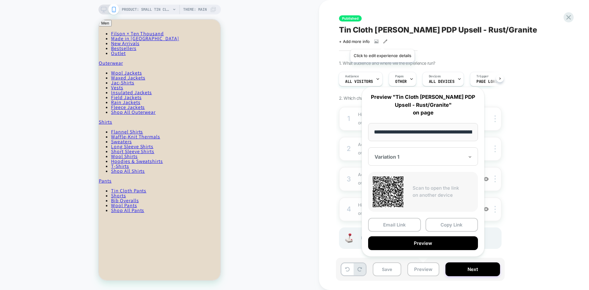
click at [383, 42] on icon at bounding box center [385, 41] width 4 height 4
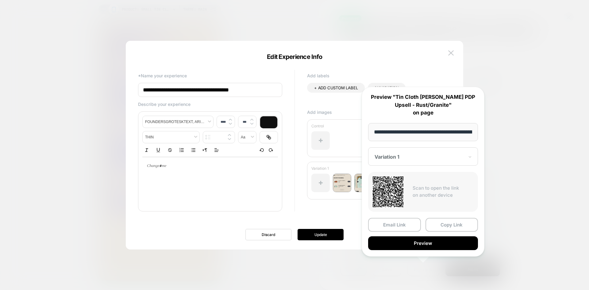
click at [510, 77] on div at bounding box center [294, 145] width 589 height 290
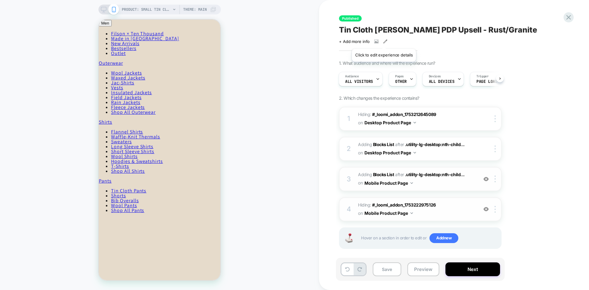
click at [384, 41] on icon at bounding box center [385, 41] width 4 height 4
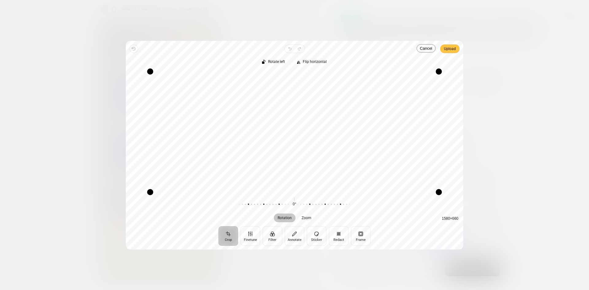
click at [450, 47] on span "Upload" at bounding box center [450, 48] width 12 height 7
click at [449, 48] on span "Upload" at bounding box center [450, 48] width 12 height 7
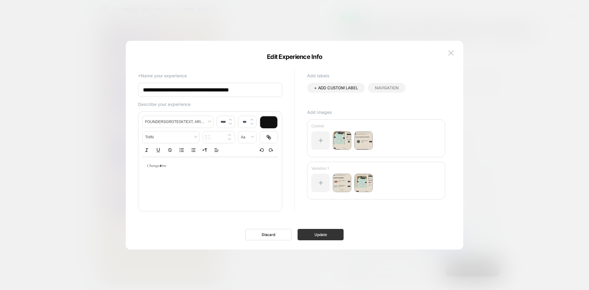
click at [317, 237] on button "Update" at bounding box center [321, 234] width 46 height 11
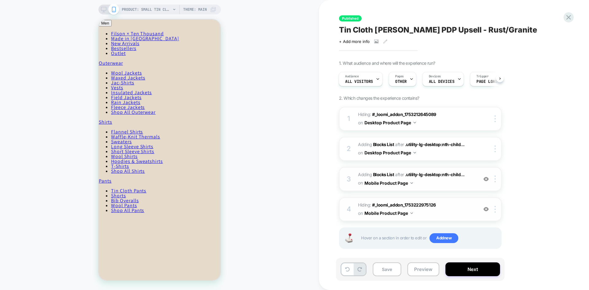
click at [426, 32] on span "Tin Cloth Dopp PDP Upsell - Rust/Granite" at bounding box center [438, 29] width 198 height 9
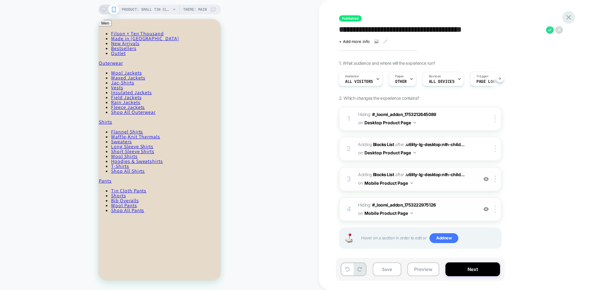
click at [569, 18] on icon at bounding box center [569, 17] width 8 height 8
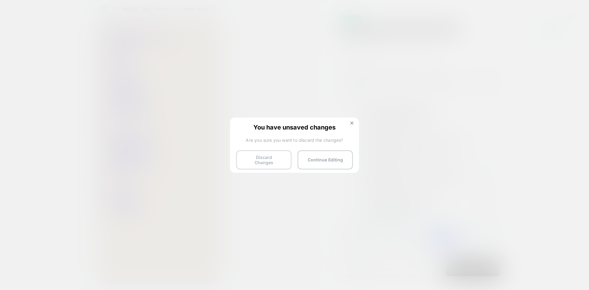
click at [262, 157] on button "Discard Changes" at bounding box center [263, 159] width 55 height 19
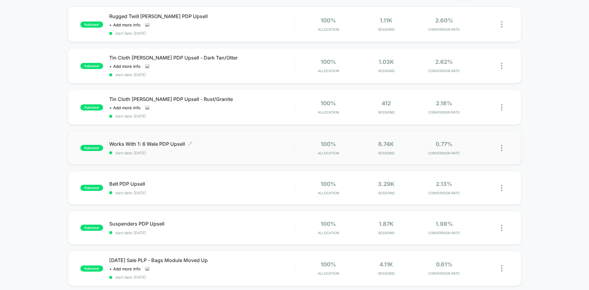
scroll to position [61, 0]
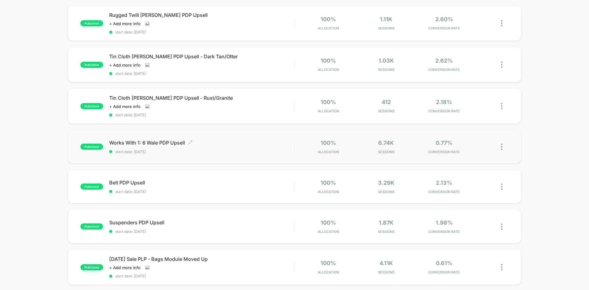
click at [220, 142] on span "Works With 1: 6 Wale PDP Upsell Click to edit experience details" at bounding box center [201, 143] width 185 height 6
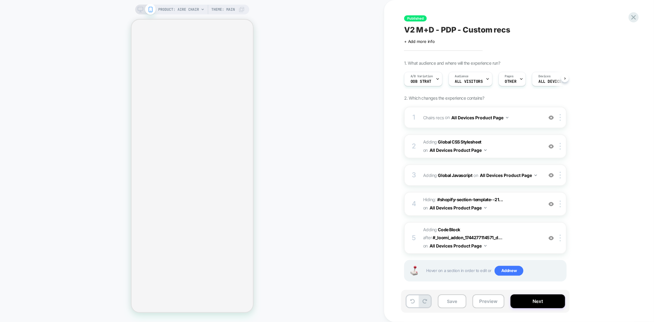
scroll to position [0, 0]
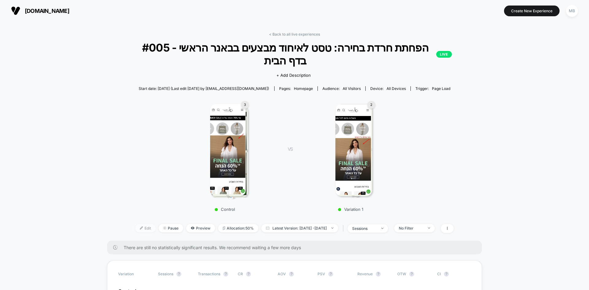
click at [139, 224] on span "Edit" at bounding box center [145, 228] width 20 height 8
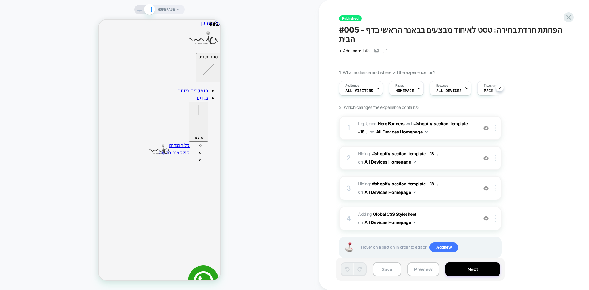
scroll to position [0, 0]
click at [141, 11] on icon at bounding box center [140, 10] width 6 height 6
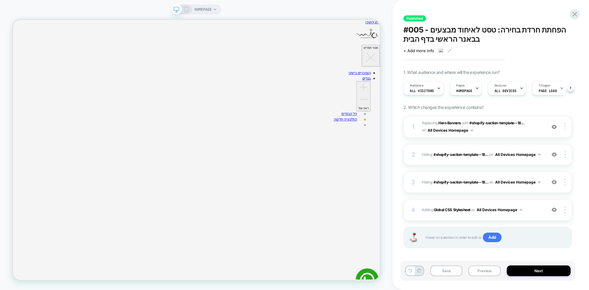
scroll to position [0, 0]
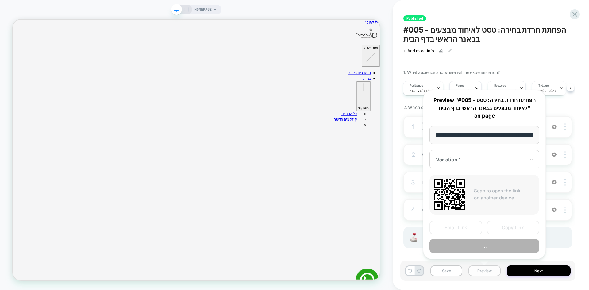
scroll to position [0, 30]
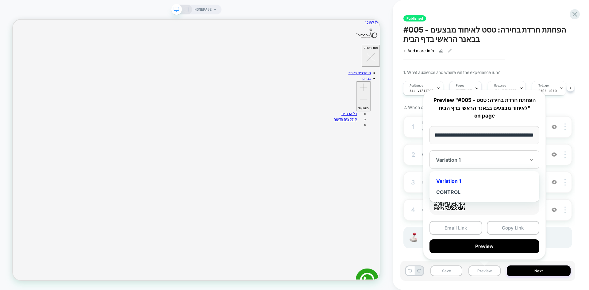
click at [460, 193] on div "CONTROL" at bounding box center [485, 192] width 104 height 11
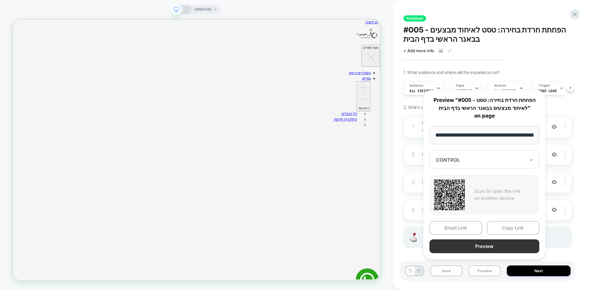
click at [487, 245] on button "Preview" at bounding box center [485, 246] width 110 height 14
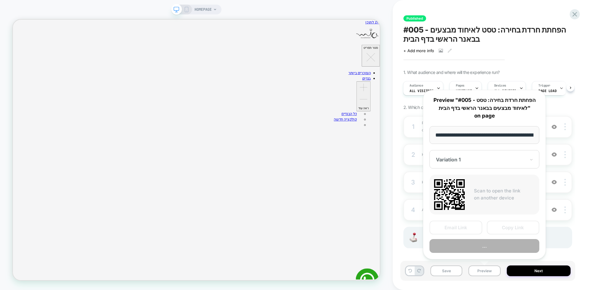
scroll to position [0, 30]
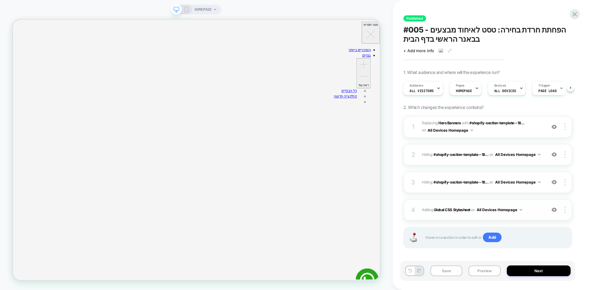
scroll to position [4, 0]
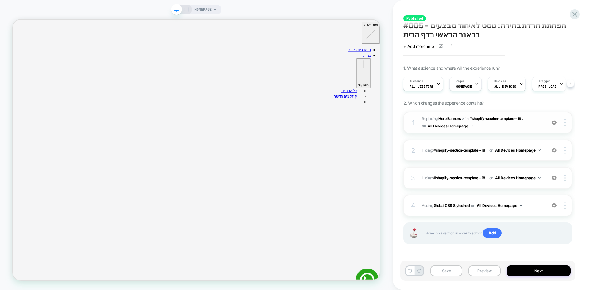
click at [554, 206] on img at bounding box center [554, 205] width 5 height 5
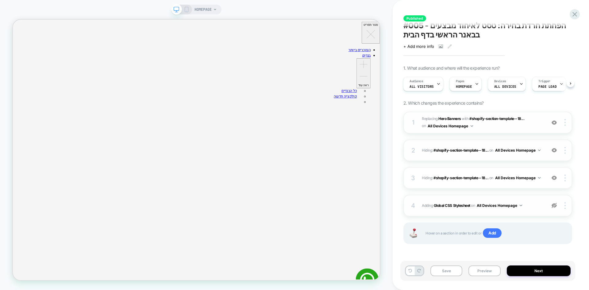
click at [554, 206] on img at bounding box center [554, 205] width 5 height 5
click at [453, 117] on b "Hero Banners" at bounding box center [449, 118] width 22 height 5
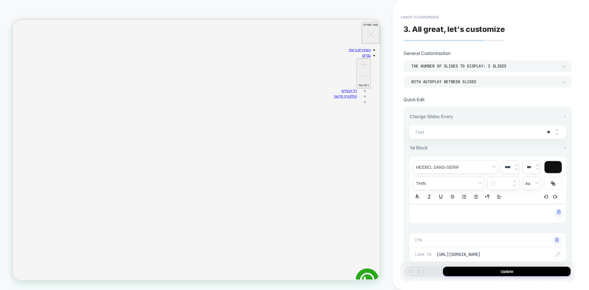
scroll to position [153, 0]
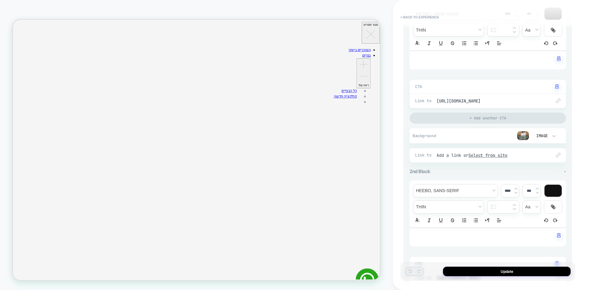
click at [521, 138] on img at bounding box center [523, 135] width 12 height 9
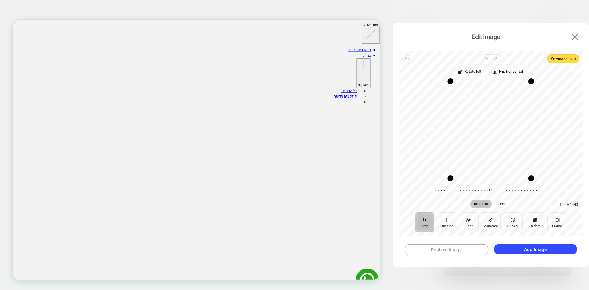
click at [573, 38] on img at bounding box center [575, 37] width 6 height 6
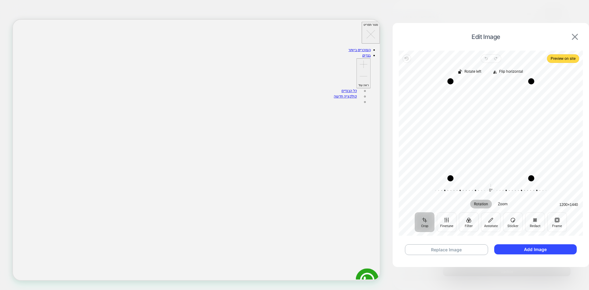
click at [574, 37] on img at bounding box center [575, 37] width 6 height 6
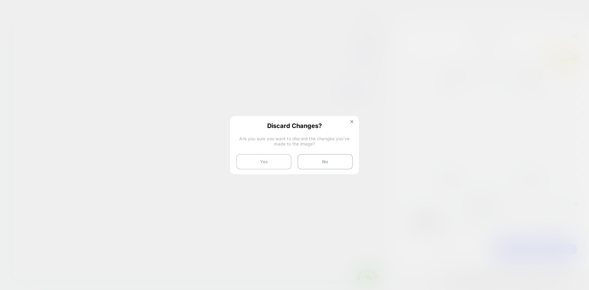
drag, startPoint x: 259, startPoint y: 164, endPoint x: 472, endPoint y: 203, distance: 216.0
click at [259, 164] on button "Yes" at bounding box center [263, 161] width 55 height 15
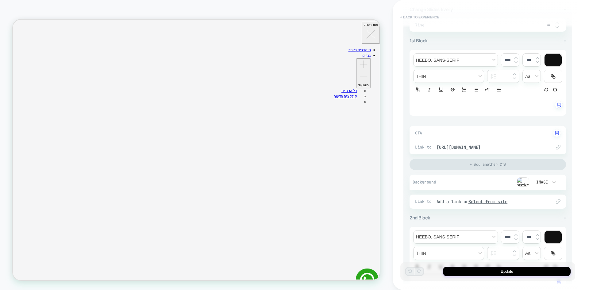
scroll to position [92, 0]
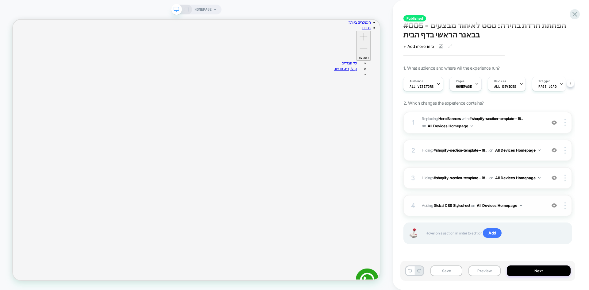
scroll to position [61, 0]
click at [453, 118] on b "Hero Banners" at bounding box center [449, 118] width 22 height 5
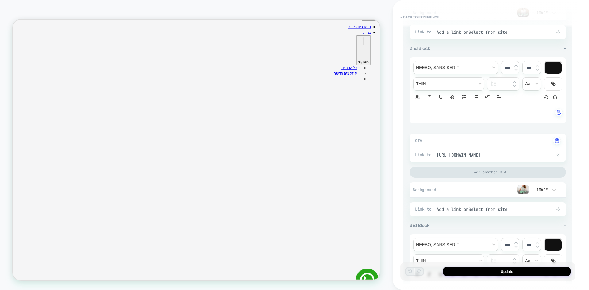
scroll to position [469, 0]
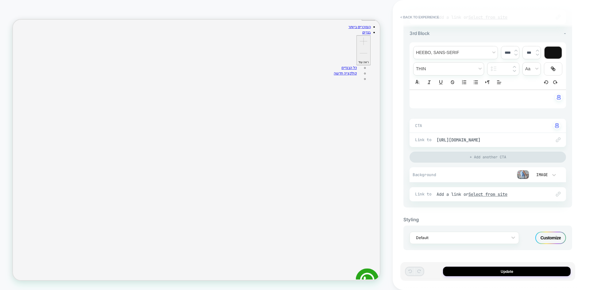
click at [549, 234] on div "Customize" at bounding box center [550, 238] width 31 height 12
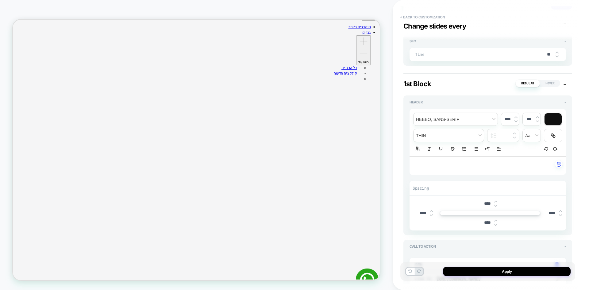
scroll to position [123, 0]
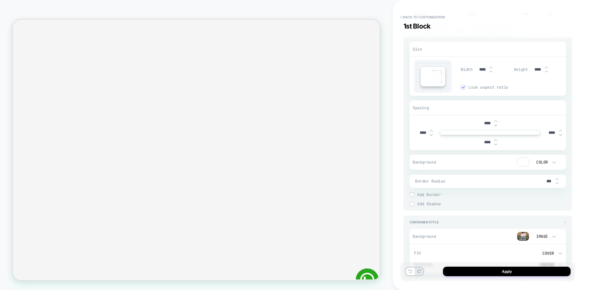
scroll to position [215, 0]
